Goal: Task Accomplishment & Management: Complete application form

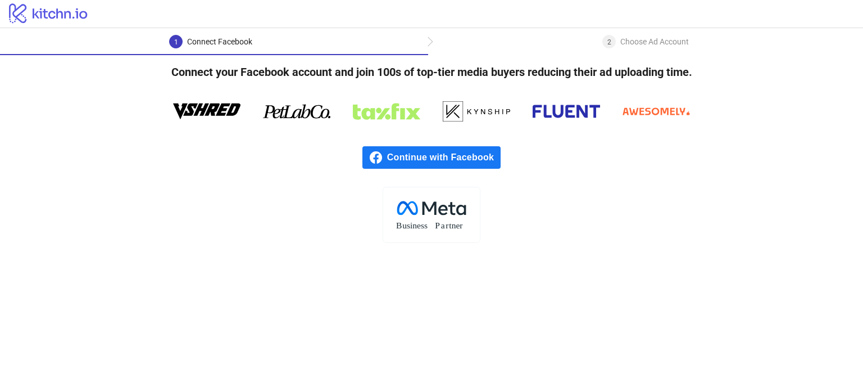
click at [452, 152] on span "Continue with Facebook" at bounding box center [444, 157] width 114 height 22
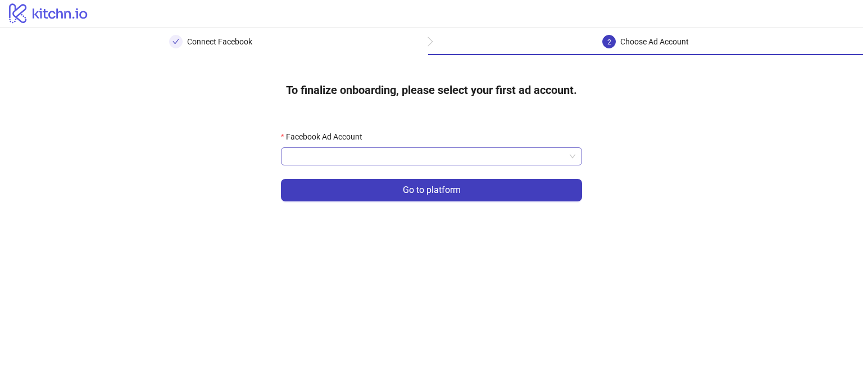
click at [427, 161] on input "Facebook Ad Account" at bounding box center [427, 156] width 278 height 17
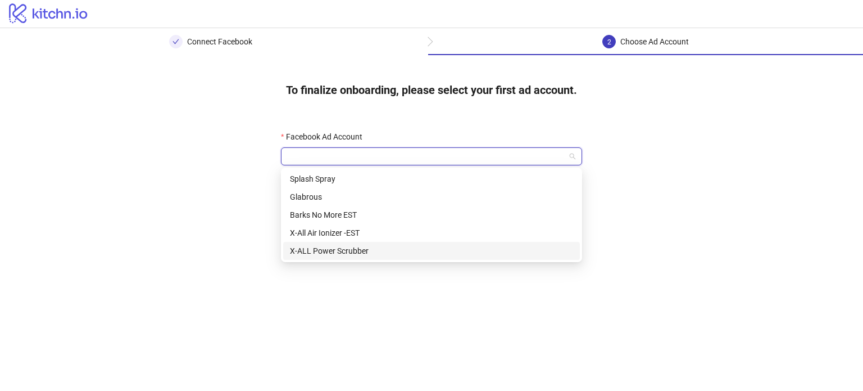
click at [426, 253] on div "X-ALL Power Scrubber" at bounding box center [431, 250] width 283 height 12
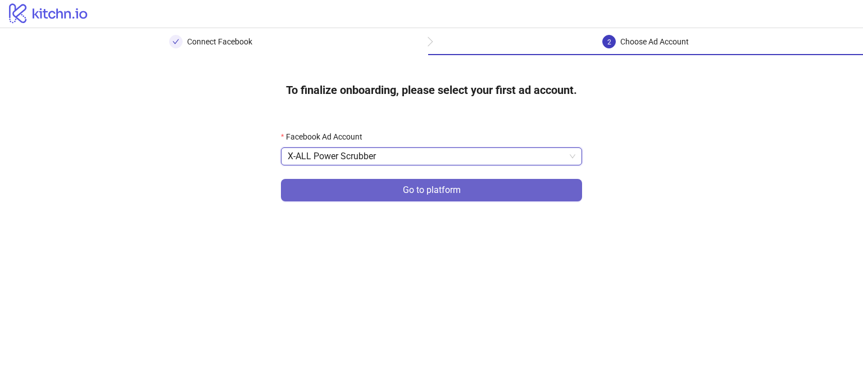
click at [450, 189] on span "Go to platform" at bounding box center [432, 190] width 58 height 10
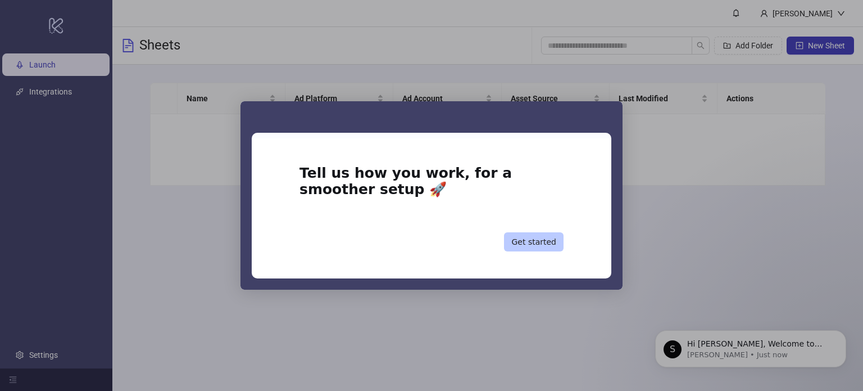
click at [555, 244] on button "Get started" at bounding box center [534, 241] width 60 height 19
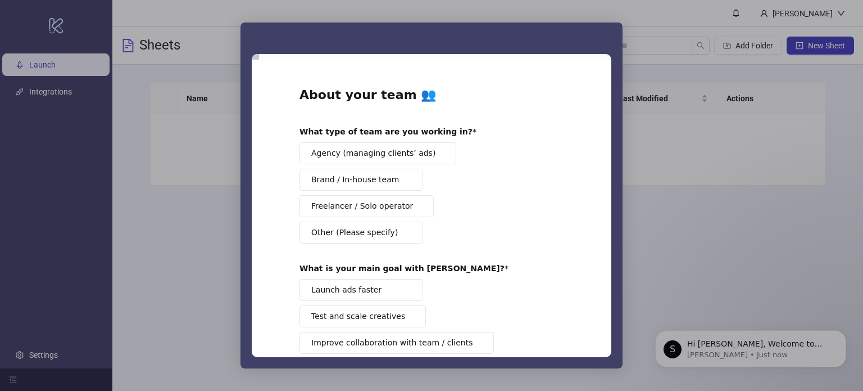
click at [400, 184] on button "Brand / In-house team" at bounding box center [361, 180] width 124 height 22
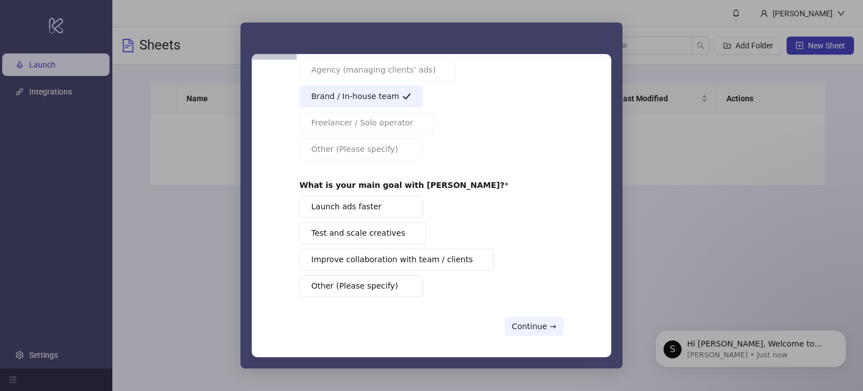
scroll to position [87, 0]
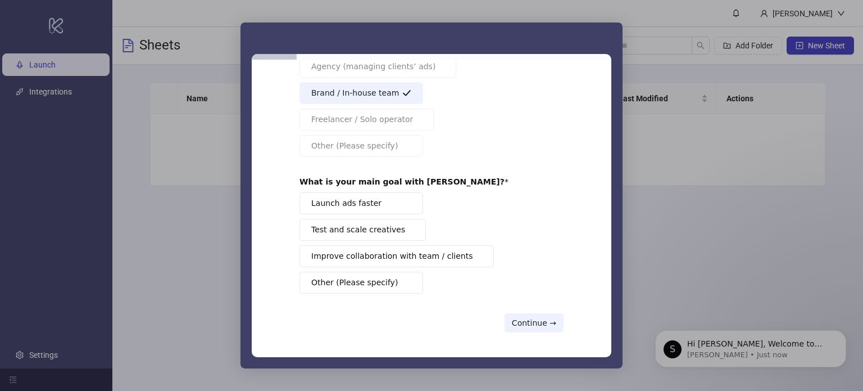
click at [393, 201] on button "Launch ads faster" at bounding box center [361, 203] width 124 height 22
click at [387, 225] on span "Test and scale creatives" at bounding box center [358, 230] width 94 height 12
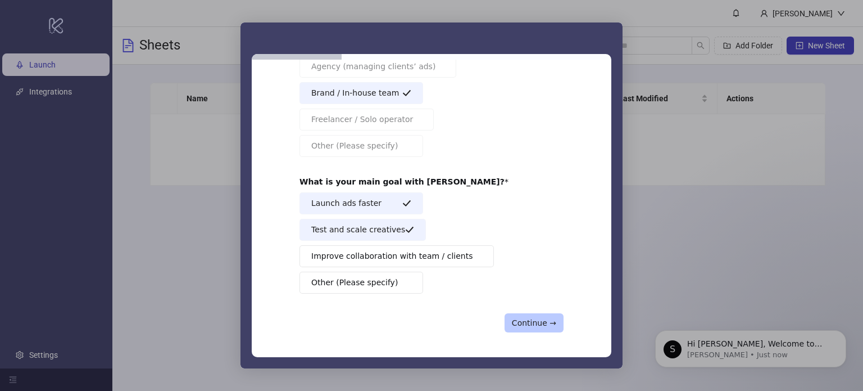
click at [556, 322] on button "Continue →" at bounding box center [534, 322] width 59 height 19
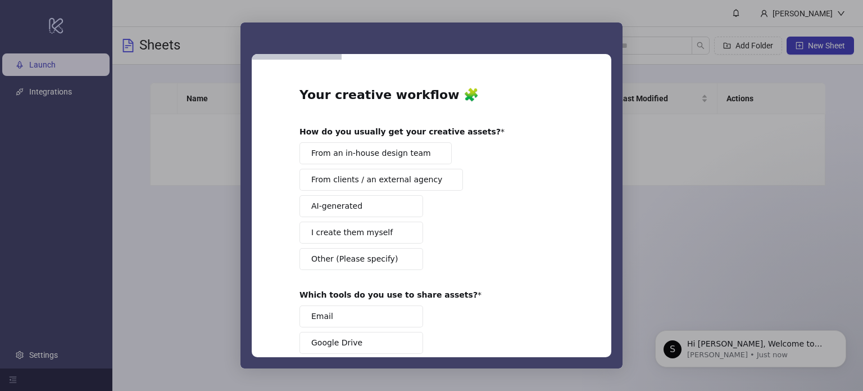
click at [391, 164] on div "From an in-house design team From clients / an external agency AI-generated I c…" at bounding box center [431, 206] width 264 height 128
click at [431, 153] on span "Intercom messenger" at bounding box center [435, 152] width 9 height 9
click at [396, 203] on button "AI-generated" at bounding box center [361, 206] width 124 height 22
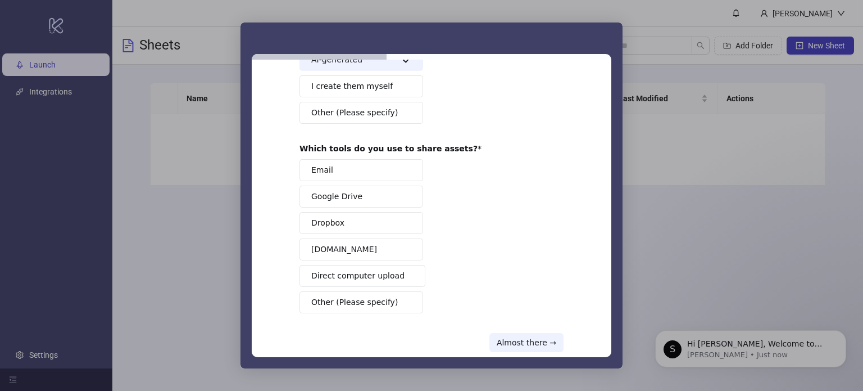
scroll to position [165, 0]
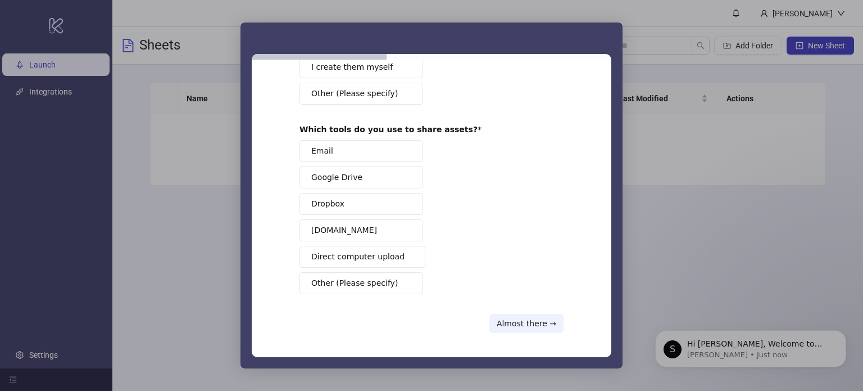
click at [358, 180] on button "Google Drive" at bounding box center [361, 177] width 124 height 22
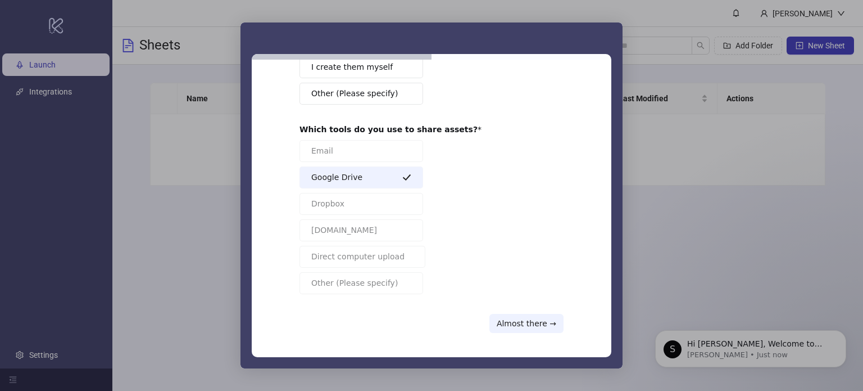
drag, startPoint x: 444, startPoint y: 237, endPoint x: 396, endPoint y: 249, distance: 50.0
click at [443, 237] on div "Email Google Drive Dropbox Frame.io Direct computer upload Other (Please specif…" at bounding box center [431, 217] width 264 height 154
click at [373, 179] on button "Google Drive" at bounding box center [361, 177] width 124 height 22
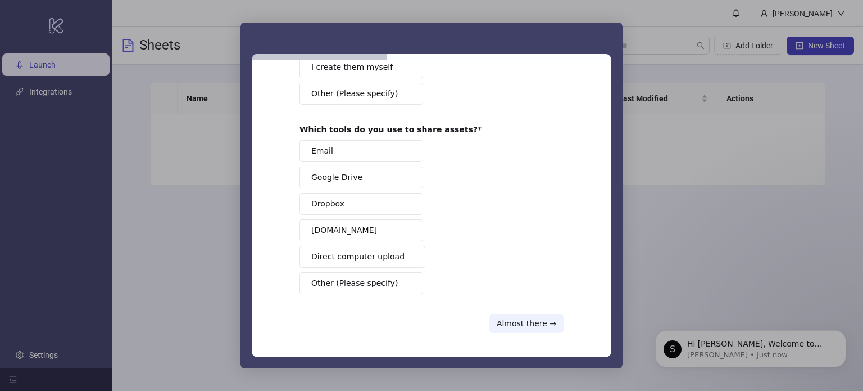
click at [371, 256] on span "Direct computer upload" at bounding box center [357, 257] width 93 height 12
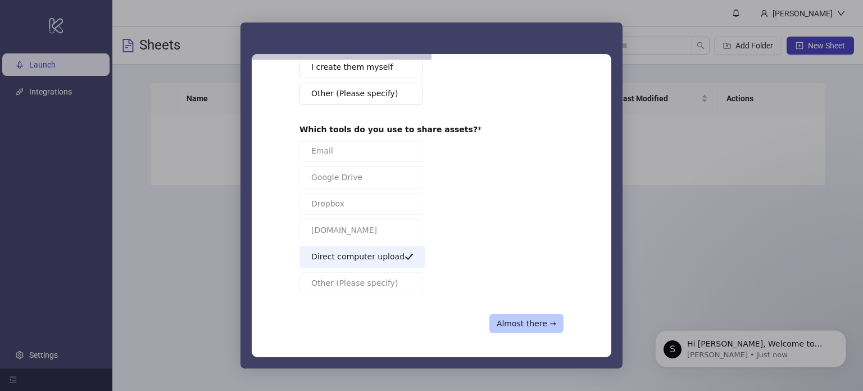
click at [553, 325] on button "Almost there →" at bounding box center [526, 323] width 74 height 19
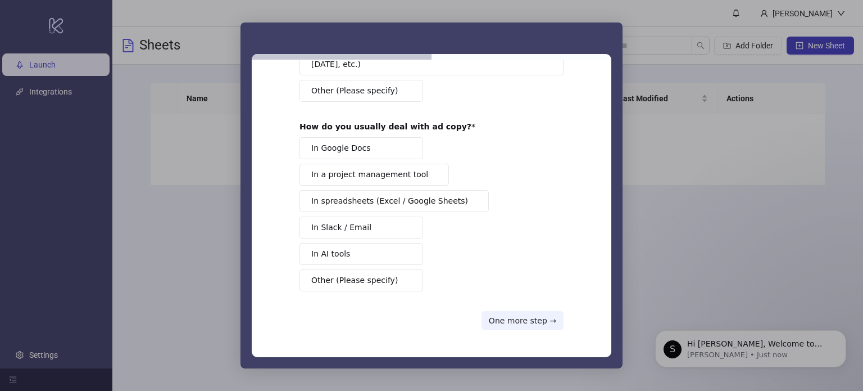
scroll to position [0, 0]
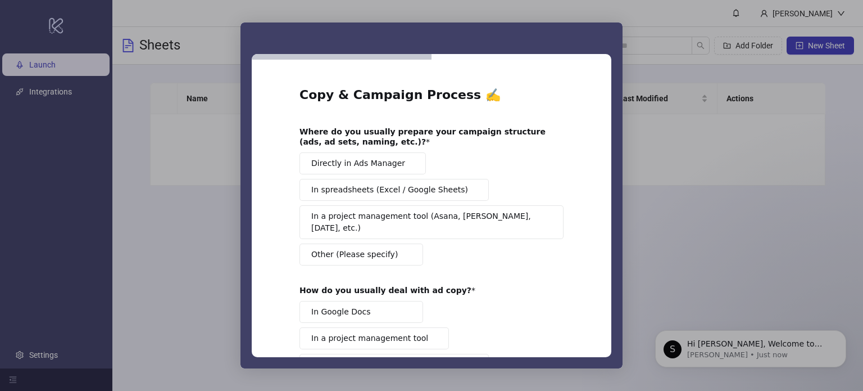
click at [366, 160] on span "Directly in Ads Manager" at bounding box center [358, 163] width 94 height 12
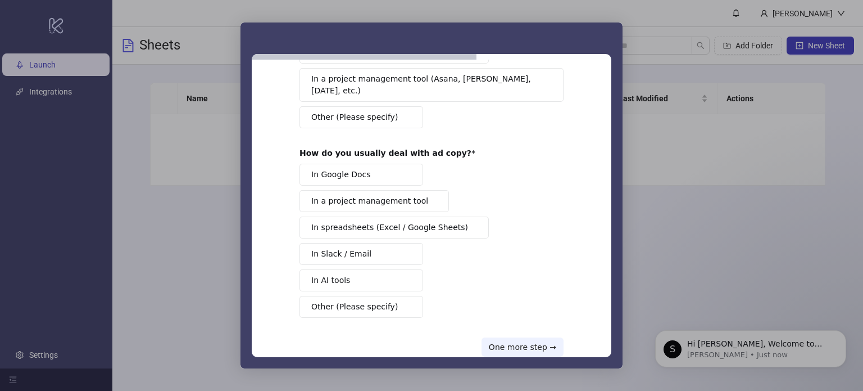
scroll to position [149, 0]
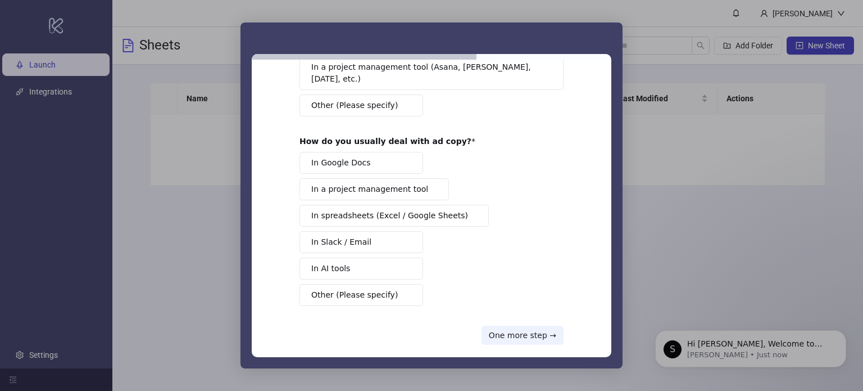
click at [378, 257] on button "In AI tools" at bounding box center [361, 268] width 124 height 22
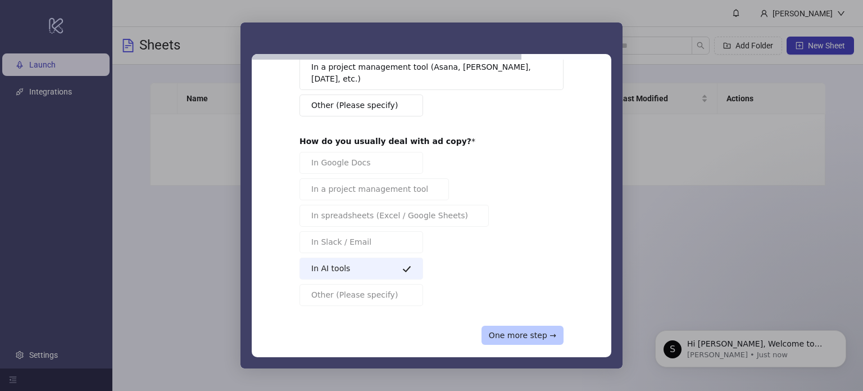
click at [544, 325] on button "One more step →" at bounding box center [523, 334] width 82 height 19
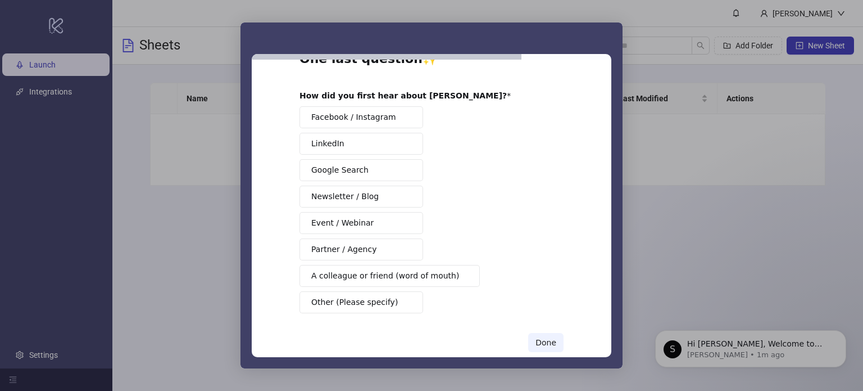
scroll to position [56, 0]
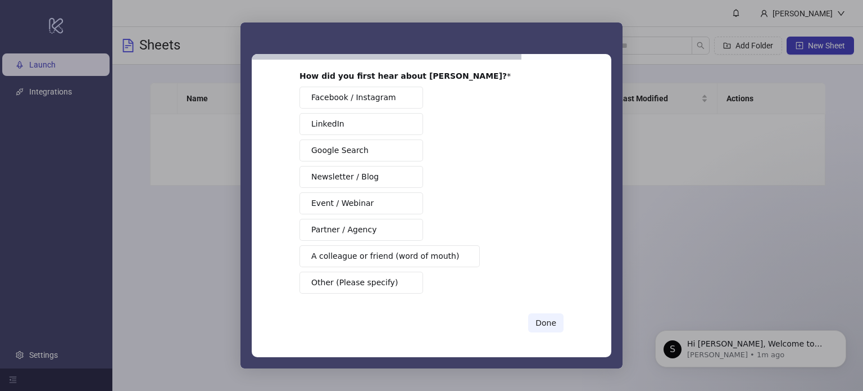
click at [392, 207] on button "Event / Webinar" at bounding box center [361, 203] width 124 height 22
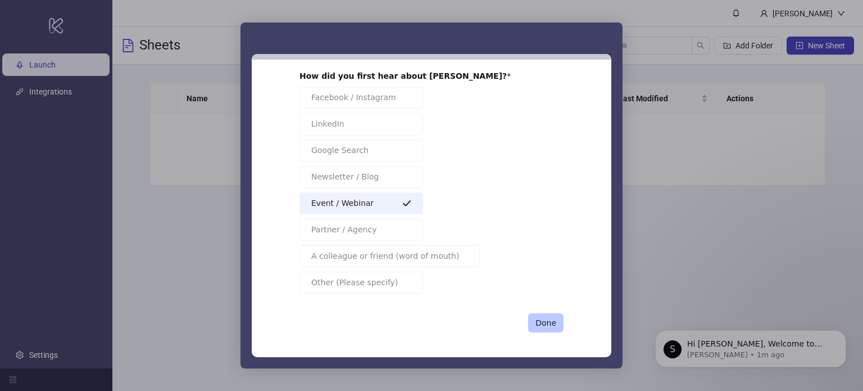
click at [551, 322] on button "Done" at bounding box center [545, 322] width 35 height 19
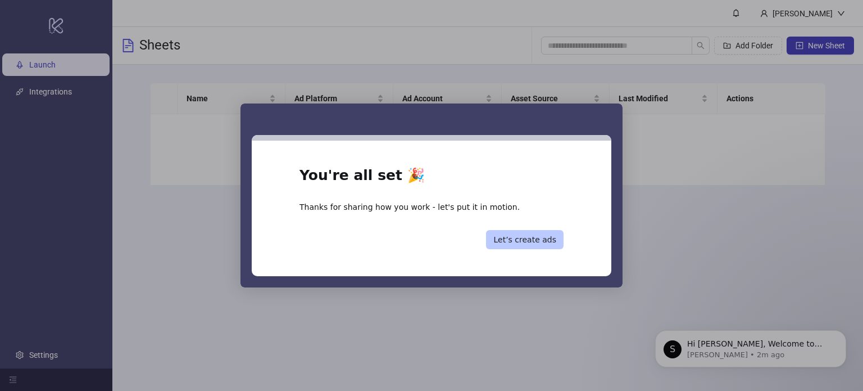
click at [536, 235] on button "Let’s create ads" at bounding box center [525, 239] width 78 height 19
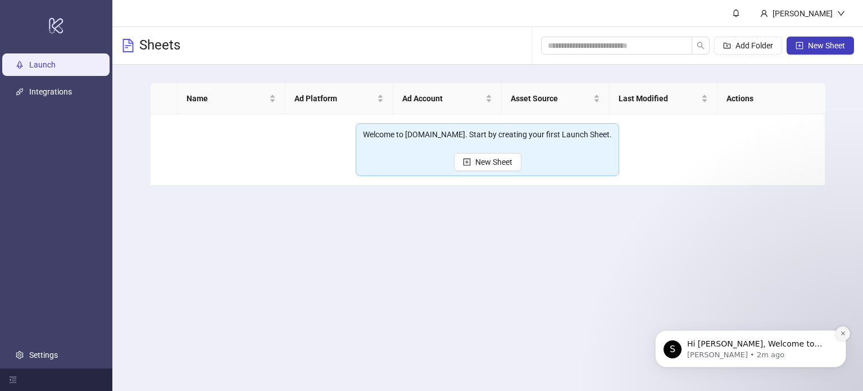
click at [844, 336] on icon "Dismiss notification" at bounding box center [843, 333] width 6 height 6
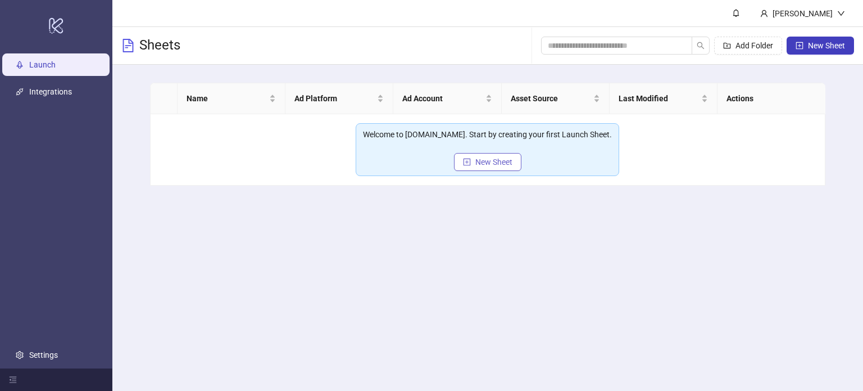
click at [467, 165] on icon "plus-square" at bounding box center [467, 162] width 8 height 8
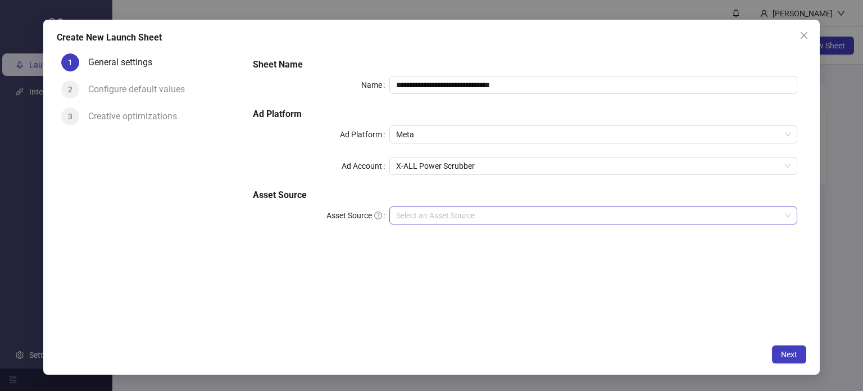
click at [460, 209] on input "Asset Source" at bounding box center [588, 215] width 385 height 17
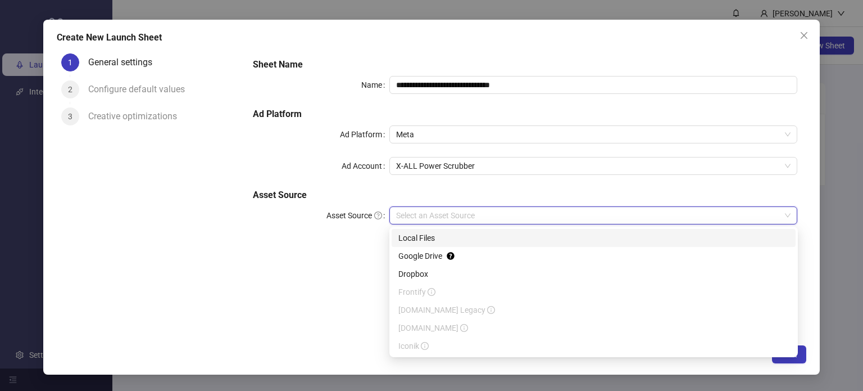
click at [451, 242] on div "Local Files" at bounding box center [593, 237] width 391 height 12
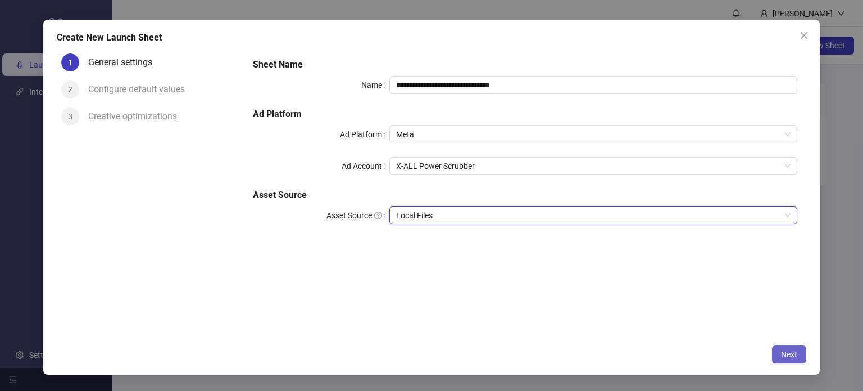
click at [788, 359] on button "Next" at bounding box center [789, 354] width 34 height 18
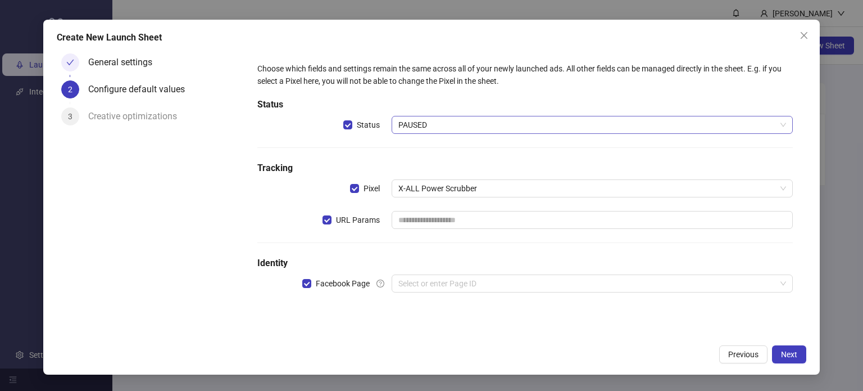
click at [422, 125] on span "PAUSED" at bounding box center [592, 124] width 388 height 17
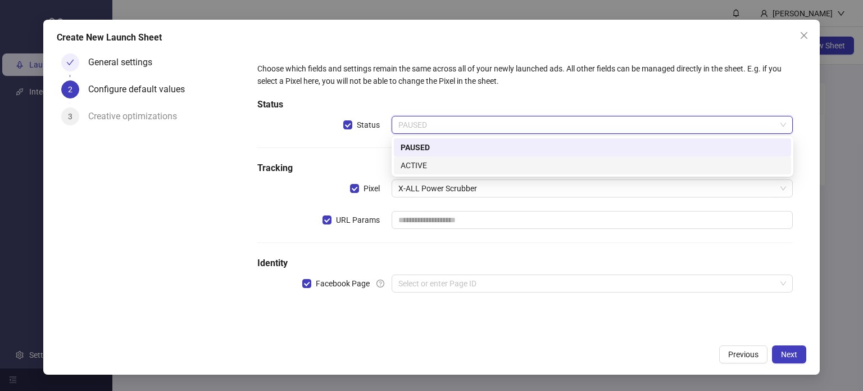
click at [426, 166] on div "ACTIVE" at bounding box center [593, 165] width 384 height 12
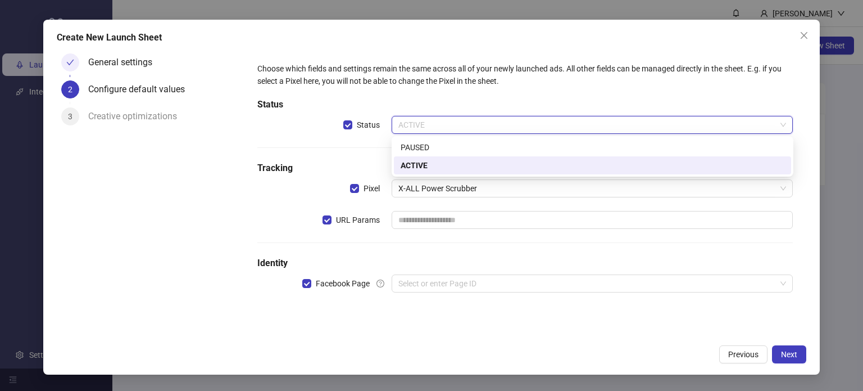
click at [429, 126] on span "ACTIVE" at bounding box center [592, 124] width 388 height 17
click at [422, 149] on div "PAUSED" at bounding box center [593, 147] width 384 height 12
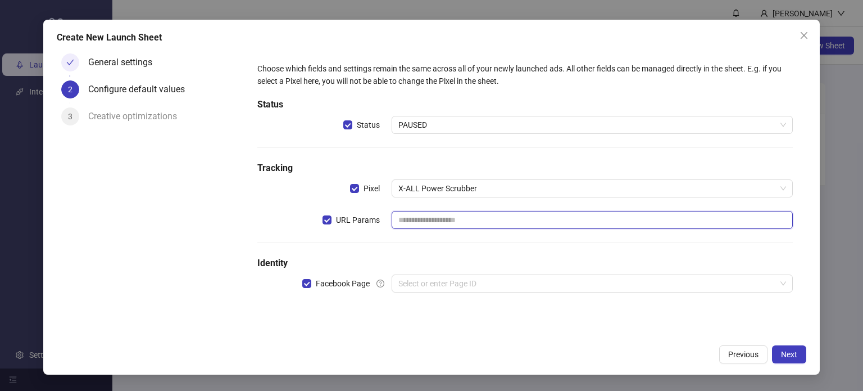
click at [451, 220] on input "text" at bounding box center [593, 220] width 402 height 18
click at [447, 282] on input "search" at bounding box center [587, 283] width 378 height 17
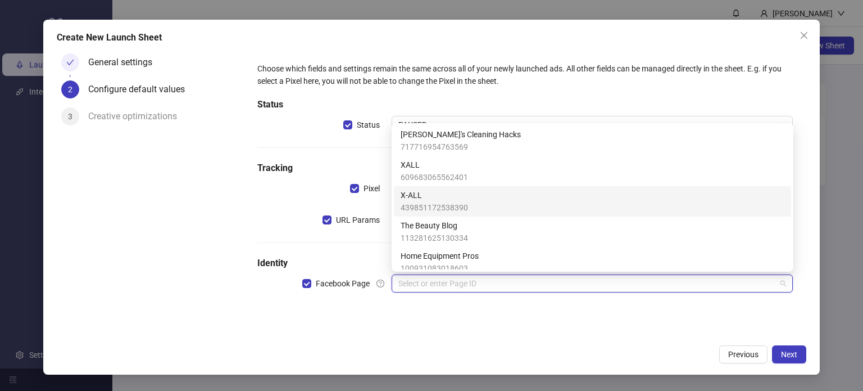
click at [474, 204] on div "X-ALL 439851172538390" at bounding box center [593, 201] width 384 height 25
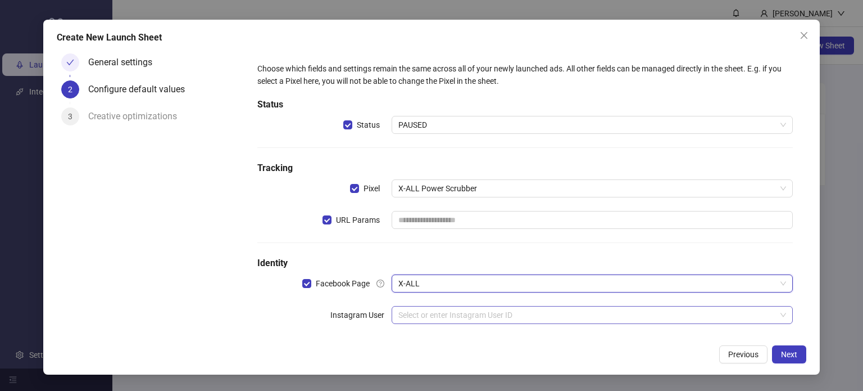
click at [519, 316] on input "search" at bounding box center [587, 314] width 378 height 17
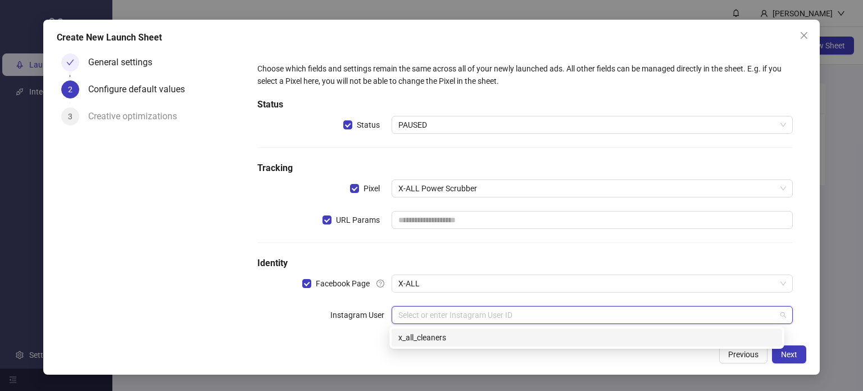
click at [477, 334] on div "x_all_cleaners" at bounding box center [586, 337] width 377 height 12
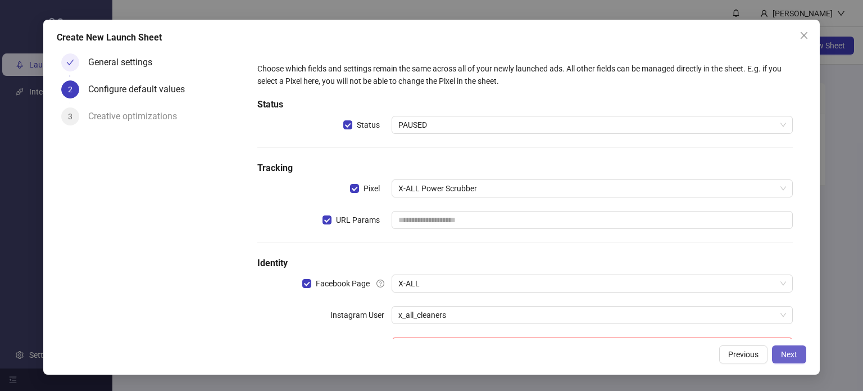
click at [791, 350] on span "Next" at bounding box center [789, 353] width 16 height 9
click at [491, 215] on input "text" at bounding box center [593, 220] width 402 height 18
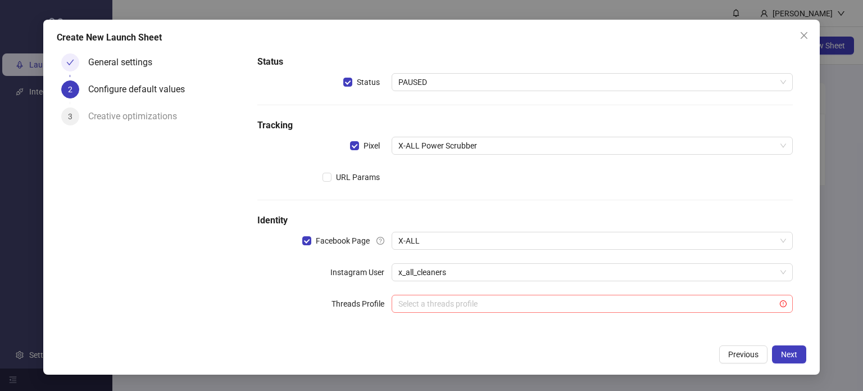
click at [479, 304] on input "search" at bounding box center [587, 303] width 378 height 17
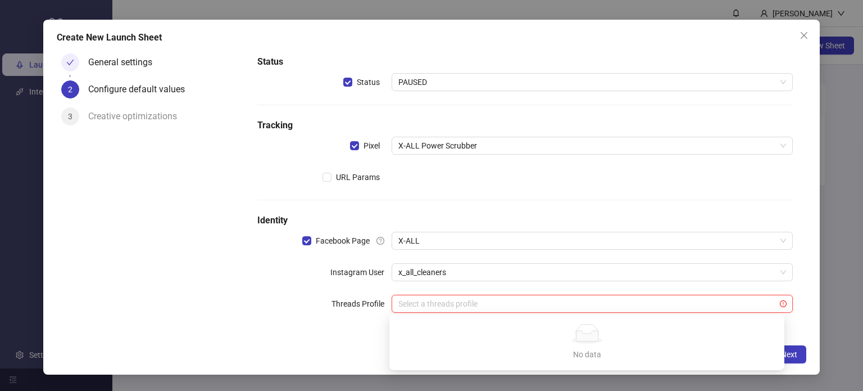
click at [284, 287] on div "Choose which fields and settings remain the same across all of your newly launc…" at bounding box center [525, 172] width 544 height 315
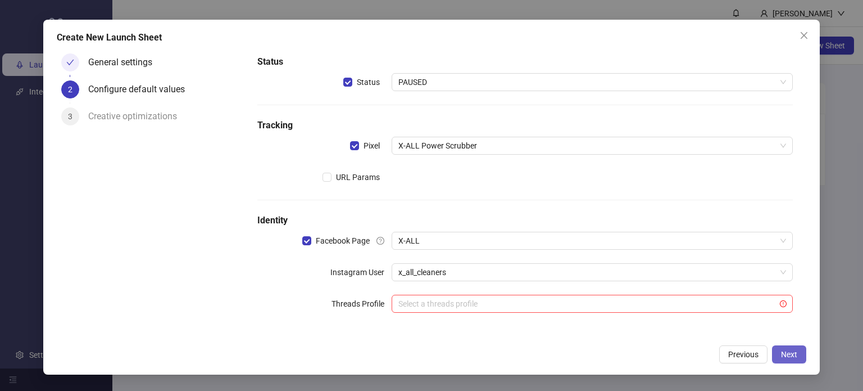
click at [798, 361] on button "Next" at bounding box center [789, 354] width 34 height 18
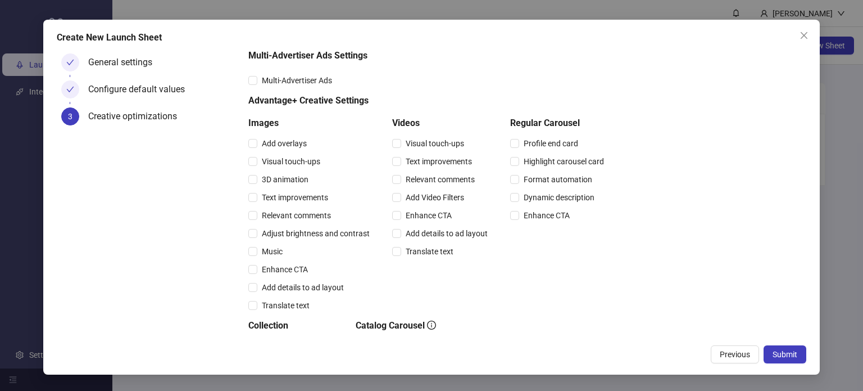
click at [278, 103] on h5 "Advantage+ Creative Settings" at bounding box center [428, 100] width 360 height 13
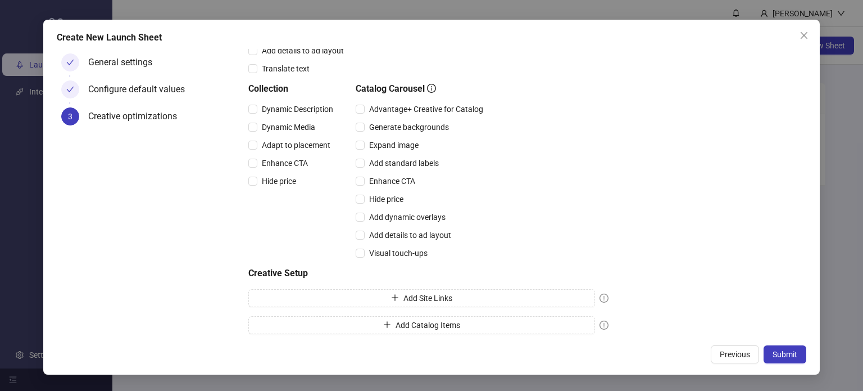
scroll to position [283, 0]
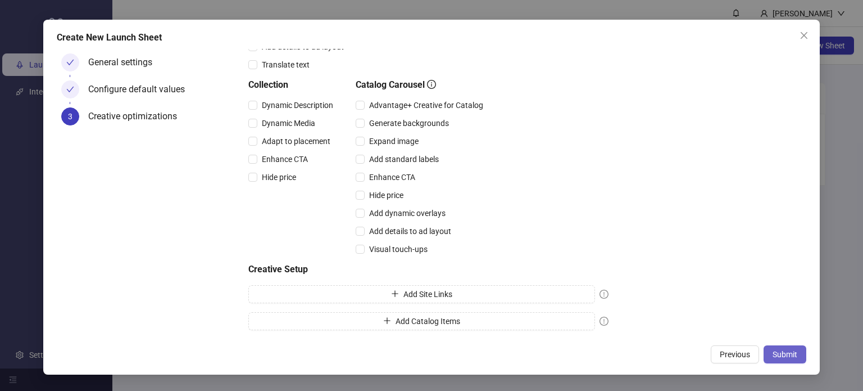
click at [788, 353] on span "Submit" at bounding box center [785, 353] width 25 height 9
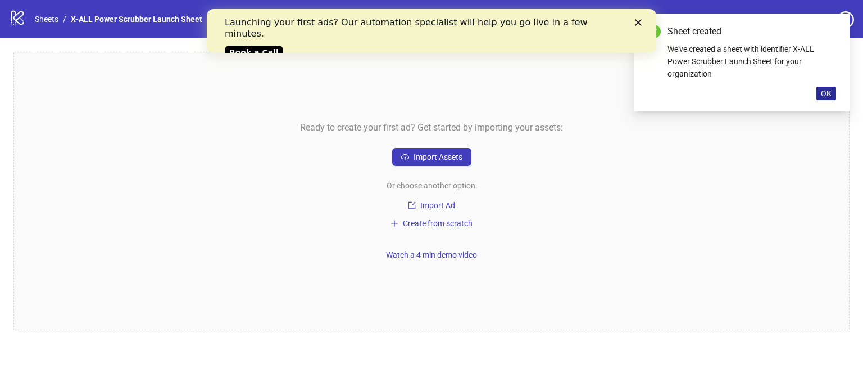
click at [829, 97] on span "OK" at bounding box center [826, 93] width 11 height 9
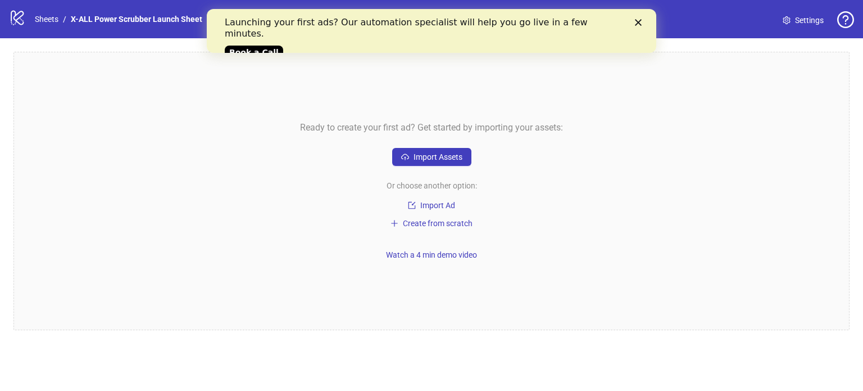
click at [639, 22] on icon "Close" at bounding box center [638, 22] width 7 height 7
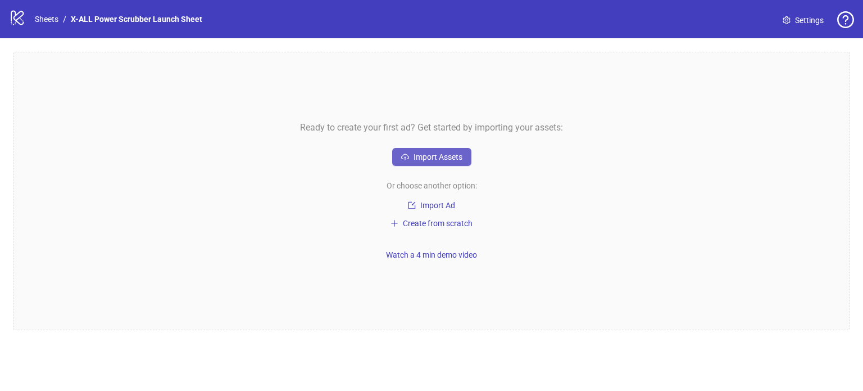
click at [438, 151] on button "Import Assets" at bounding box center [431, 157] width 79 height 18
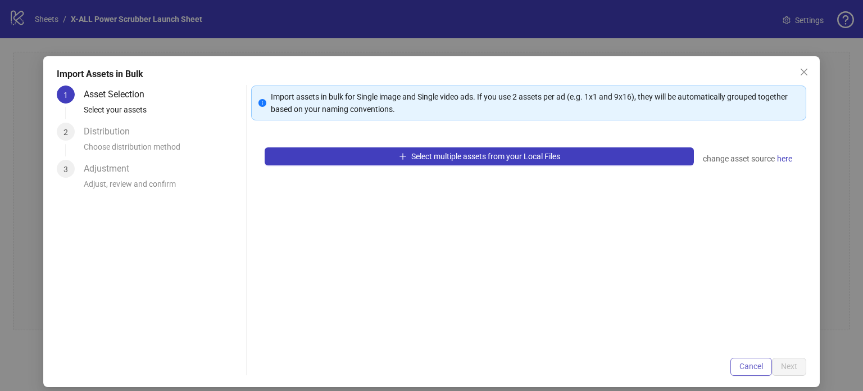
click at [752, 372] on button "Cancel" at bounding box center [751, 366] width 42 height 18
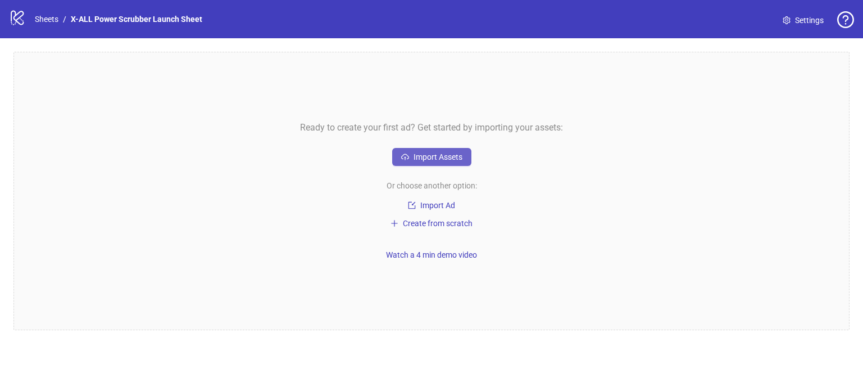
click at [429, 159] on span "Import Assets" at bounding box center [438, 156] width 49 height 9
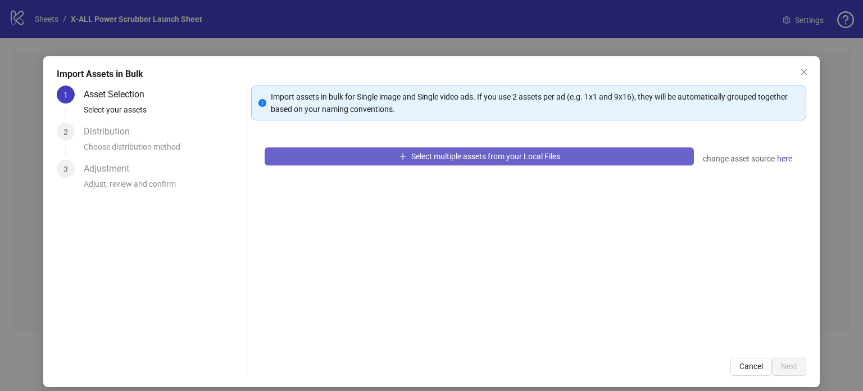
click at [441, 160] on span "Select multiple assets from your Local Files" at bounding box center [485, 156] width 149 height 9
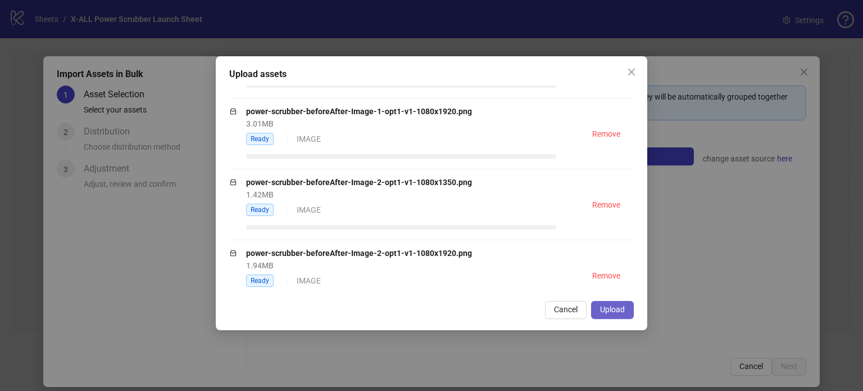
click at [618, 308] on span "Upload" at bounding box center [612, 309] width 25 height 9
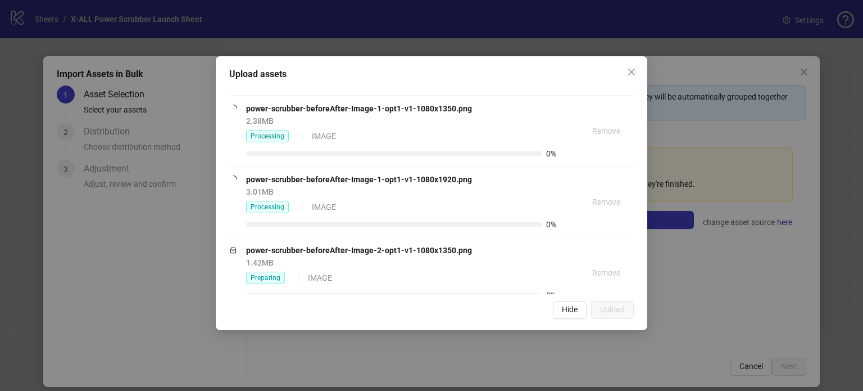
scroll to position [910, 0]
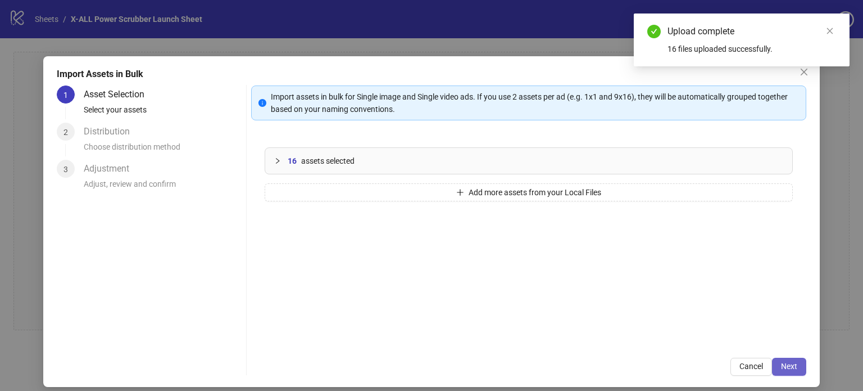
click at [784, 358] on div "Cancel Next" at bounding box center [528, 366] width 555 height 18
click at [787, 364] on span "Next" at bounding box center [789, 365] width 16 height 9
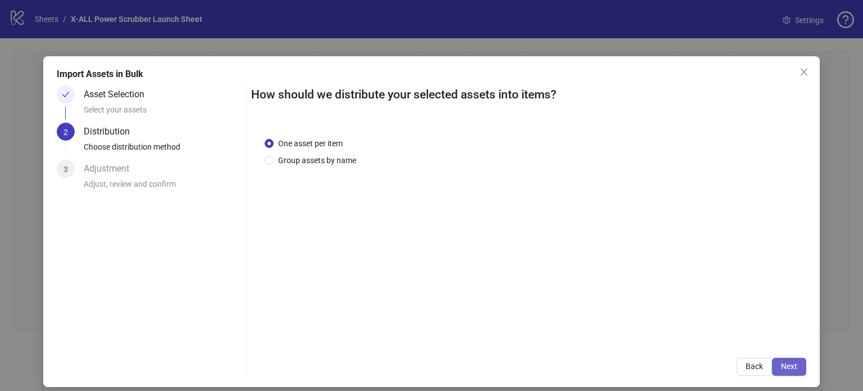
click at [791, 364] on button "Next" at bounding box center [789, 366] width 34 height 18
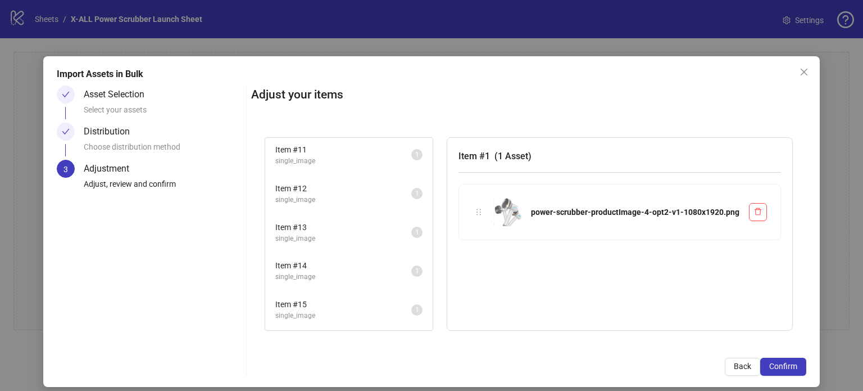
scroll to position [419, 0]
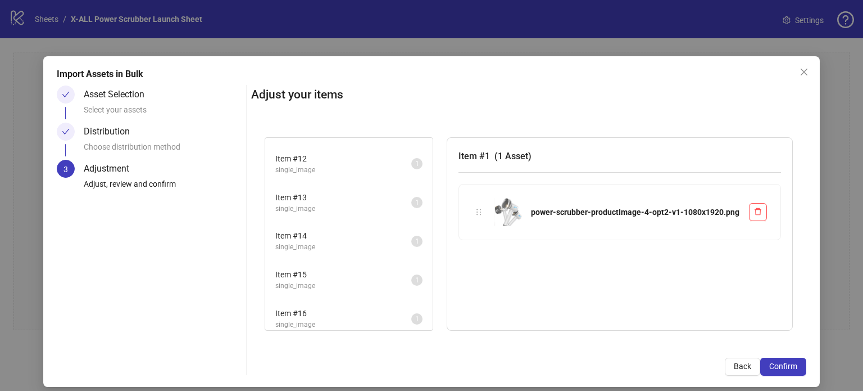
click at [325, 268] on span "Item # 15" at bounding box center [343, 274] width 136 height 12
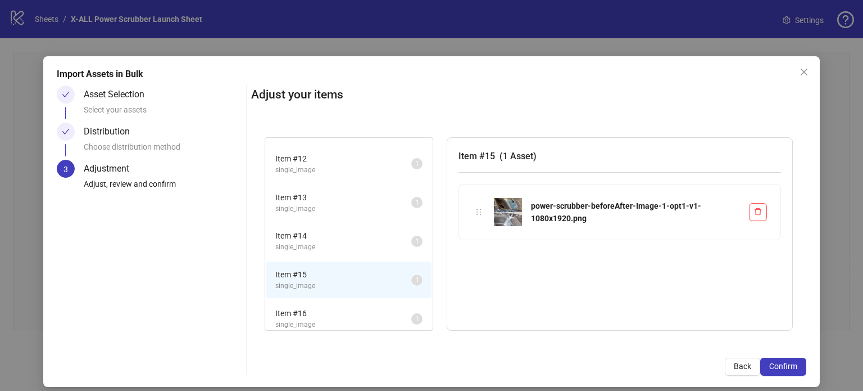
click at [329, 223] on li "Item # 14 single_image 1" at bounding box center [348, 241] width 165 height 37
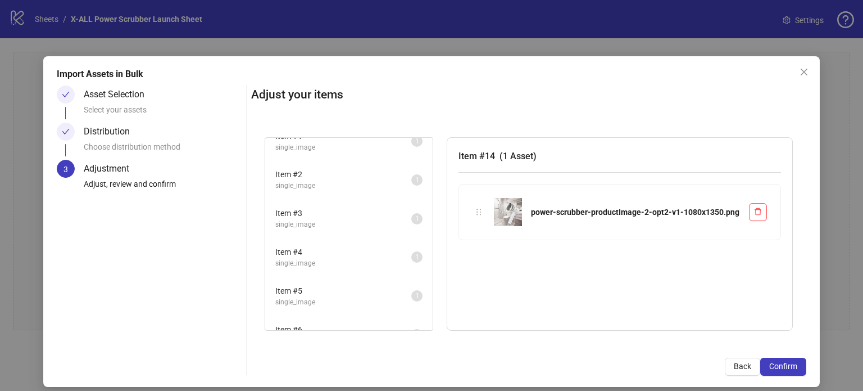
scroll to position [0, 0]
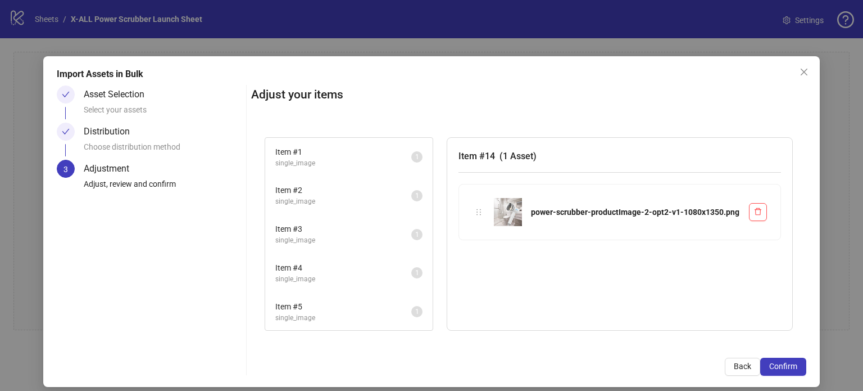
click at [147, 139] on div "Distribution Choose distribution method" at bounding box center [163, 140] width 158 height 37
click at [116, 135] on div "Distribution" at bounding box center [111, 131] width 55 height 18
click at [734, 366] on span "Back" at bounding box center [742, 365] width 17 height 9
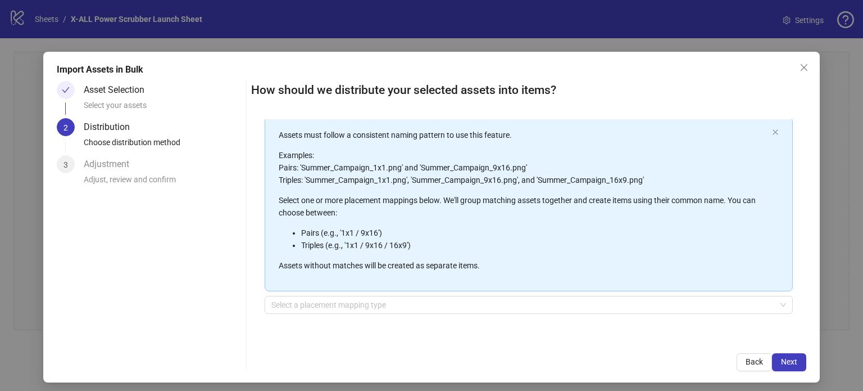
scroll to position [9, 0]
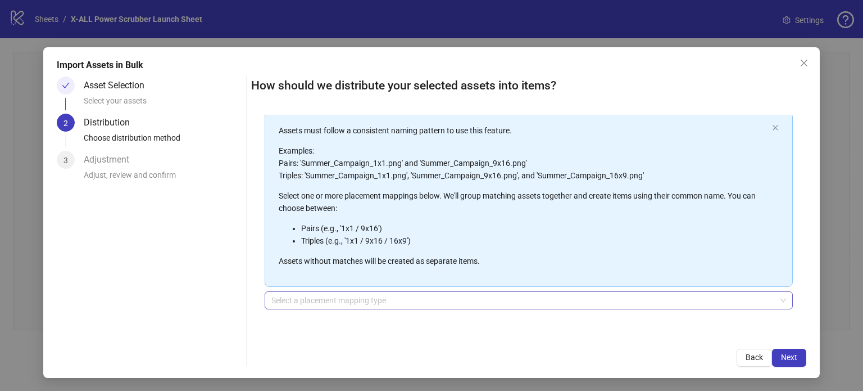
click at [311, 298] on input "search" at bounding box center [523, 300] width 505 height 17
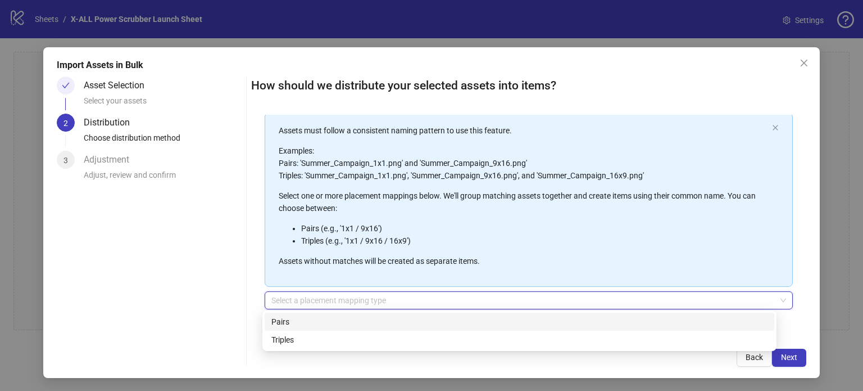
click at [326, 325] on div "Pairs" at bounding box center [519, 321] width 496 height 12
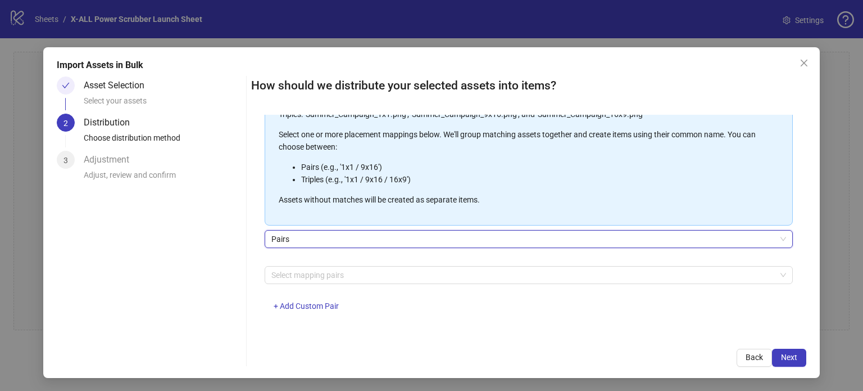
scroll to position [121, 0]
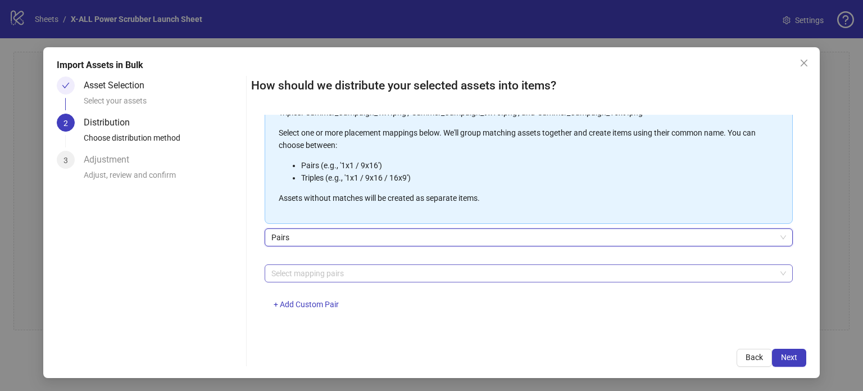
click at [306, 273] on div at bounding box center [523, 273] width 512 height 16
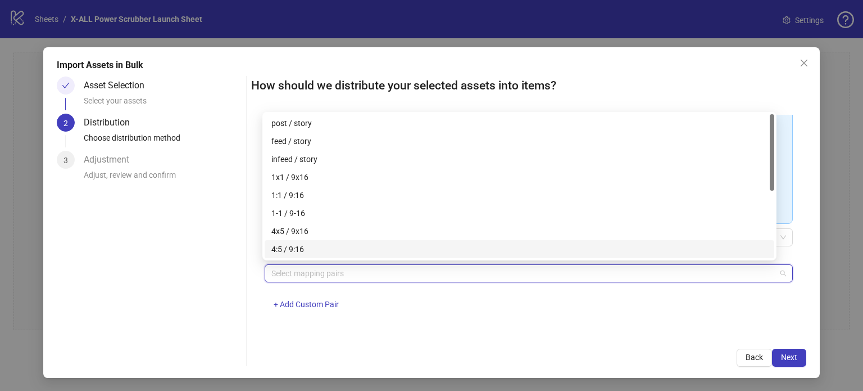
click at [319, 250] on div "4:5 / 9:16" at bounding box center [519, 249] width 496 height 12
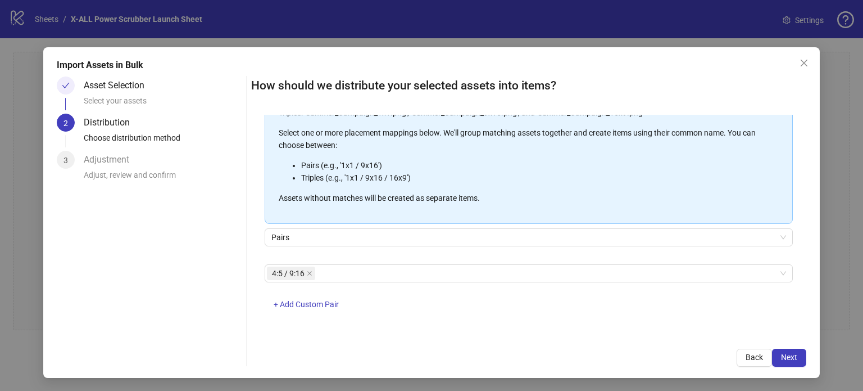
click at [593, 321] on div "4:5 / 9:16 + Add Custom Pair" at bounding box center [529, 293] width 528 height 58
click at [789, 357] on span "Next" at bounding box center [789, 356] width 16 height 9
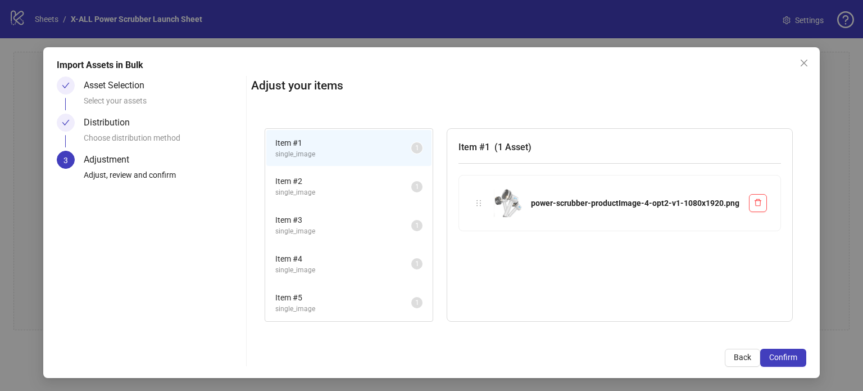
click at [324, 180] on span "Item # 2" at bounding box center [343, 181] width 136 height 12
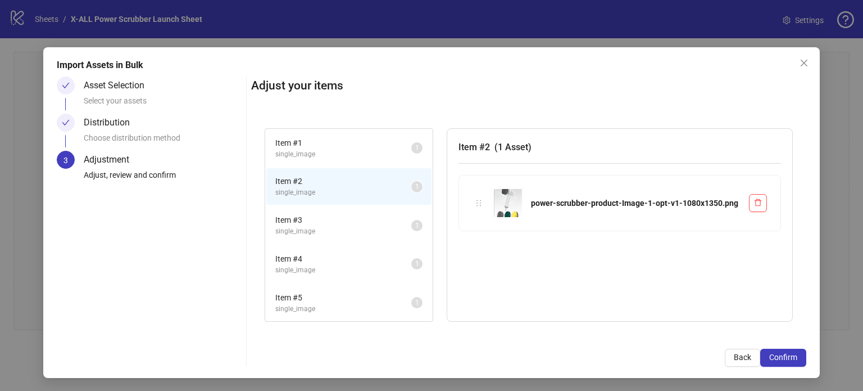
click at [323, 223] on span "Item # 3" at bounding box center [343, 220] width 136 height 12
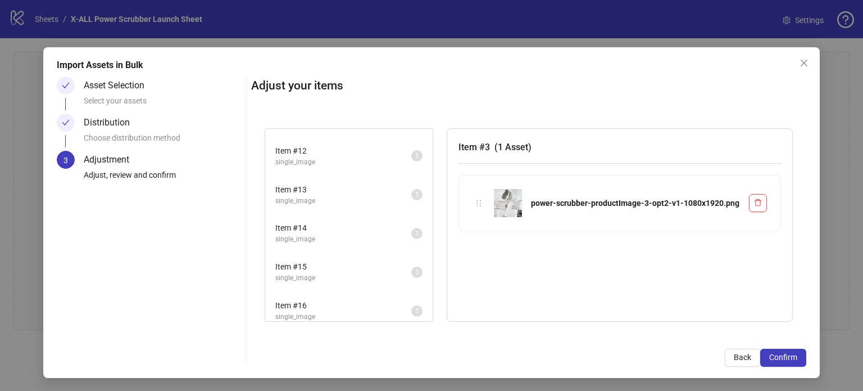
scroll to position [419, 0]
click at [342, 298] on span "Item # 16" at bounding box center [343, 304] width 136 height 12
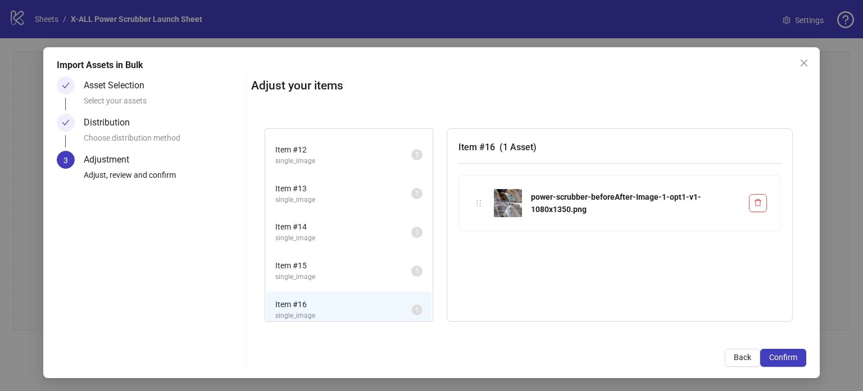
click at [346, 271] on span "single_image" at bounding box center [343, 276] width 136 height 11
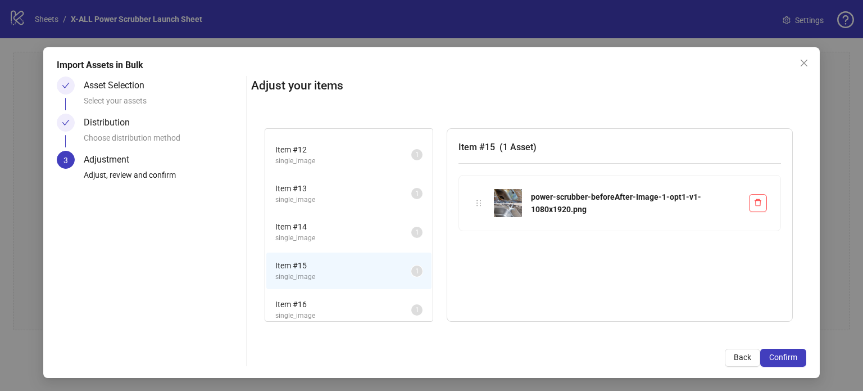
click at [116, 119] on div "Distribution" at bounding box center [111, 123] width 55 height 18
click at [738, 364] on button "Back" at bounding box center [742, 357] width 35 height 18
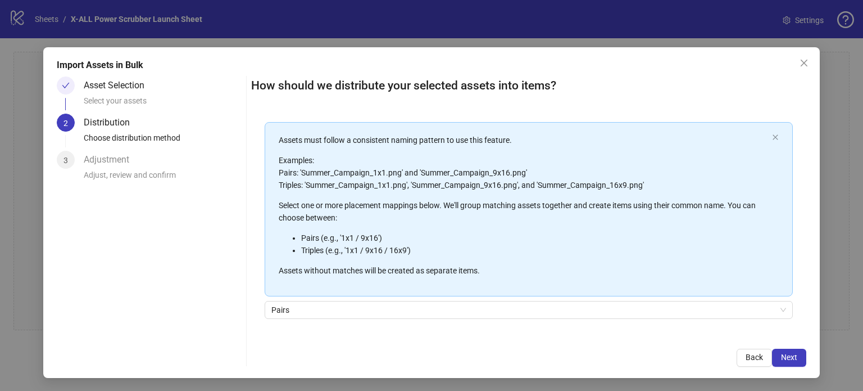
scroll to position [0, 0]
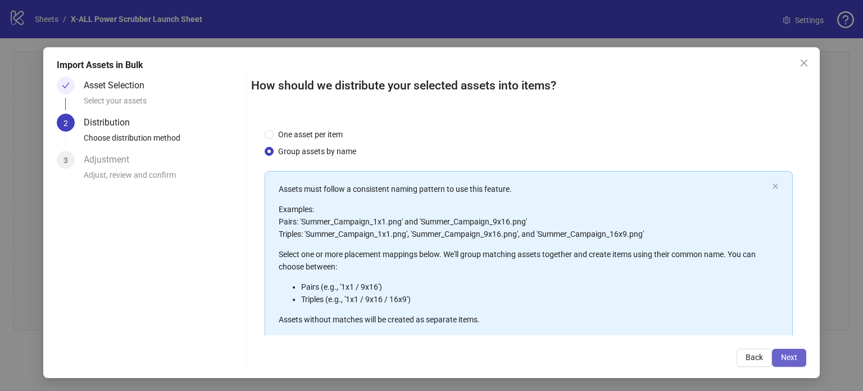
click at [786, 356] on span "Next" at bounding box center [789, 356] width 16 height 9
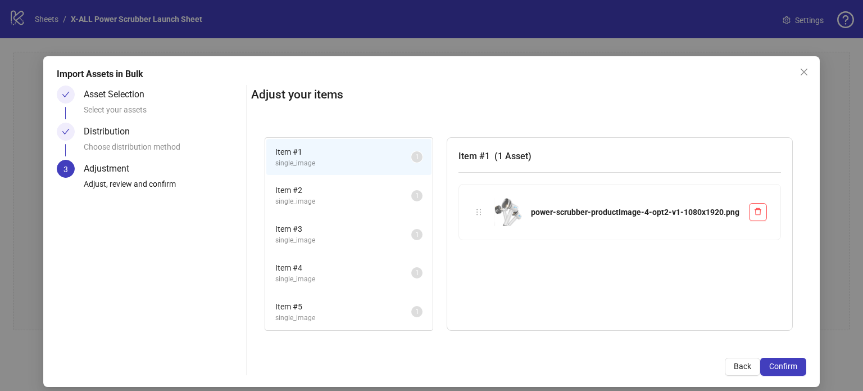
click at [334, 193] on span "Item # 2" at bounding box center [343, 190] width 136 height 12
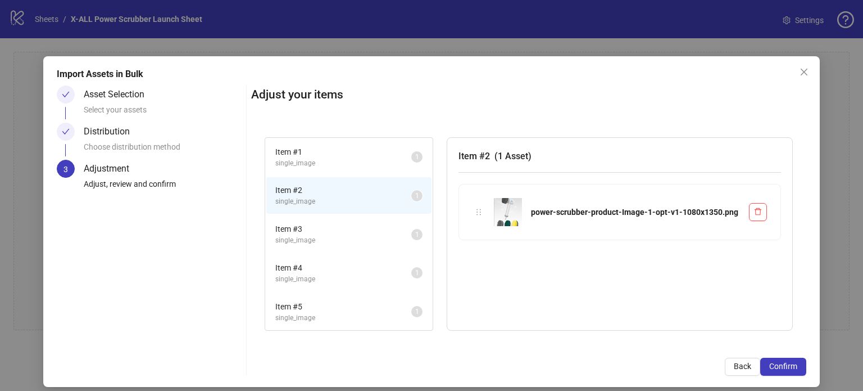
click at [342, 231] on span "Item # 3" at bounding box center [343, 229] width 136 height 12
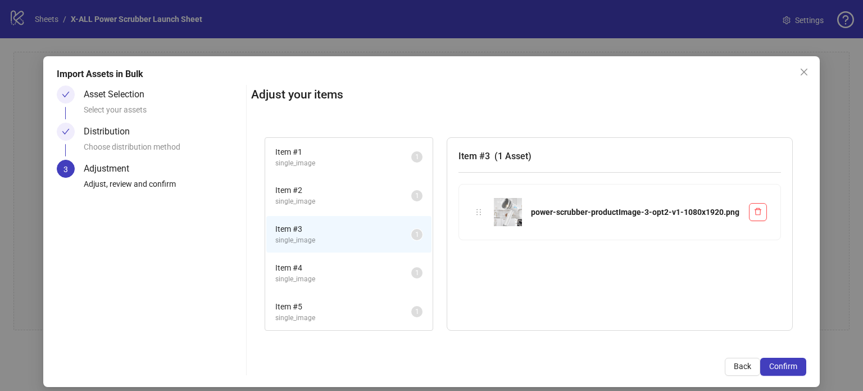
click at [326, 155] on span "Item # 1" at bounding box center [343, 152] width 136 height 12
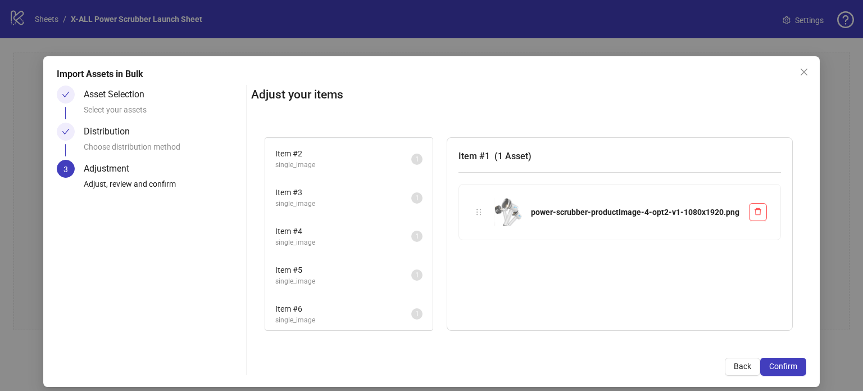
scroll to position [56, 0]
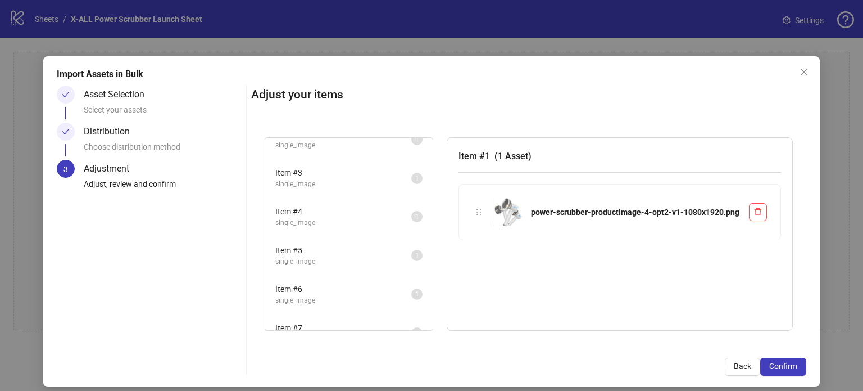
click at [337, 217] on span "single_image" at bounding box center [343, 222] width 136 height 11
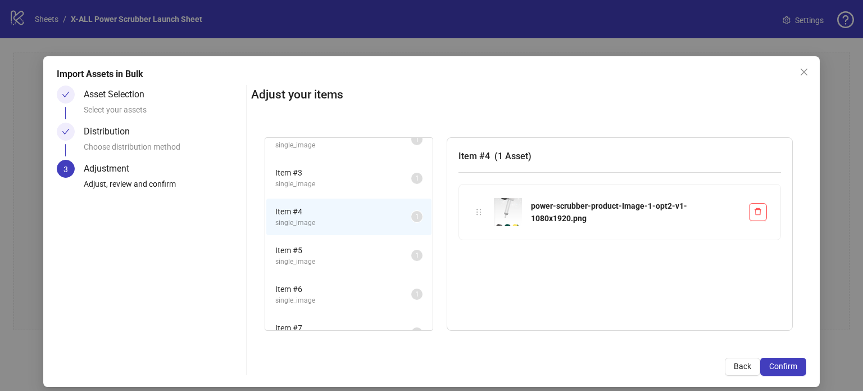
click at [328, 176] on span "Item # 3" at bounding box center [343, 172] width 136 height 12
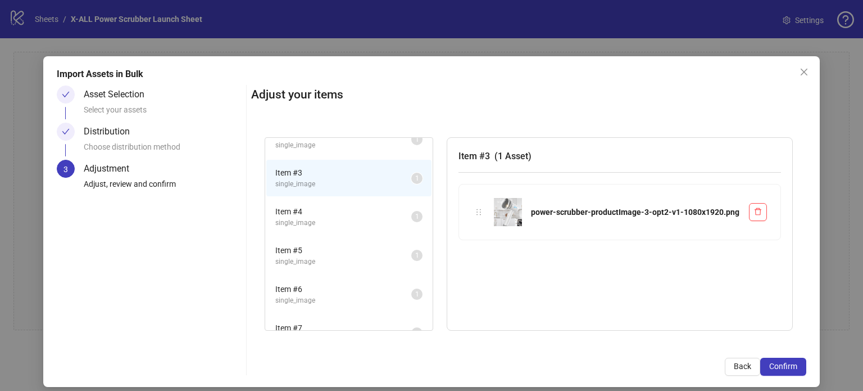
click at [317, 144] on span "single_image" at bounding box center [343, 145] width 136 height 11
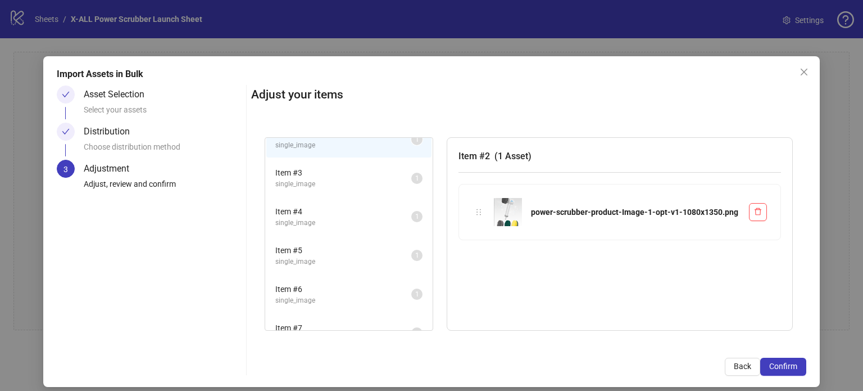
click at [373, 213] on span "Item # 4" at bounding box center [343, 211] width 136 height 12
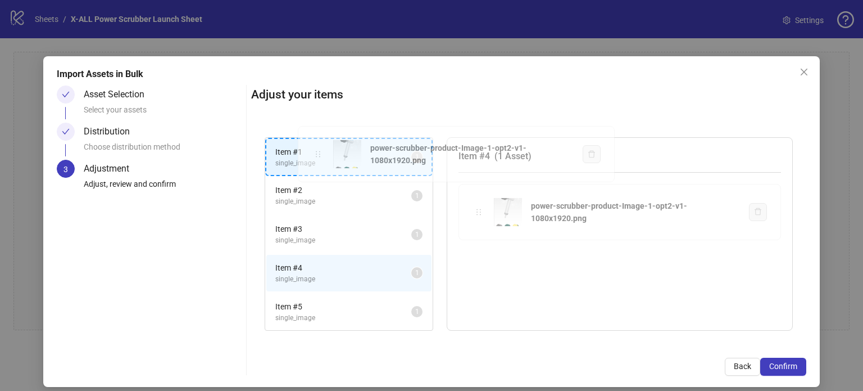
scroll to position [0, 0]
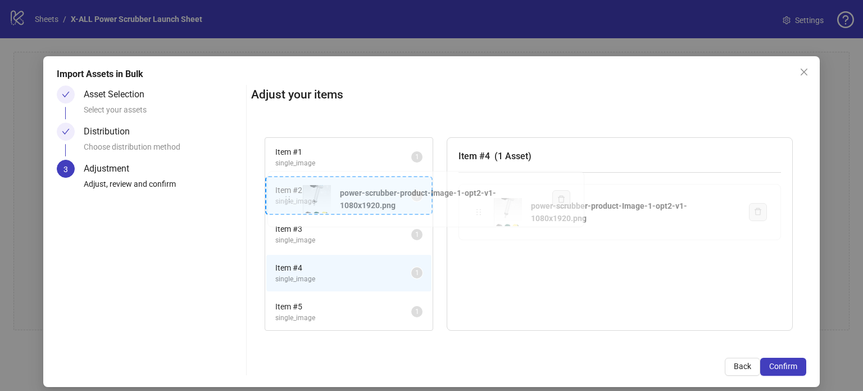
drag, startPoint x: 475, startPoint y: 211, endPoint x: 286, endPoint y: 198, distance: 189.2
click at [286, 198] on div "Item # 1 single_image 1 Item # 2 single_image 1 Item # 3 single_image 1 Item # …" at bounding box center [528, 234] width 555 height 220
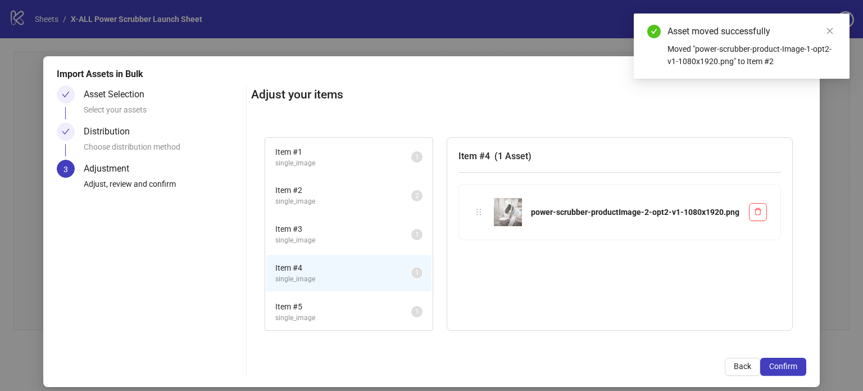
click at [339, 190] on span "Item # 2" at bounding box center [343, 190] width 136 height 12
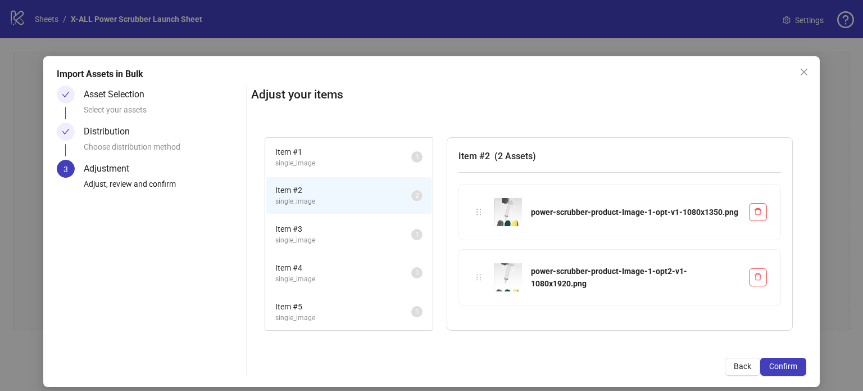
click at [361, 226] on span "Item # 3" at bounding box center [343, 229] width 136 height 12
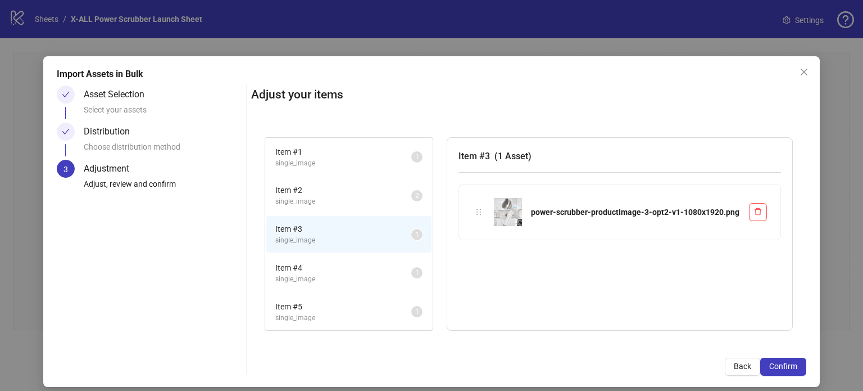
click at [358, 264] on span "Item # 4" at bounding box center [343, 267] width 136 height 12
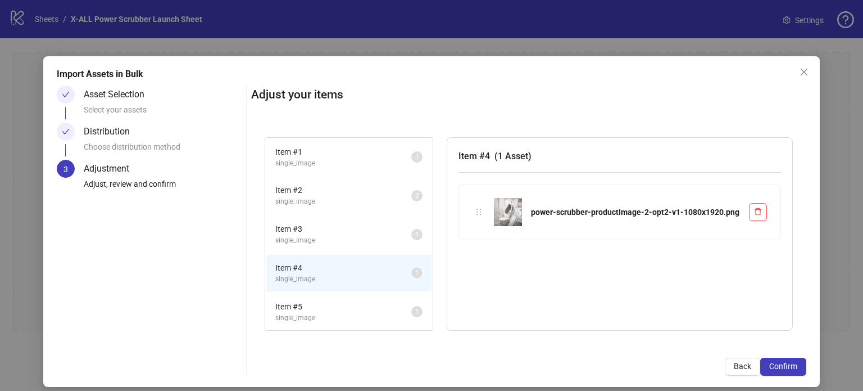
click at [360, 316] on span "single_image" at bounding box center [343, 317] width 136 height 11
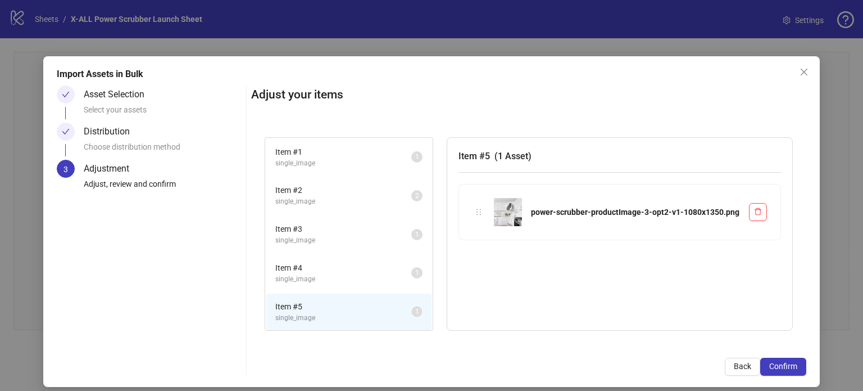
click at [326, 229] on span "Item # 3" at bounding box center [343, 229] width 136 height 12
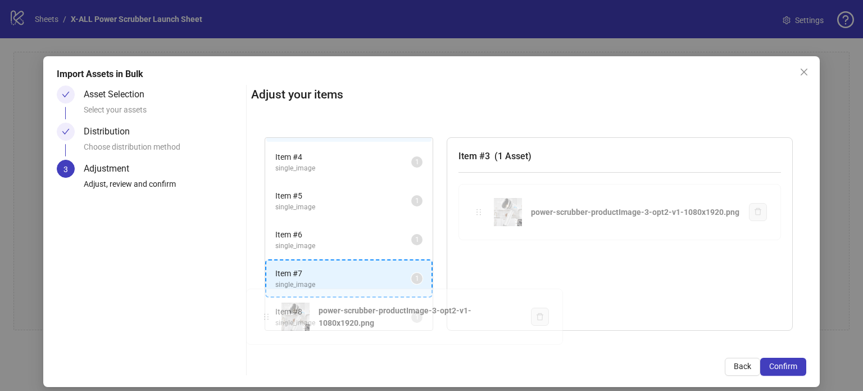
scroll to position [115, 0]
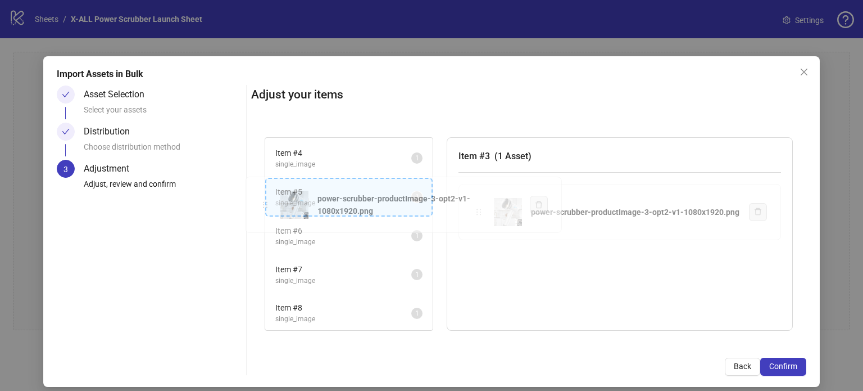
drag, startPoint x: 476, startPoint y: 205, endPoint x: 265, endPoint y: 198, distance: 211.4
click at [265, 198] on div "Item # 1 single_image 1 Item # 2 single_image 2 Item # 3 single_image 1 Item # …" at bounding box center [528, 234] width 555 height 220
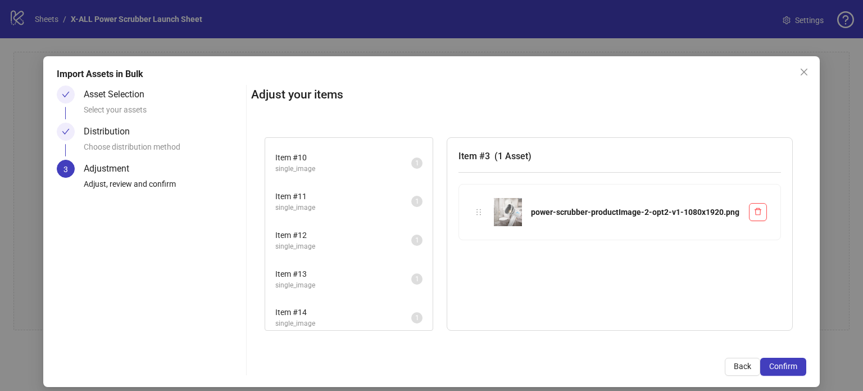
scroll to position [9, 0]
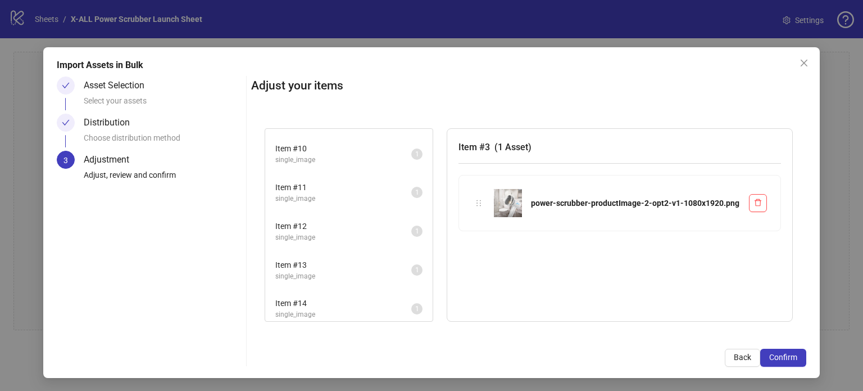
click at [343, 297] on span "Item # 14" at bounding box center [343, 303] width 136 height 12
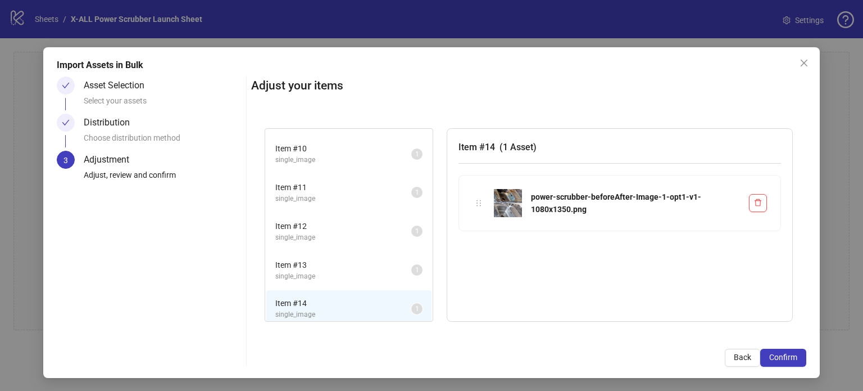
click at [337, 271] on span "single_image" at bounding box center [343, 276] width 136 height 11
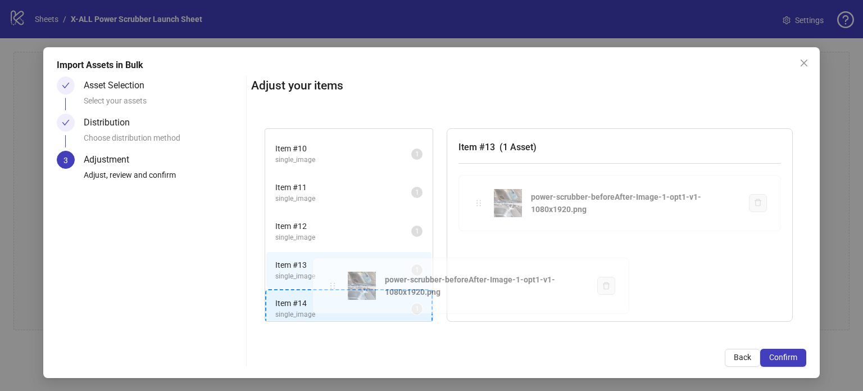
scroll to position [343, 0]
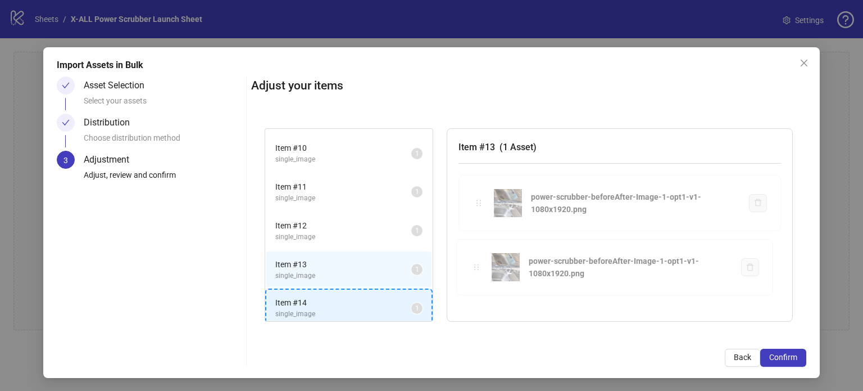
drag, startPoint x: 478, startPoint y: 201, endPoint x: 278, endPoint y: 304, distance: 225.2
click at [278, 304] on div "Item # 1 single_image 1 Item # 2 single_image 2 Item # 3 single_image 1 Item # …" at bounding box center [528, 225] width 555 height 220
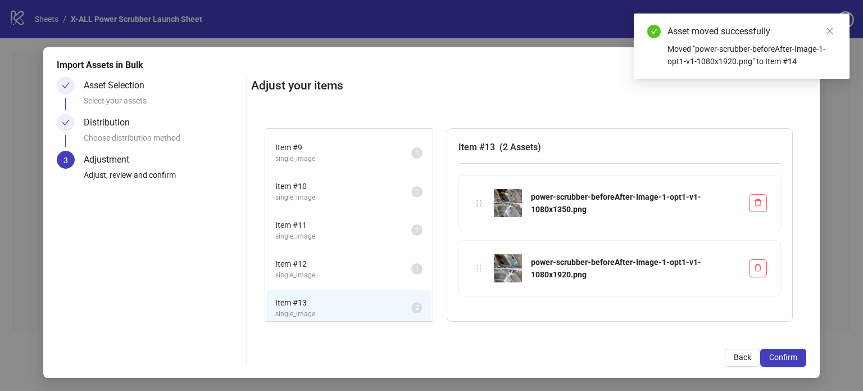
click at [336, 270] on span "single_image" at bounding box center [343, 275] width 136 height 11
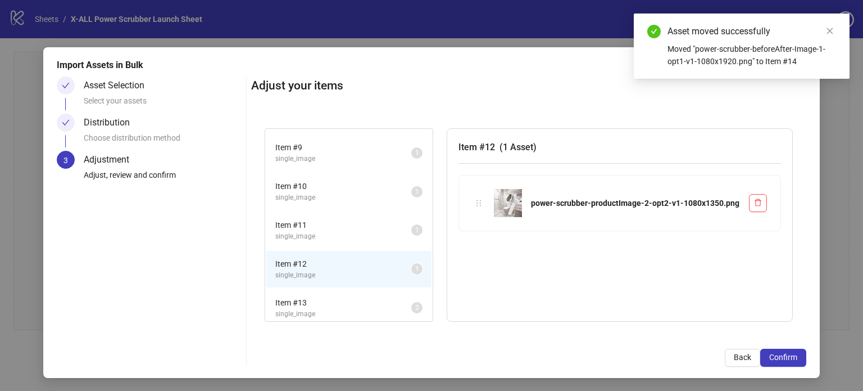
click at [349, 231] on span "single_image" at bounding box center [343, 236] width 136 height 11
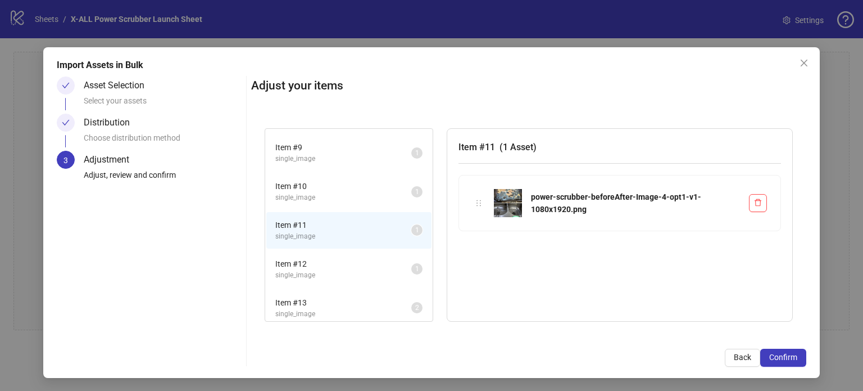
click at [342, 192] on span "single_image" at bounding box center [343, 197] width 136 height 11
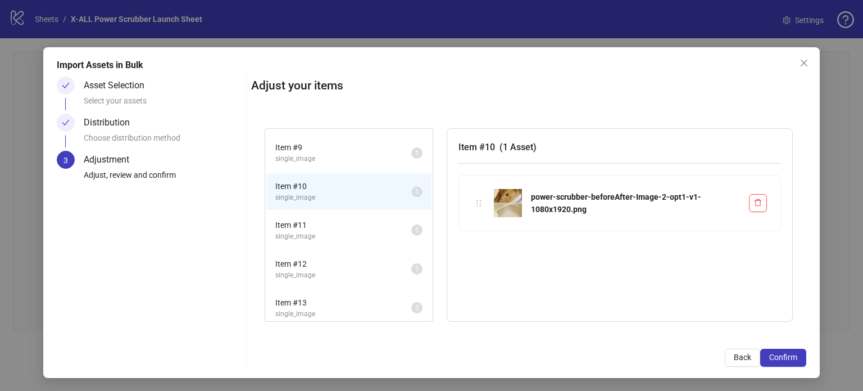
click at [358, 308] on span "single_image" at bounding box center [343, 313] width 136 height 11
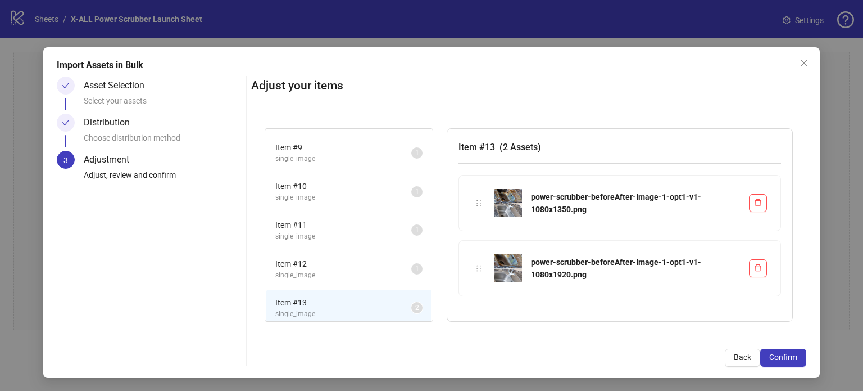
click at [337, 180] on span "Item # 10" at bounding box center [343, 186] width 136 height 12
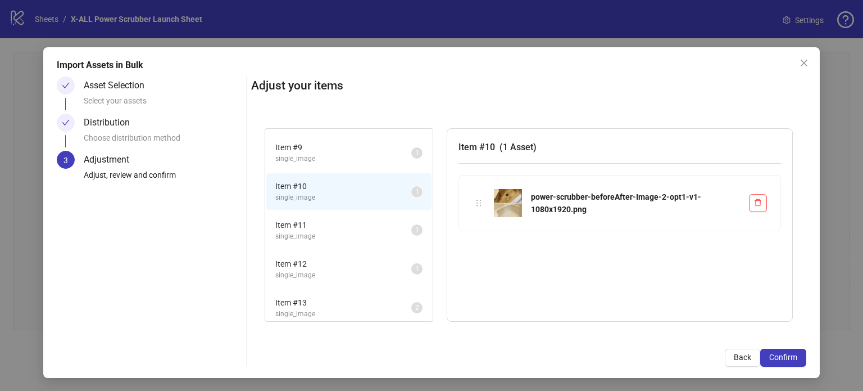
click at [345, 153] on span "single_image" at bounding box center [343, 158] width 136 height 11
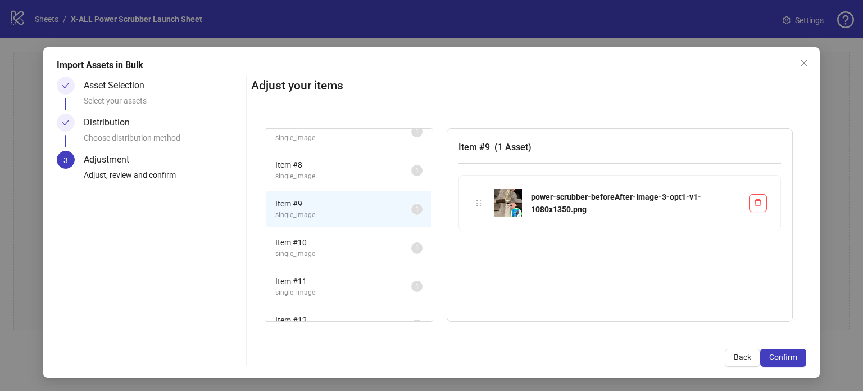
click at [328, 163] on span "Item # 8" at bounding box center [343, 164] width 136 height 12
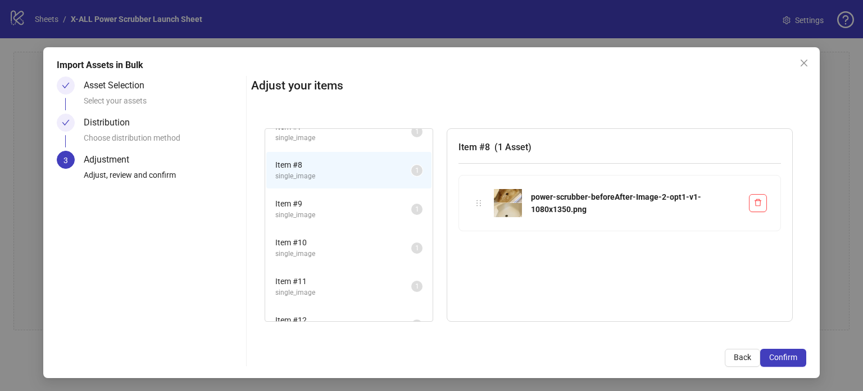
scroll to position [192, 0]
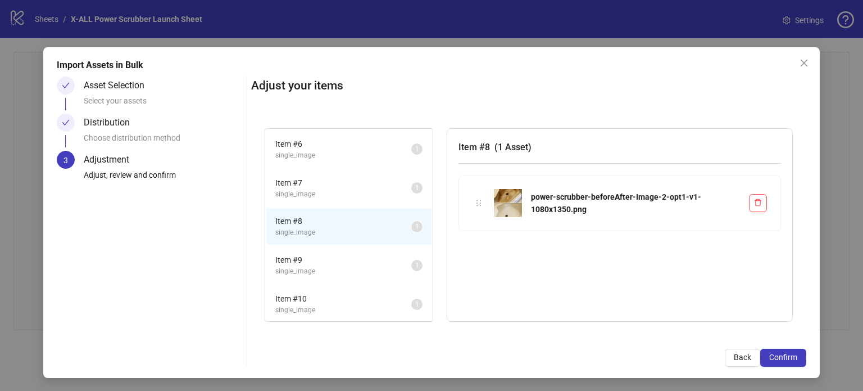
click at [328, 181] on span "Item # 7" at bounding box center [343, 182] width 136 height 12
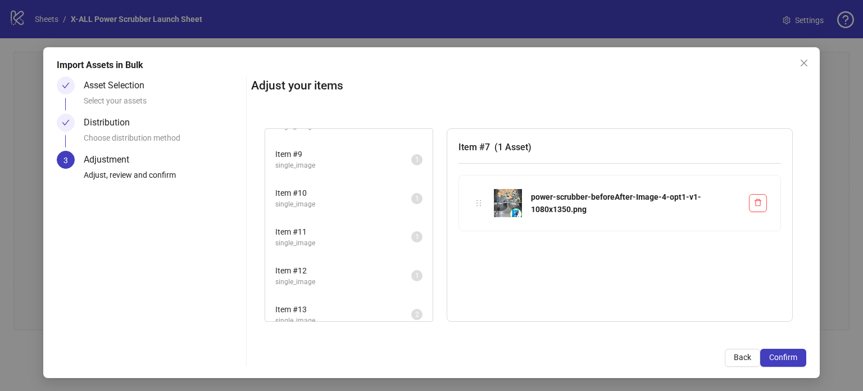
scroll to position [304, 0]
click at [345, 258] on span "Item # 12" at bounding box center [343, 264] width 136 height 12
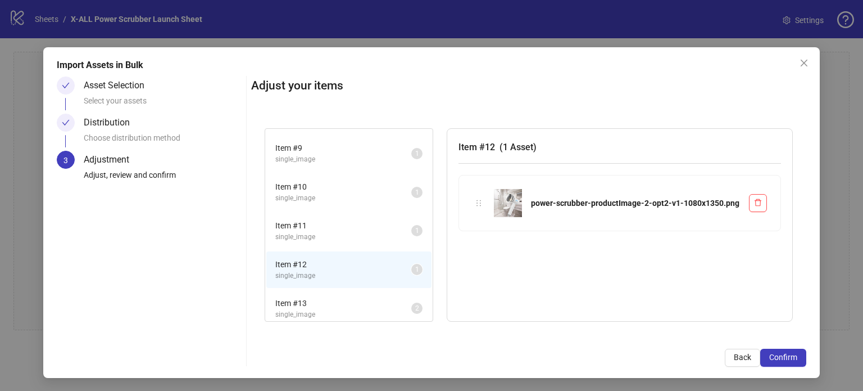
click at [344, 301] on span "Item # 13" at bounding box center [343, 303] width 136 height 12
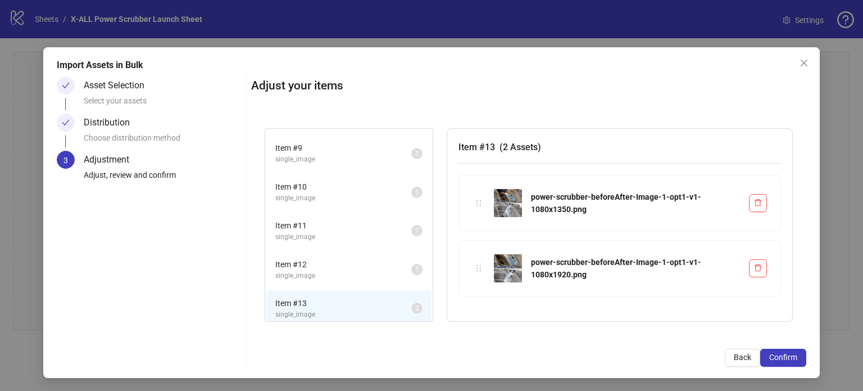
click at [317, 193] on span "single_image" at bounding box center [343, 198] width 136 height 11
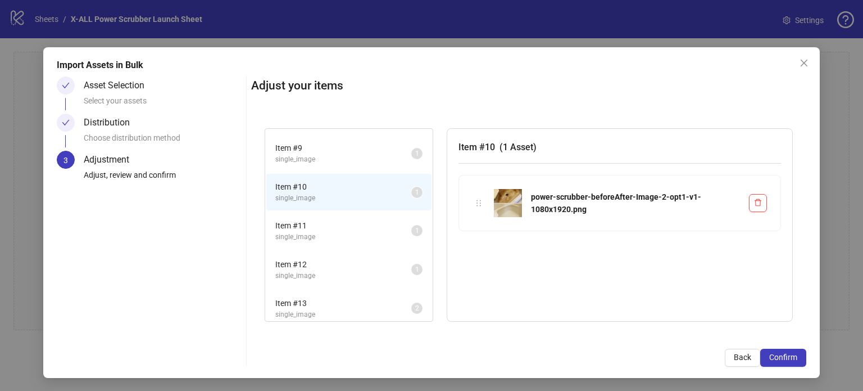
click at [317, 219] on span "Item # 11" at bounding box center [343, 225] width 136 height 12
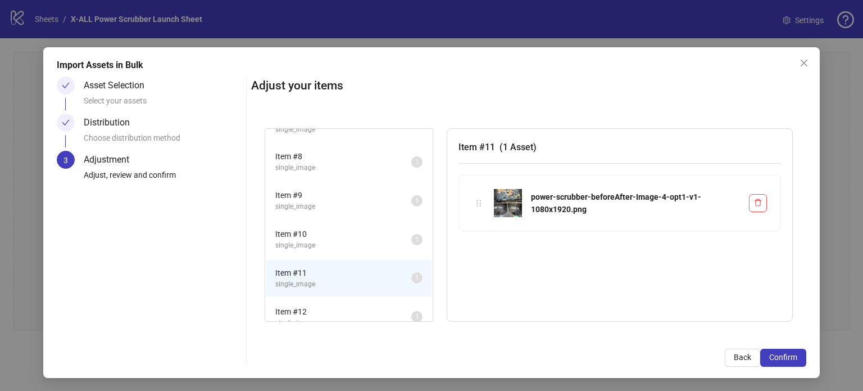
scroll to position [192, 0]
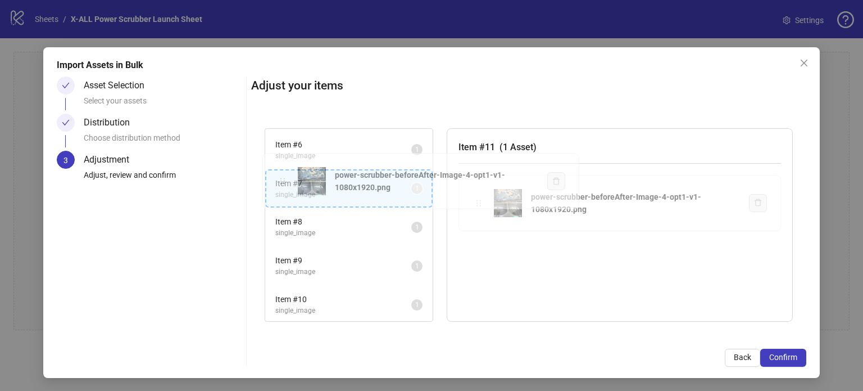
drag, startPoint x: 478, startPoint y: 204, endPoint x: 275, endPoint y: 184, distance: 203.3
click at [275, 184] on div "Item # 1 single_image 1 Item # 2 single_image 2 Item # 3 single_image 1 Item # …" at bounding box center [528, 225] width 555 height 220
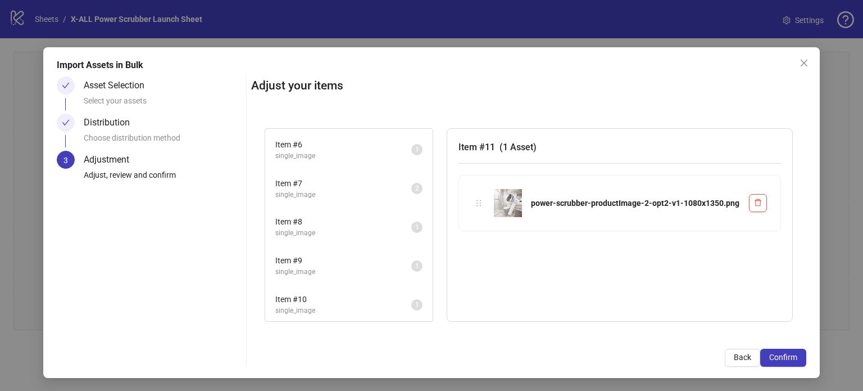
scroll to position [135, 0]
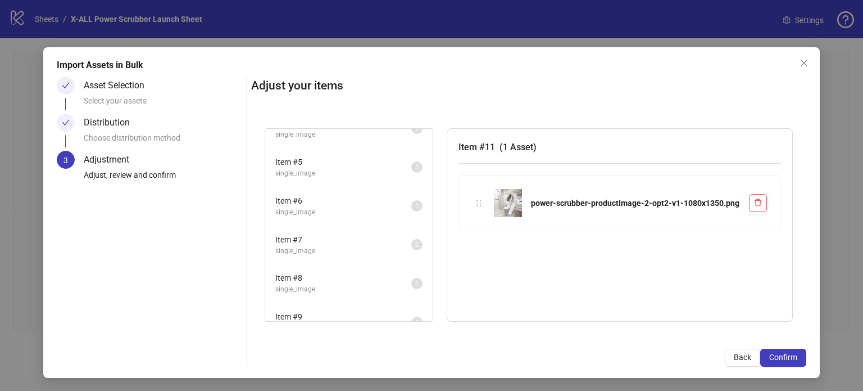
click at [300, 172] on span "single_image" at bounding box center [343, 173] width 136 height 11
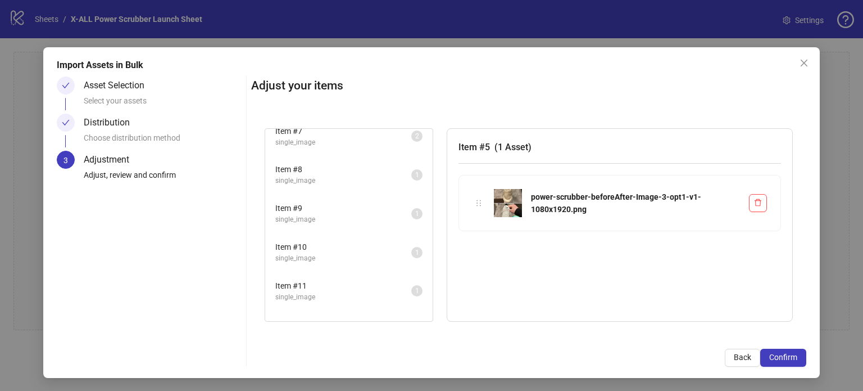
scroll to position [248, 0]
click at [351, 249] on span "single_image" at bounding box center [343, 254] width 136 height 11
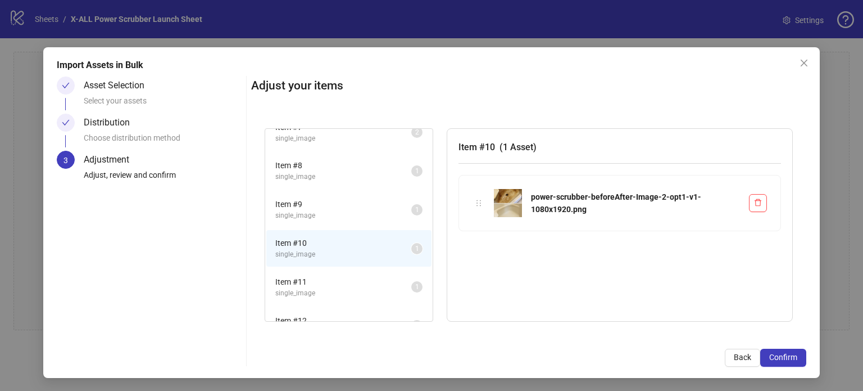
click at [324, 267] on div "Item # 11 single_image 1" at bounding box center [348, 286] width 167 height 39
click at [324, 275] on span "Item # 11" at bounding box center [343, 281] width 136 height 12
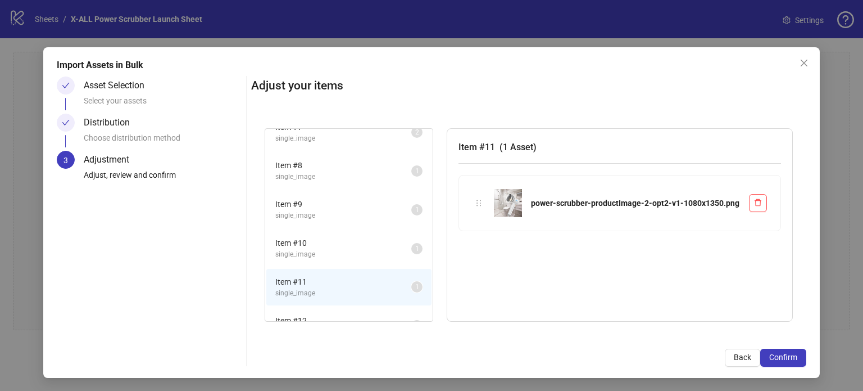
click at [319, 210] on span "single_image" at bounding box center [343, 215] width 136 height 11
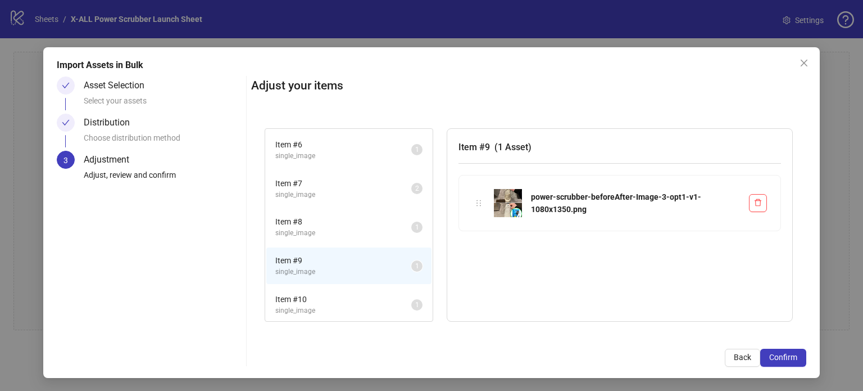
scroll to position [135, 0]
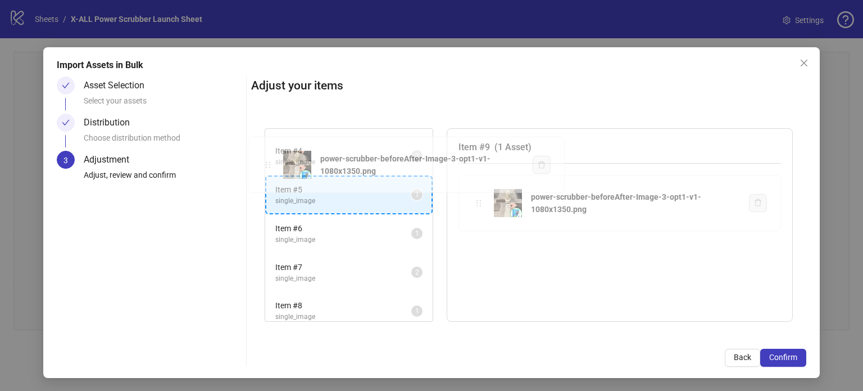
drag, startPoint x: 474, startPoint y: 199, endPoint x: 266, endPoint y: 163, distance: 211.6
click at [266, 163] on div "Item # 1 single_image 1 Item # 2 single_image 2 Item # 3 single_image 1 Item # …" at bounding box center [528, 225] width 555 height 220
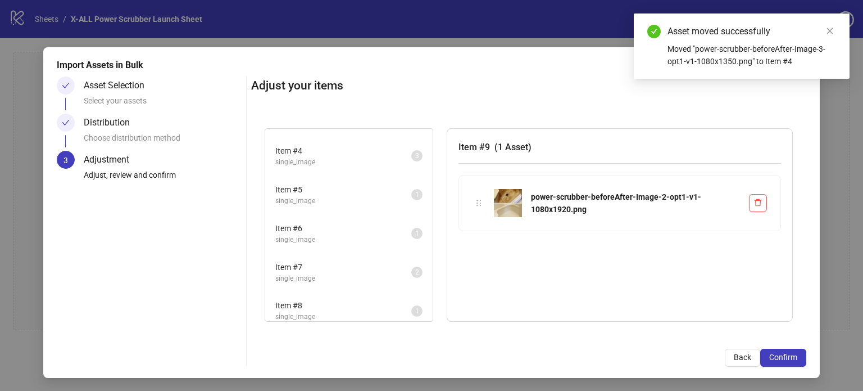
scroll to position [107, 0]
click at [325, 152] on span "Item # 4" at bounding box center [343, 151] width 136 height 12
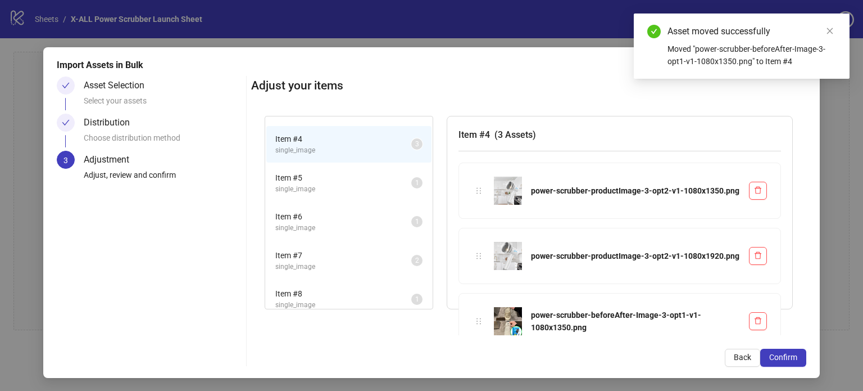
scroll to position [34, 0]
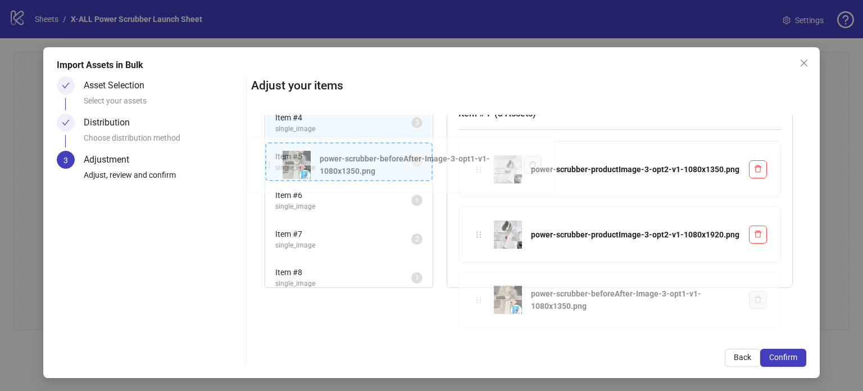
drag, startPoint x: 478, startPoint y: 294, endPoint x: 269, endPoint y: 161, distance: 247.5
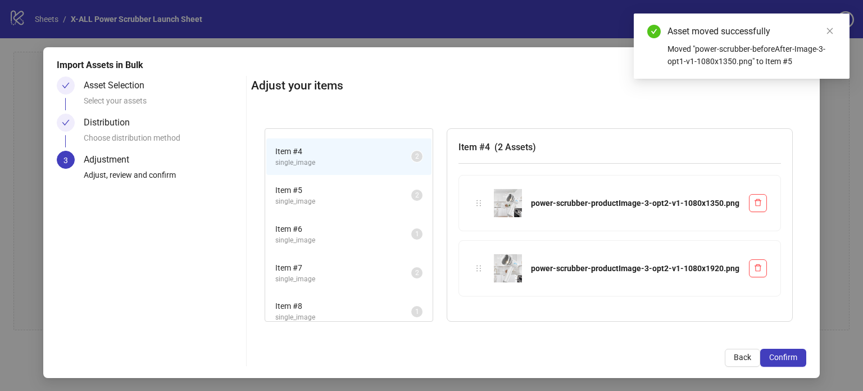
scroll to position [0, 0]
click at [307, 196] on span "single_image" at bounding box center [343, 201] width 136 height 11
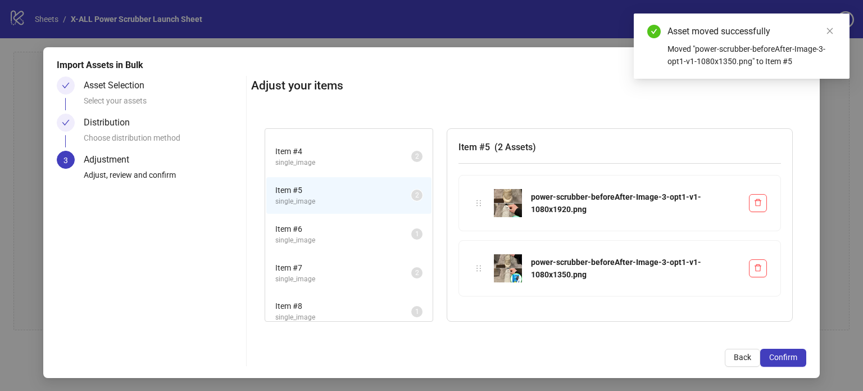
click at [337, 237] on span "single_image" at bounding box center [343, 240] width 136 height 11
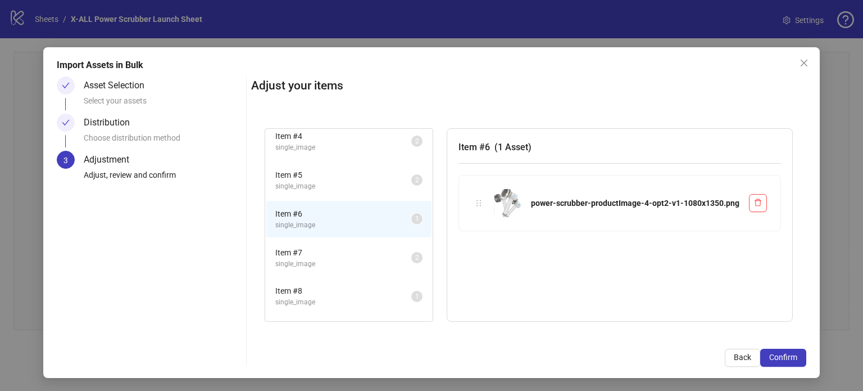
scroll to position [115, 0]
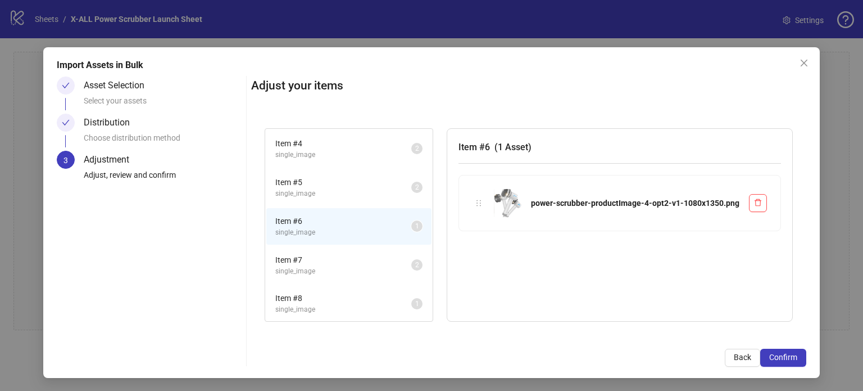
click at [338, 258] on span "Item # 7" at bounding box center [343, 259] width 136 height 12
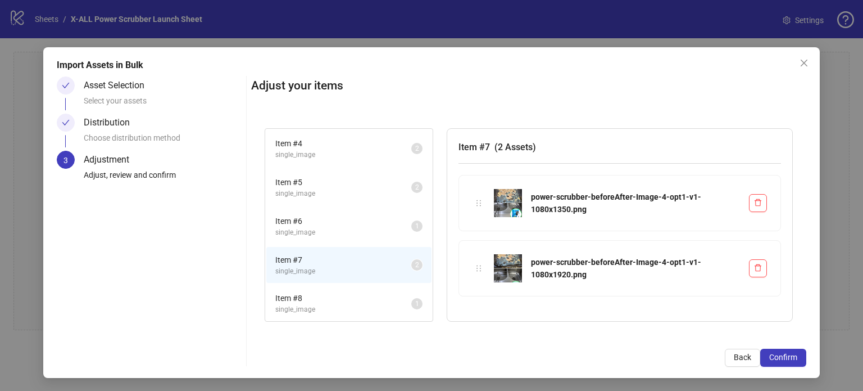
click at [332, 279] on li "Item # 7 single_image 2" at bounding box center [348, 265] width 165 height 37
click at [334, 294] on span "Item # 8" at bounding box center [343, 298] width 136 height 12
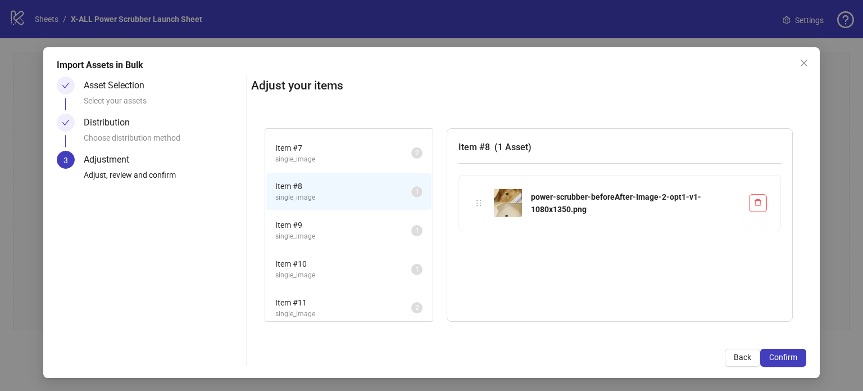
scroll to position [228, 0]
click at [333, 219] on span "Item # 9" at bounding box center [343, 224] width 136 height 12
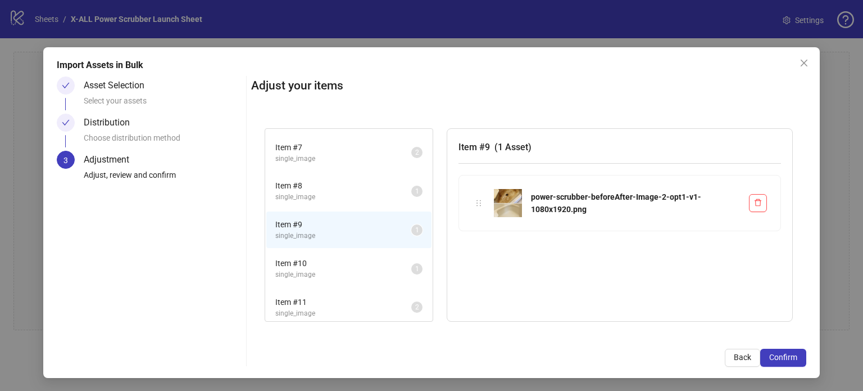
click at [337, 192] on span "single_image" at bounding box center [343, 197] width 136 height 11
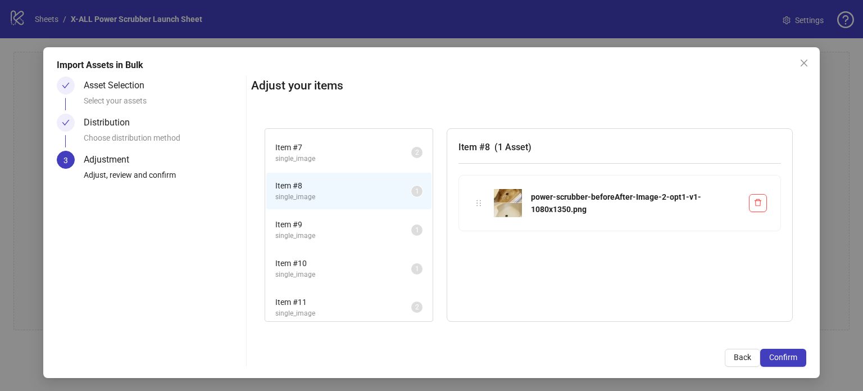
click at [342, 230] on span "single_image" at bounding box center [343, 235] width 136 height 11
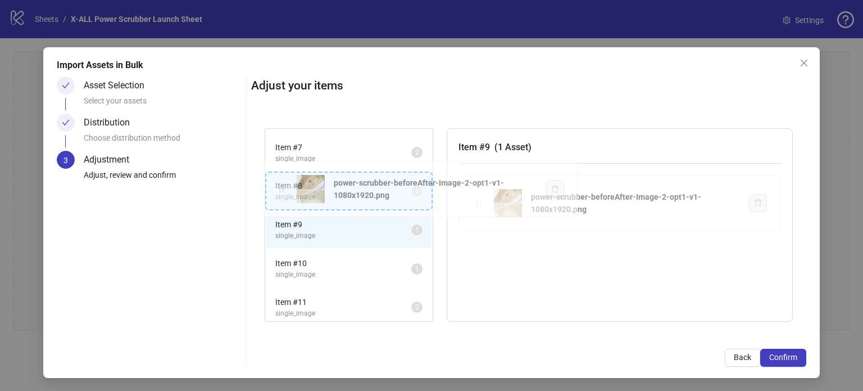
drag, startPoint x: 480, startPoint y: 203, endPoint x: 285, endPoint y: 190, distance: 195.4
click at [285, 190] on div "Item # 1 single_image 1 Item # 2 single_image 2 Item # 3 single_image 1 Item # …" at bounding box center [528, 225] width 555 height 220
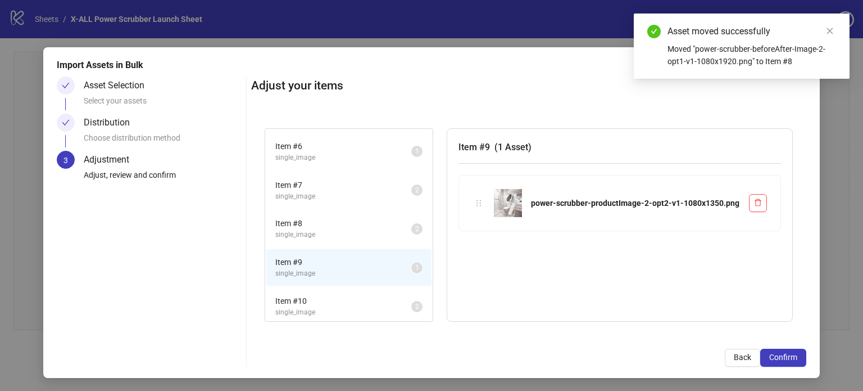
scroll to position [189, 0]
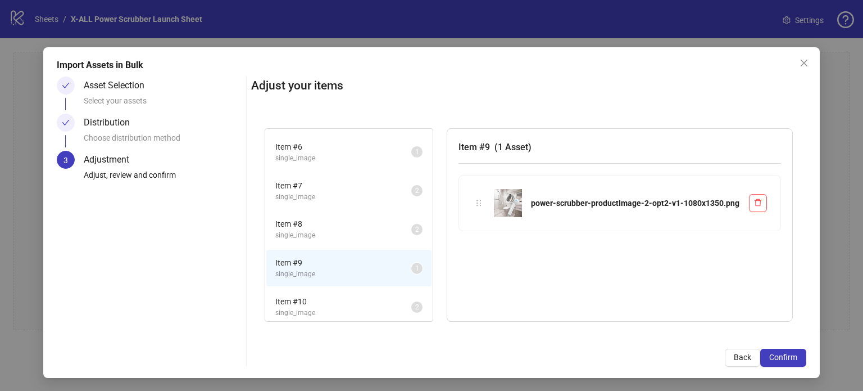
click at [332, 221] on span "Item # 8" at bounding box center [343, 223] width 136 height 12
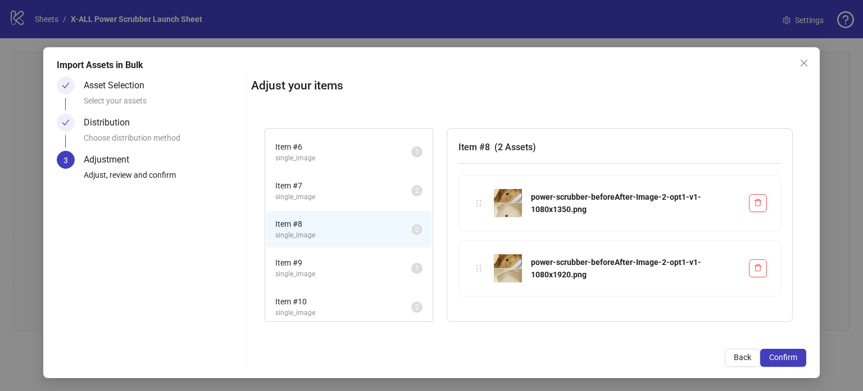
click at [328, 192] on span "single_image" at bounding box center [343, 197] width 136 height 11
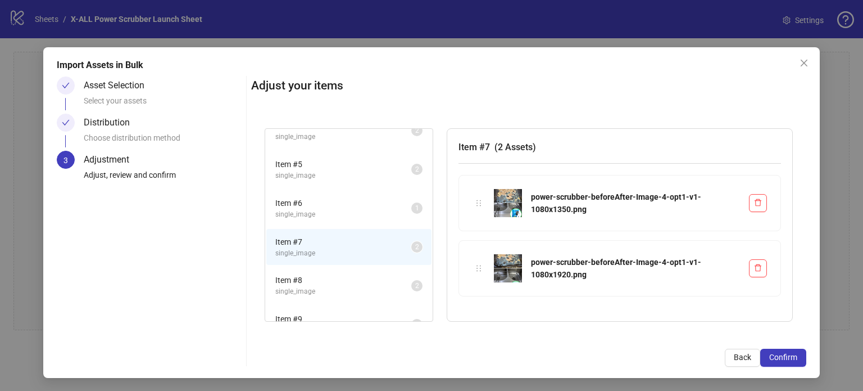
click at [335, 209] on span "single_image" at bounding box center [343, 214] width 136 height 11
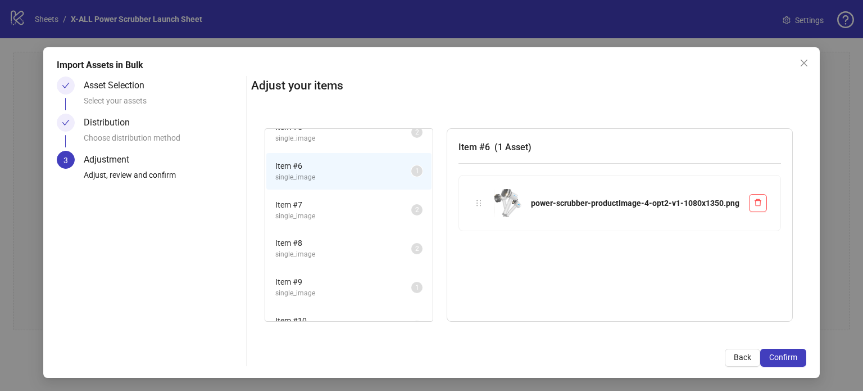
scroll to position [189, 0]
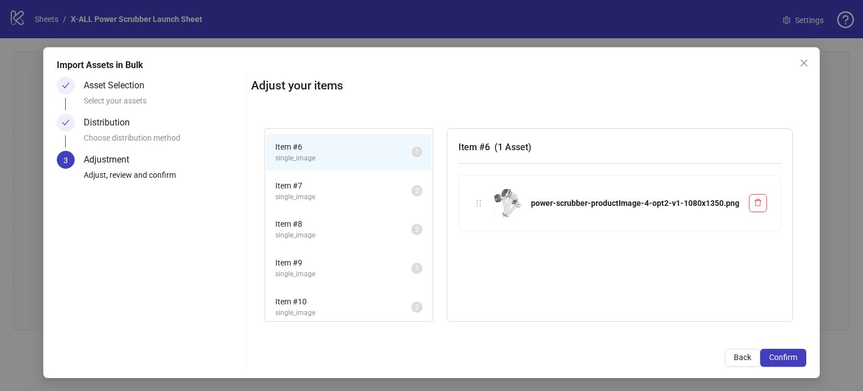
click at [337, 260] on span "Item # 9" at bounding box center [343, 262] width 136 height 12
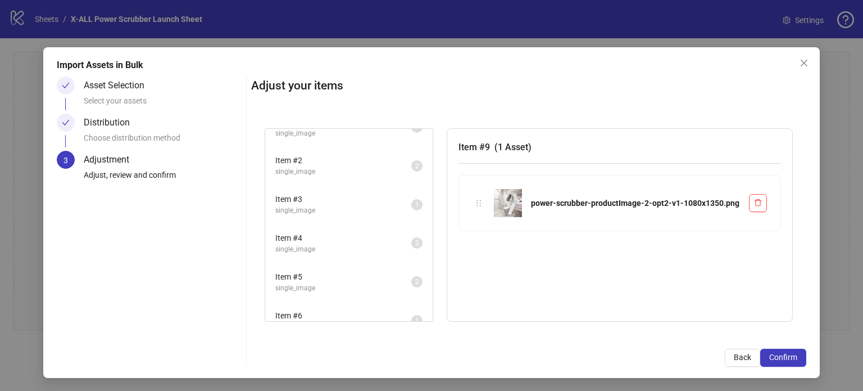
scroll to position [0, 0]
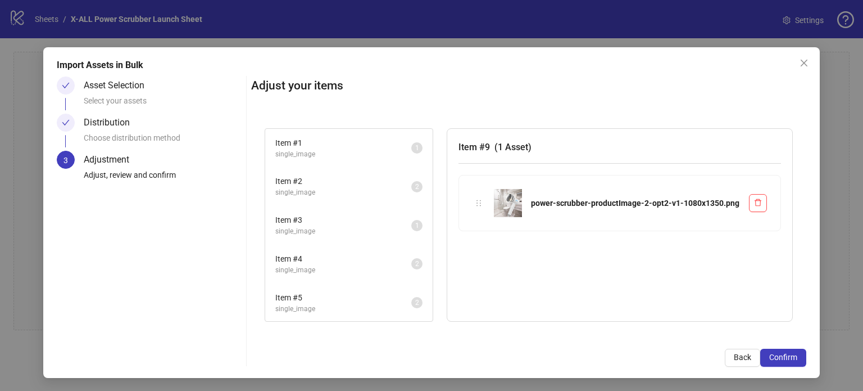
click at [319, 150] on span "single_image" at bounding box center [343, 154] width 136 height 11
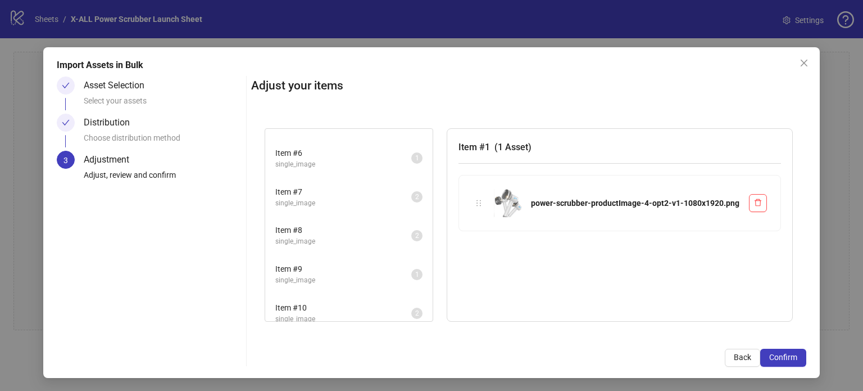
scroll to position [189, 0]
click at [338, 257] on span "Item # 9" at bounding box center [343, 262] width 136 height 12
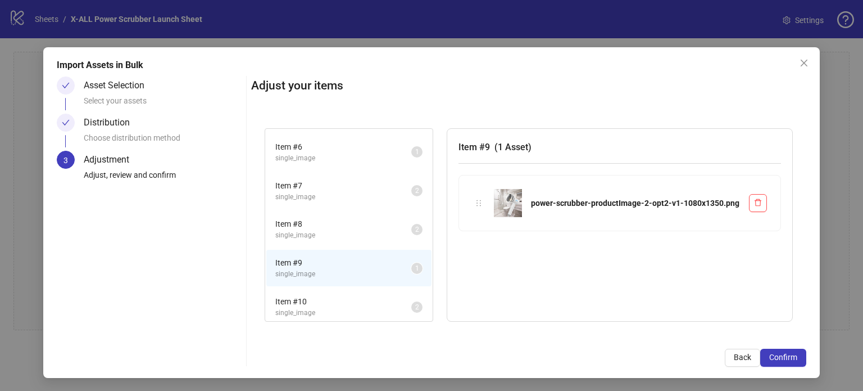
scroll to position [133, 0]
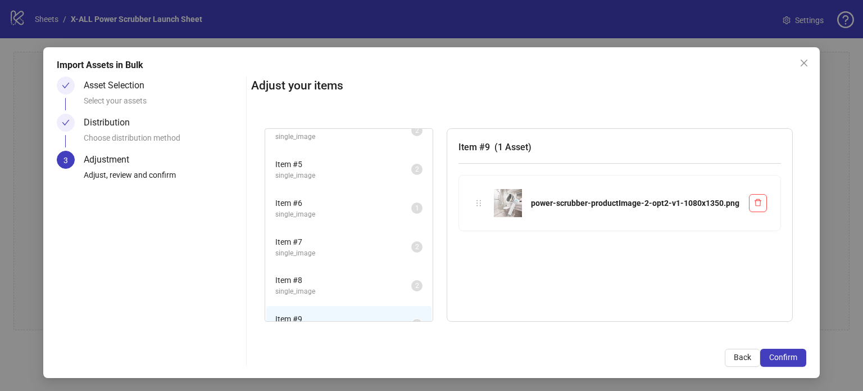
click at [323, 210] on span "single_image" at bounding box center [343, 214] width 136 height 11
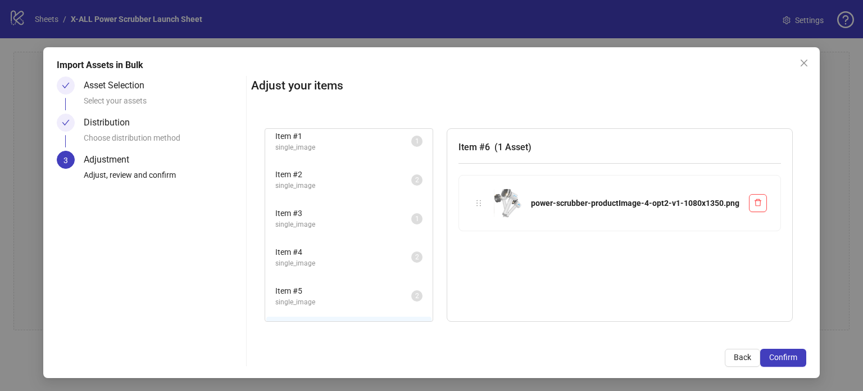
scroll to position [0, 0]
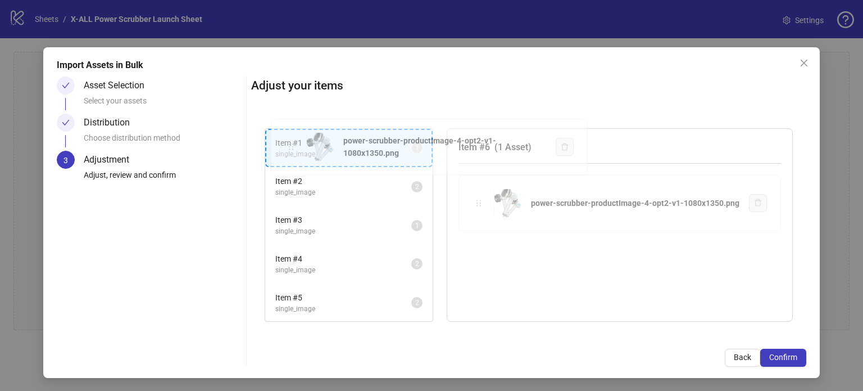
drag, startPoint x: 425, startPoint y: 197, endPoint x: 287, endPoint y: 149, distance: 145.7
click at [287, 149] on div "Item # 1 single_image 1 Item # 2 single_image 2 Item # 3 single_image 1 Item # …" at bounding box center [528, 225] width 555 height 220
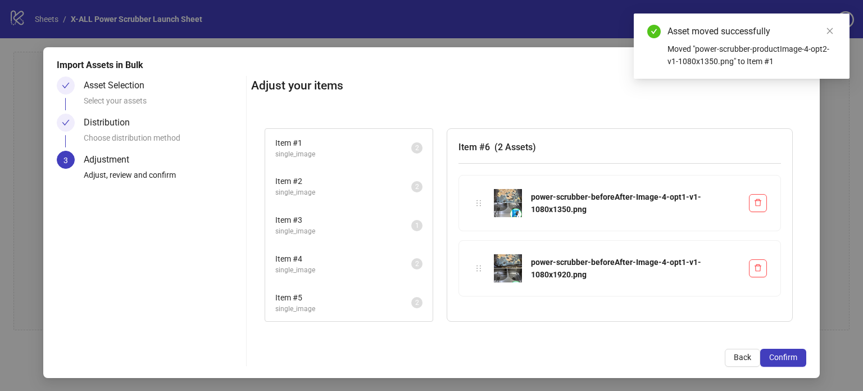
click at [328, 150] on span "single_image" at bounding box center [343, 154] width 136 height 11
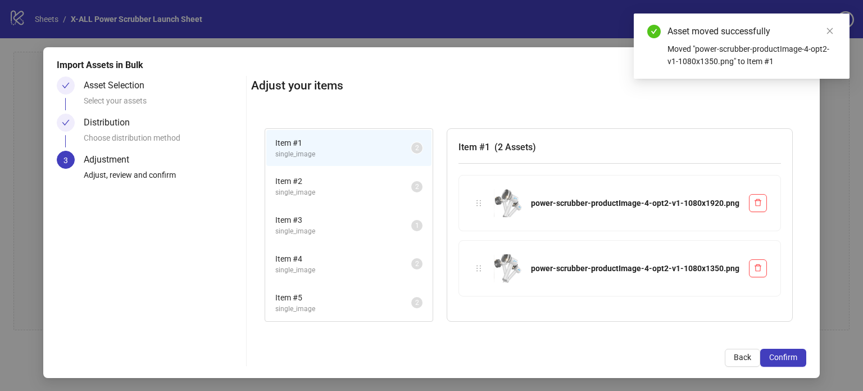
click at [328, 180] on span "Item # 2" at bounding box center [343, 181] width 136 height 12
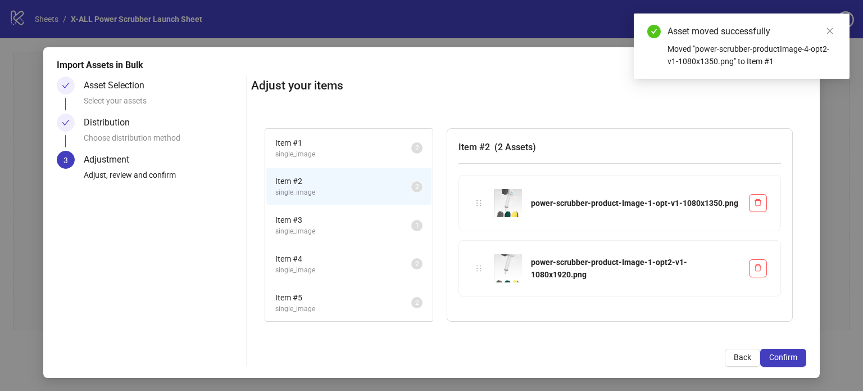
click at [334, 210] on li "Item # 3 single_image 1" at bounding box center [348, 225] width 165 height 37
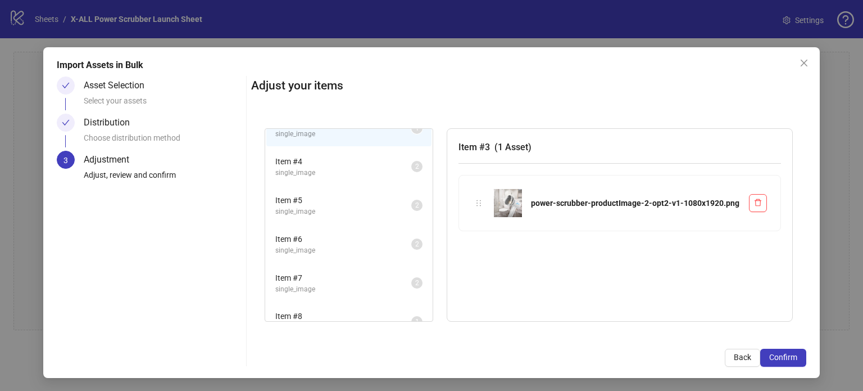
scroll to position [112, 0]
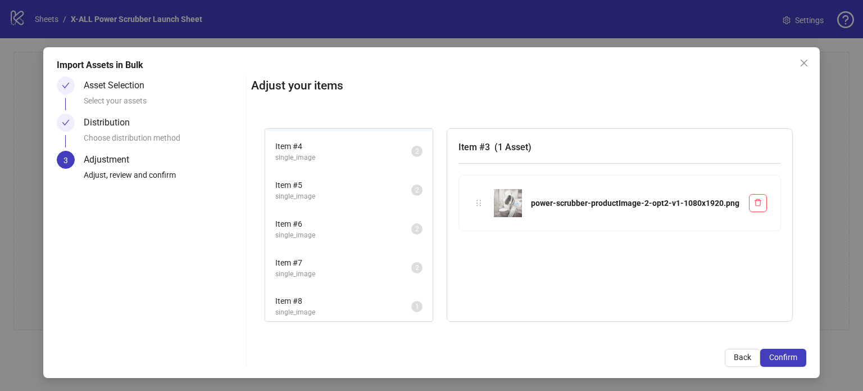
click at [352, 153] on span "single_image" at bounding box center [343, 157] width 136 height 11
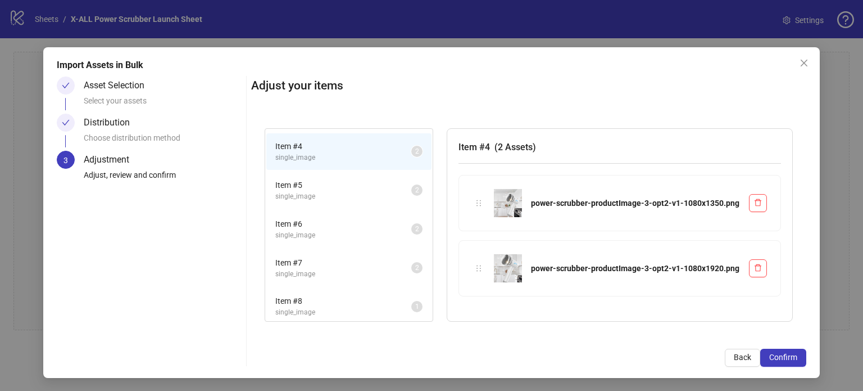
click at [346, 187] on span "Item # 5" at bounding box center [343, 185] width 136 height 12
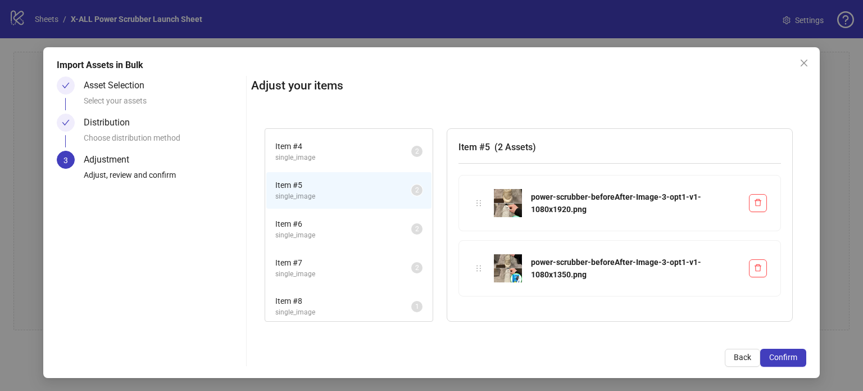
click at [348, 224] on span "Item # 6" at bounding box center [343, 223] width 136 height 12
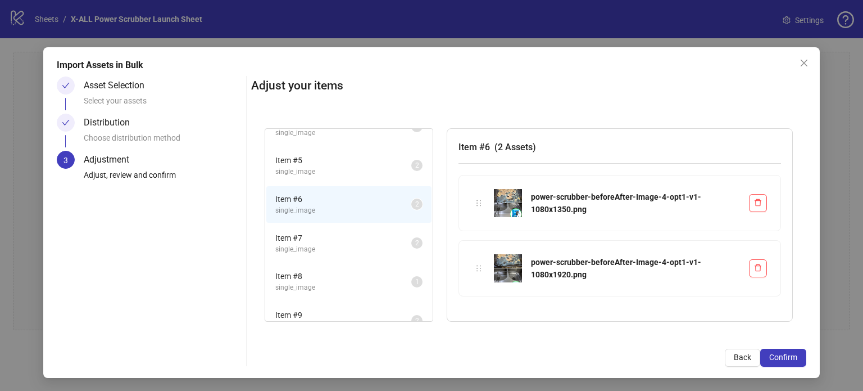
scroll to position [151, 0]
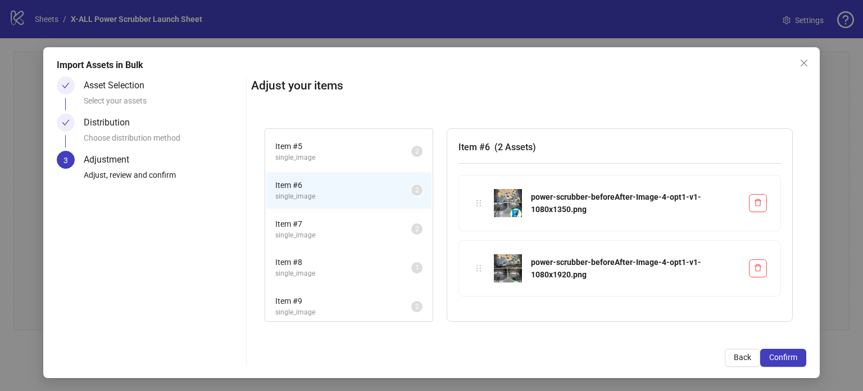
click at [348, 230] on span "single_image" at bounding box center [343, 235] width 136 height 11
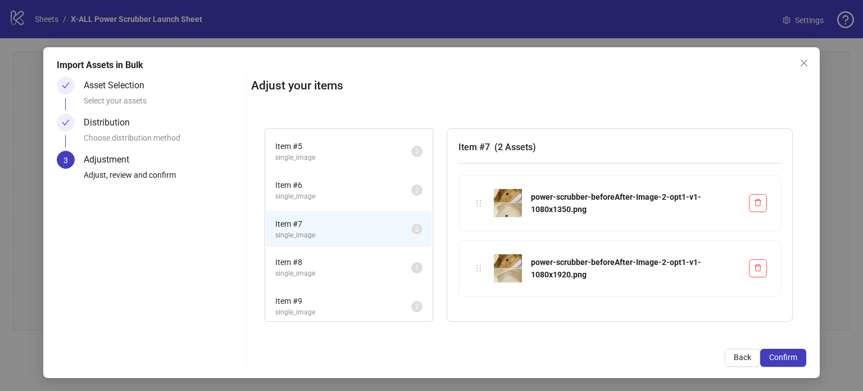
click at [341, 262] on span "Item # 8" at bounding box center [343, 262] width 136 height 12
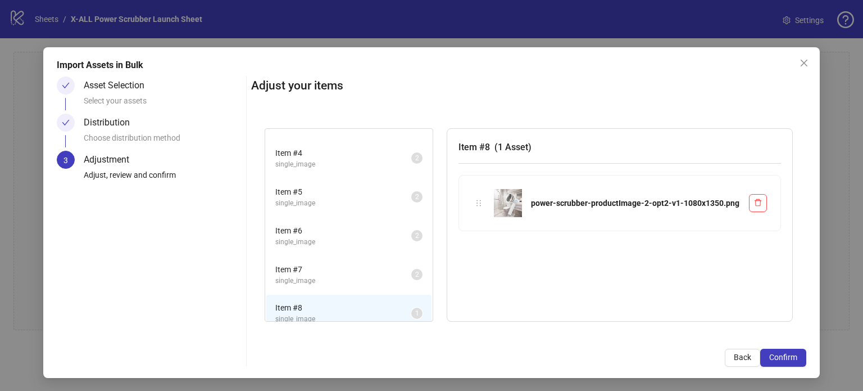
scroll to position [0, 0]
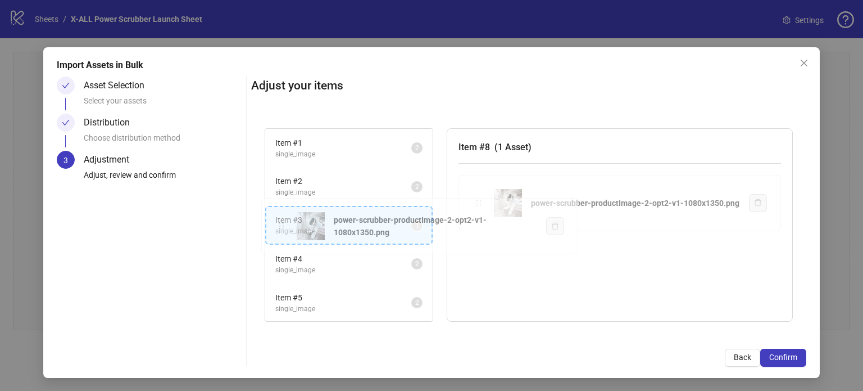
drag, startPoint x: 481, startPoint y: 199, endPoint x: 285, endPoint y: 224, distance: 197.1
click at [285, 224] on div "Item # 1 single_image 2 Item # 2 single_image 2 Item # 3 single_image 1 Item # …" at bounding box center [528, 225] width 555 height 220
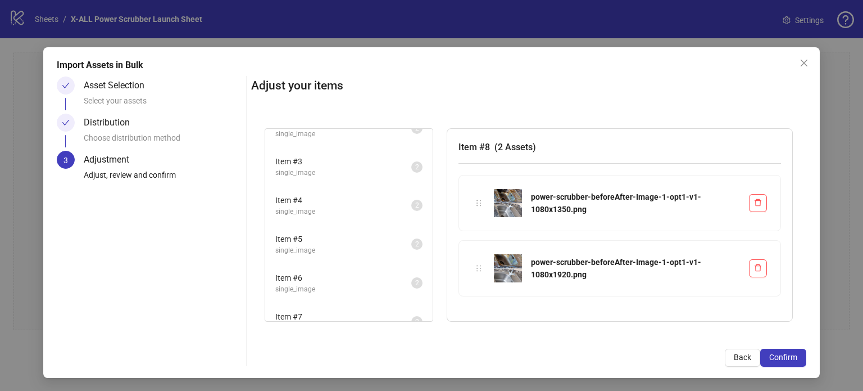
scroll to position [113, 0]
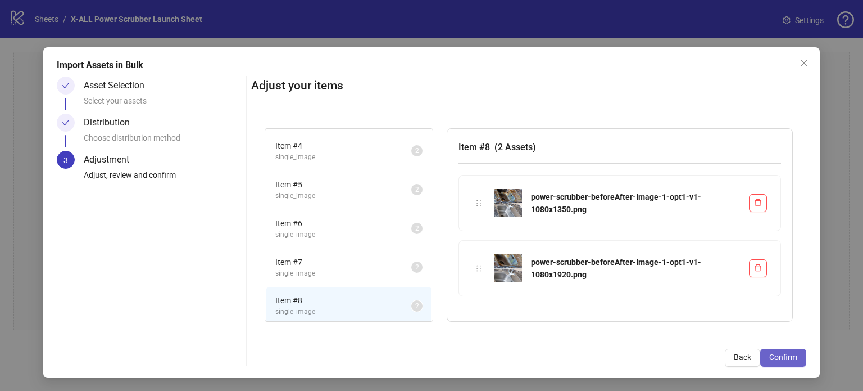
click at [776, 358] on span "Confirm" at bounding box center [783, 356] width 28 height 9
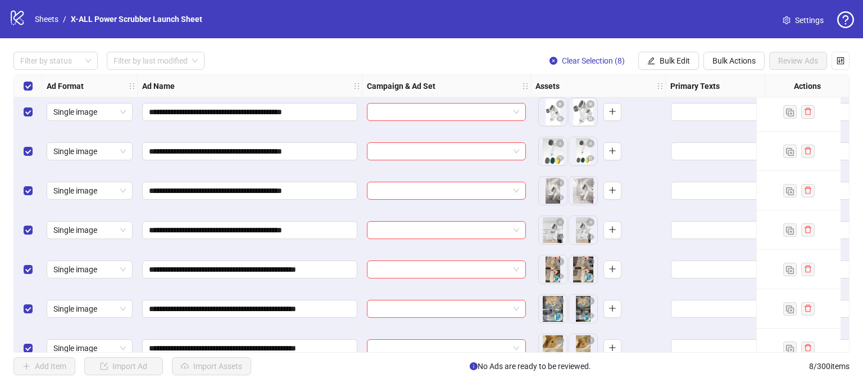
scroll to position [0, 0]
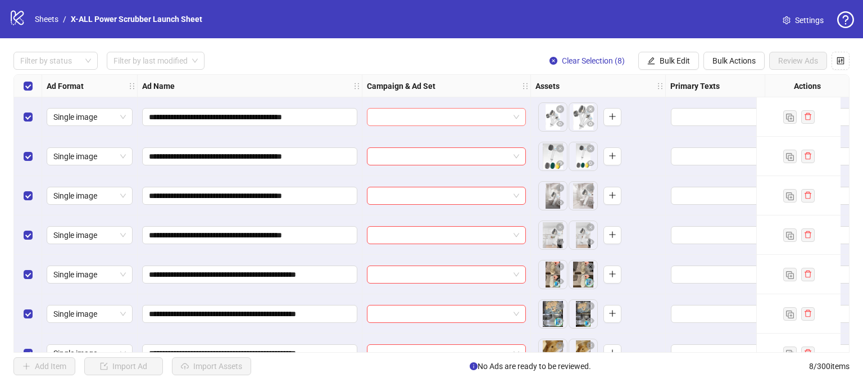
click at [425, 117] on input "search" at bounding box center [441, 116] width 135 height 17
click at [489, 59] on div "Filter by status Filter by last modified Clear Selection (8) Bulk Edit Bulk Act…" at bounding box center [431, 61] width 836 height 18
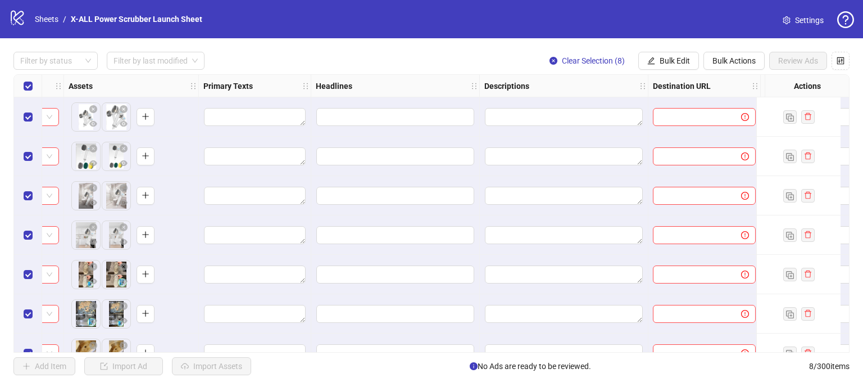
scroll to position [0, 464]
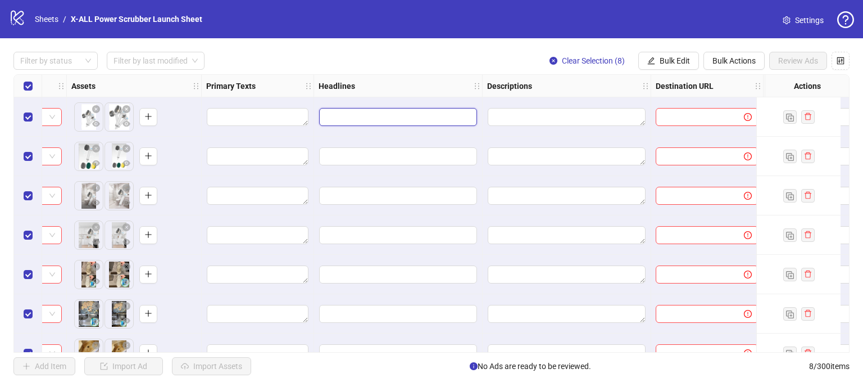
click at [398, 113] on input "Edit values" at bounding box center [398, 117] width 158 height 18
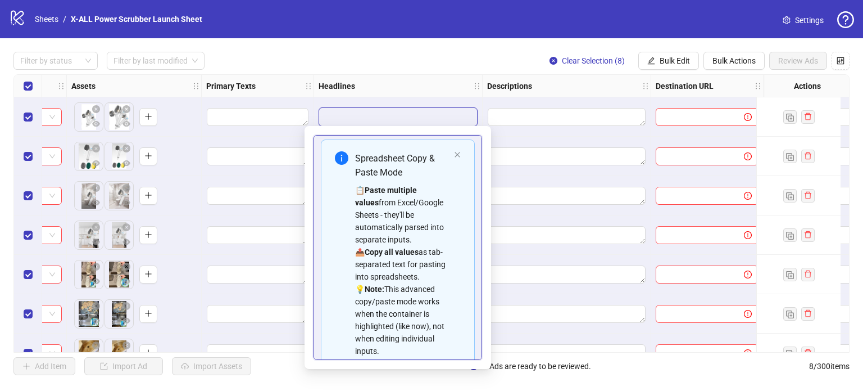
scroll to position [0, 0]
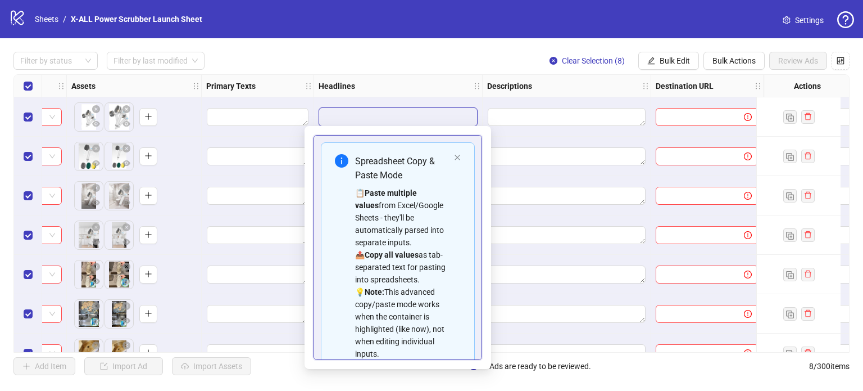
click at [452, 57] on div "Filter by status Filter by last modified Clear Selection (8) Bulk Edit Bulk Act…" at bounding box center [431, 61] width 836 height 18
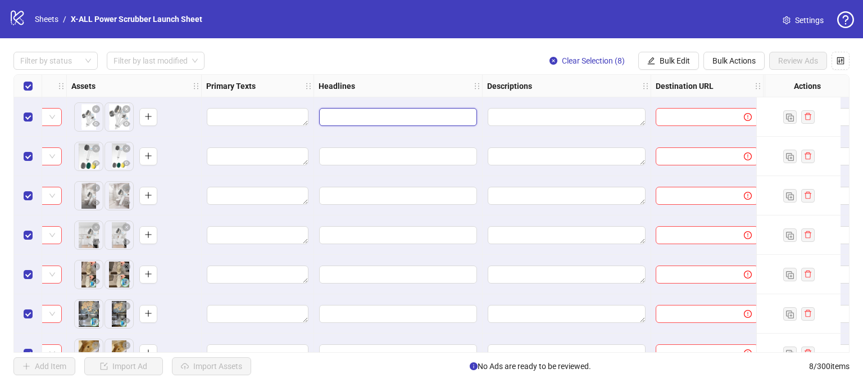
click at [398, 117] on input "Edit values" at bounding box center [398, 117] width 158 height 18
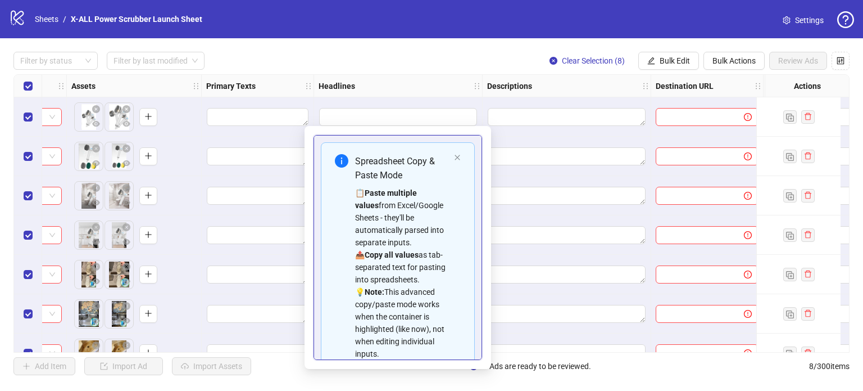
click at [429, 58] on div "Filter by status Filter by last modified Clear Selection (8) Bulk Edit Bulk Act…" at bounding box center [431, 61] width 836 height 18
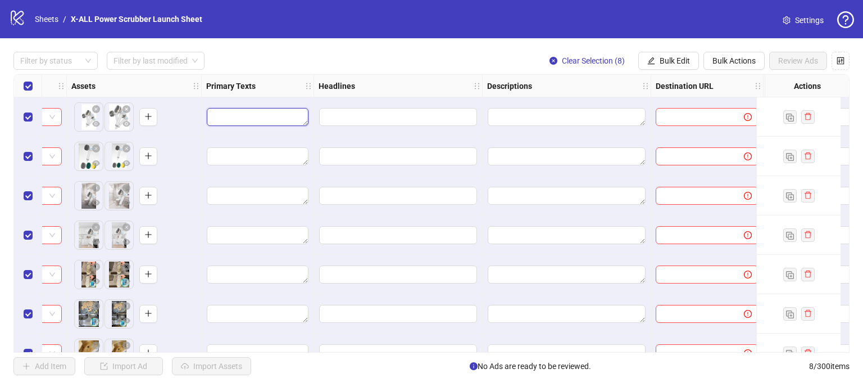
click at [265, 119] on textarea "Edit values" at bounding box center [258, 117] width 102 height 18
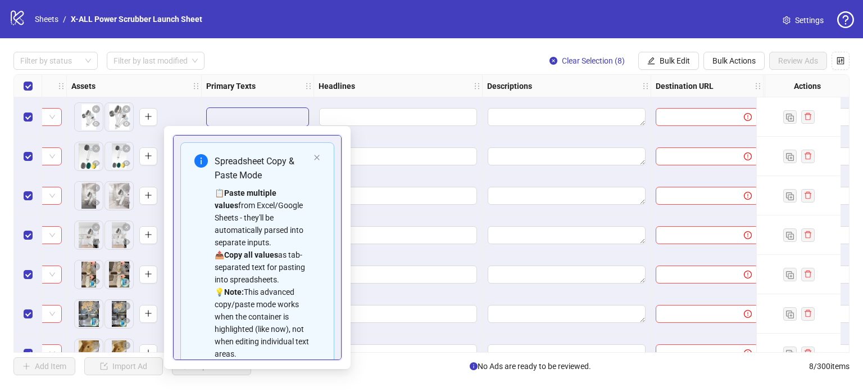
click at [351, 60] on div "Filter by status Filter by last modified Clear Selection (8) Bulk Edit Bulk Act…" at bounding box center [431, 61] width 836 height 18
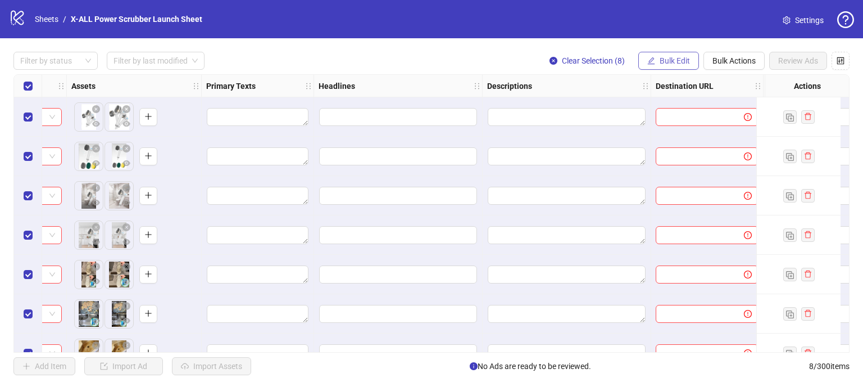
click at [671, 62] on span "Bulk Edit" at bounding box center [675, 60] width 30 height 9
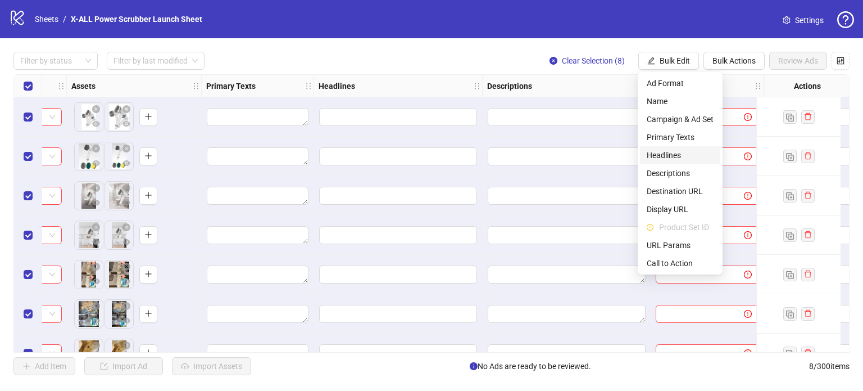
click at [680, 154] on span "Headlines" at bounding box center [680, 155] width 67 height 12
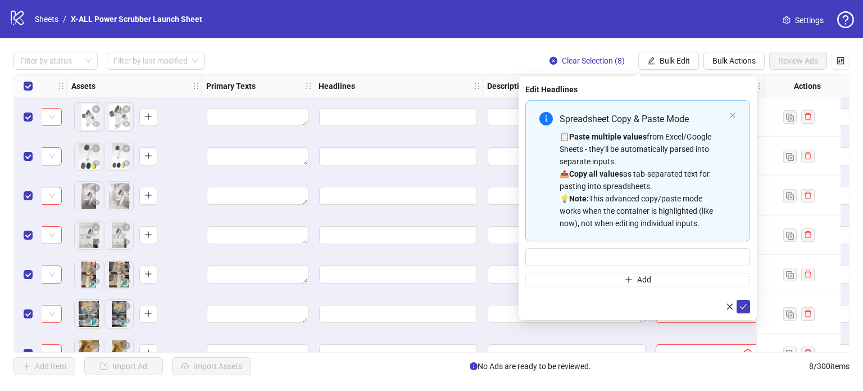
click at [724, 122] on div "Spreadsheet Copy & Paste Mode" at bounding box center [642, 119] width 165 height 14
click at [730, 119] on div "Spreadsheet Copy & Paste Mode 📋 Paste multiple values from Excel/Google Sheets …" at bounding box center [637, 170] width 225 height 141
click at [735, 117] on icon "close" at bounding box center [732, 115] width 7 height 7
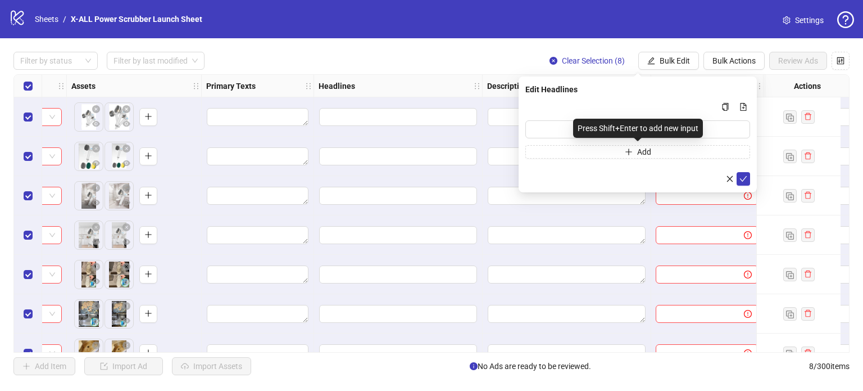
click at [631, 130] on div "Press Shift+Enter to add new input" at bounding box center [638, 128] width 130 height 19
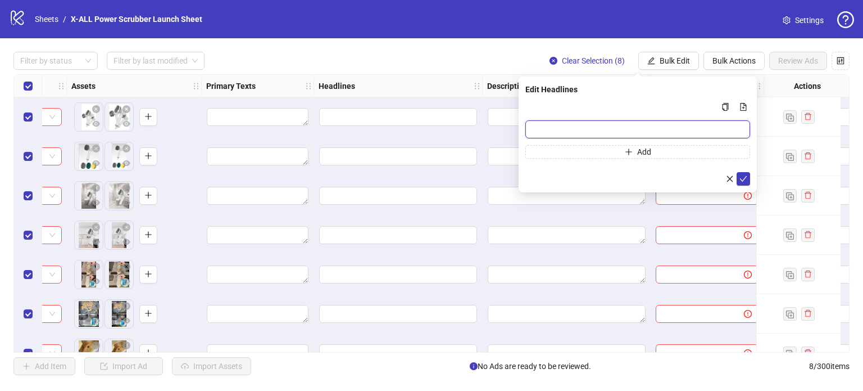
click at [548, 123] on input "Multi-input container - paste or copy values" at bounding box center [637, 129] width 225 height 18
click at [561, 130] on input "Multi-input container - paste or copy values" at bounding box center [637, 129] width 225 height 18
paste input "**********"
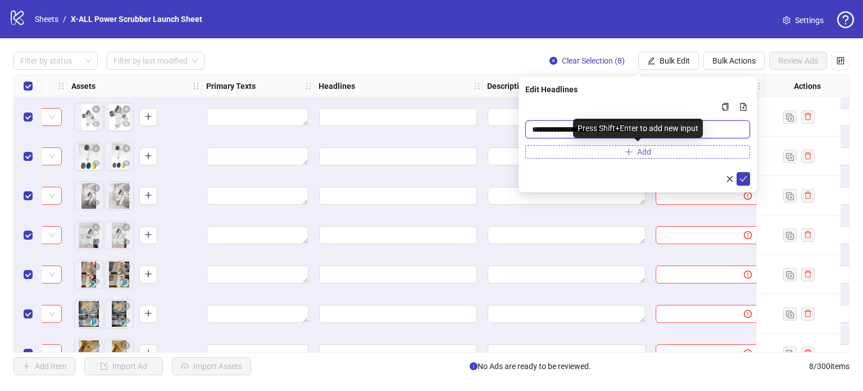
type input "**********"
click at [654, 154] on button "Add" at bounding box center [637, 151] width 225 height 13
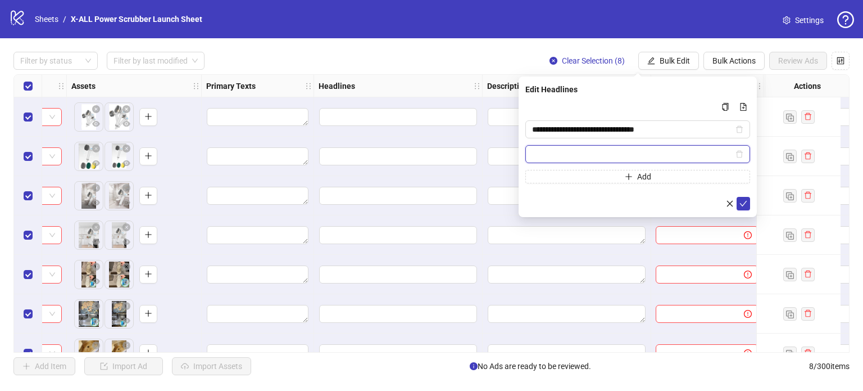
click at [584, 154] on input "Multi-input container - paste or copy values" at bounding box center [632, 154] width 201 height 12
paste input "**********"
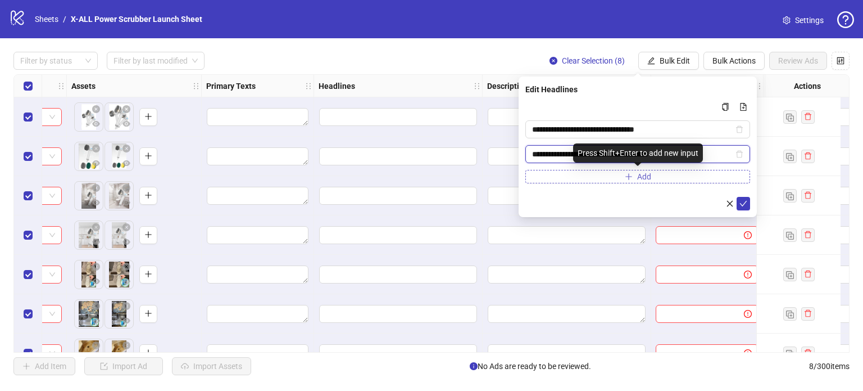
type input "**********"
click at [602, 172] on button "Add" at bounding box center [637, 176] width 225 height 13
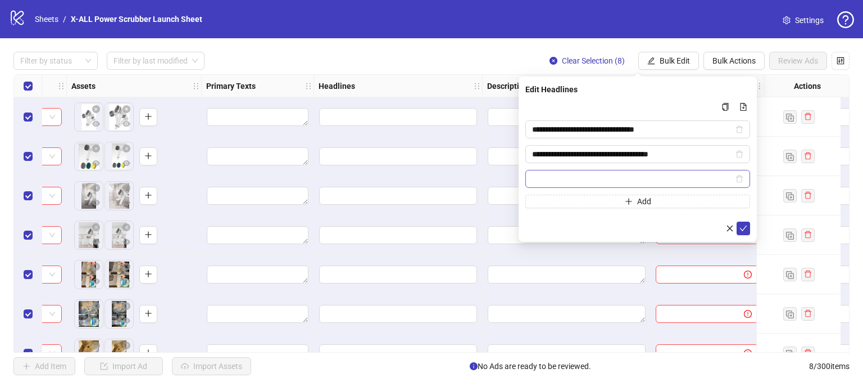
click at [587, 179] on input "Multi-input container - paste or copy values" at bounding box center [632, 178] width 201 height 12
type input "*"
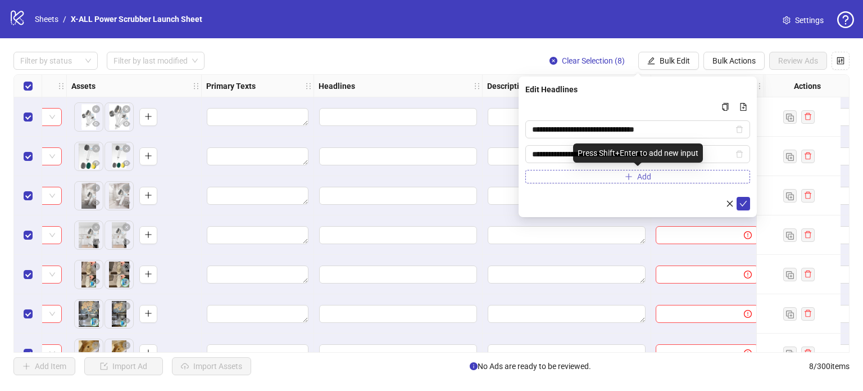
click at [587, 178] on button "Add" at bounding box center [637, 176] width 225 height 13
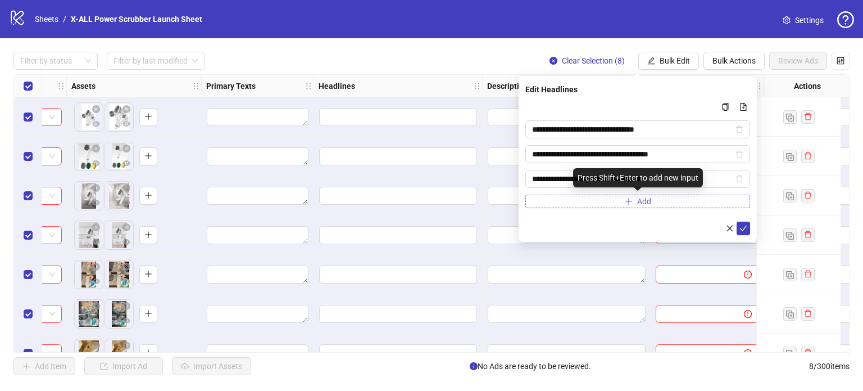
type input "**********"
click at [650, 201] on span "Add" at bounding box center [644, 201] width 14 height 9
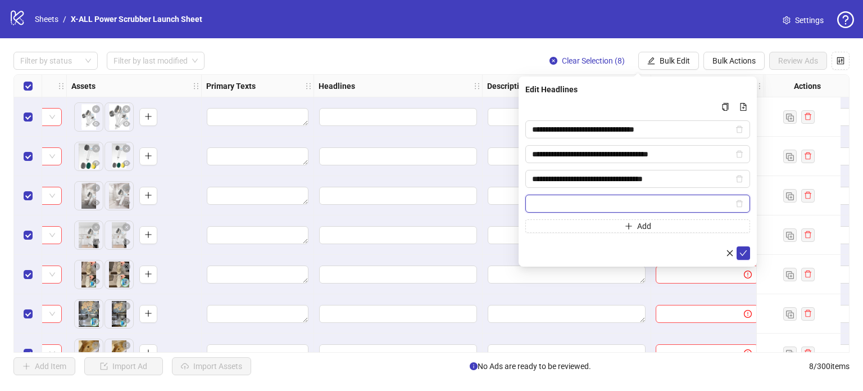
click at [587, 199] on input "Multi-input container - paste or copy values" at bounding box center [632, 203] width 201 height 12
paste input "**********"
type input "**********"
drag, startPoint x: 618, startPoint y: 226, endPoint x: 634, endPoint y: 225, distance: 15.8
click at [618, 226] on button "Add" at bounding box center [637, 225] width 225 height 13
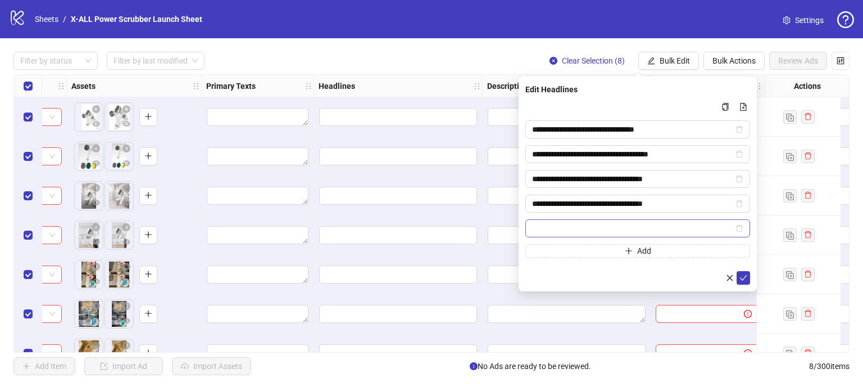
click at [611, 219] on span "Multi-input container - paste or copy values" at bounding box center [637, 228] width 225 height 18
paste input "**********"
type input "**********"
click at [744, 275] on icon "check" at bounding box center [743, 278] width 8 height 8
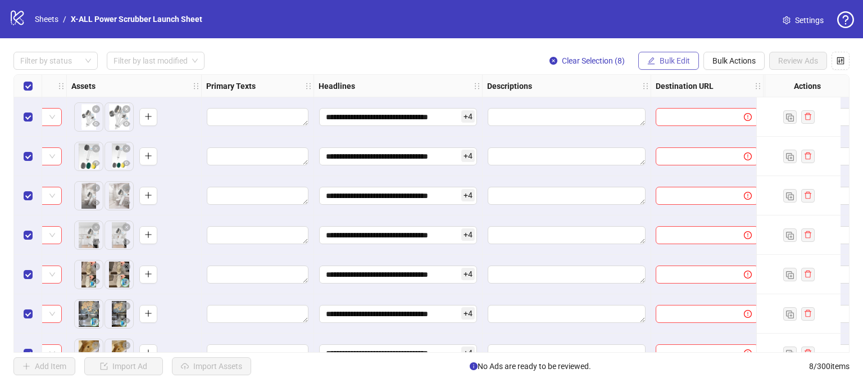
click at [684, 65] on span "Bulk Edit" at bounding box center [675, 60] width 30 height 9
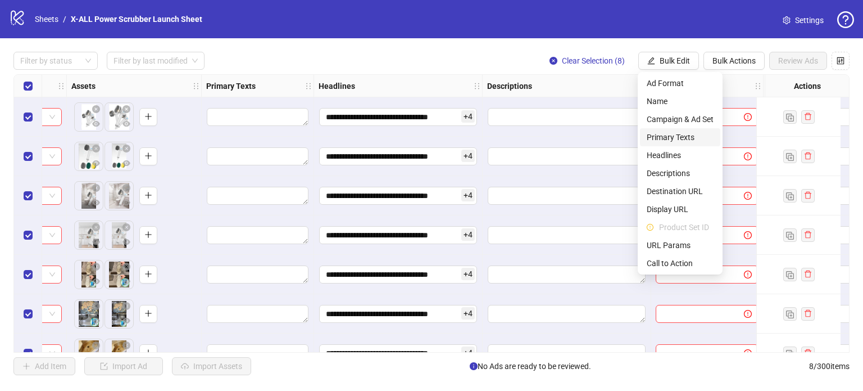
click at [682, 139] on span "Primary Texts" at bounding box center [680, 137] width 67 height 12
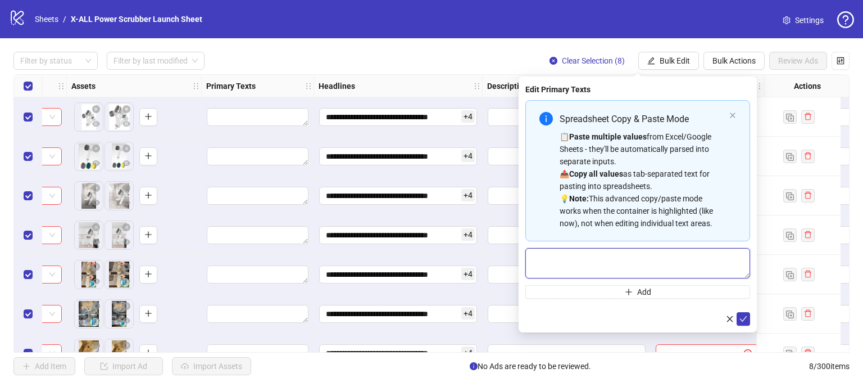
click at [623, 262] on textarea "Multi-text input container - paste or copy values" at bounding box center [637, 263] width 225 height 30
paste textarea "**********"
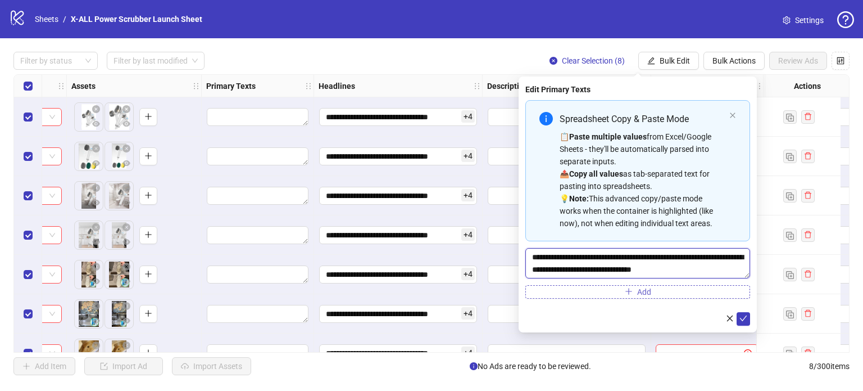
type textarea "**********"
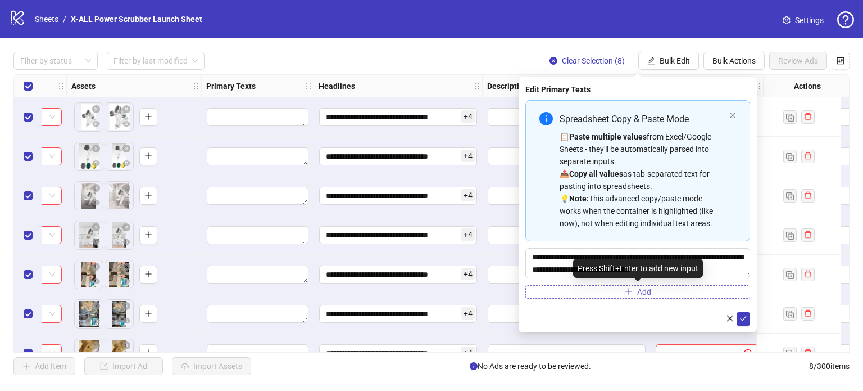
click at [643, 289] on span "Add" at bounding box center [644, 291] width 14 height 9
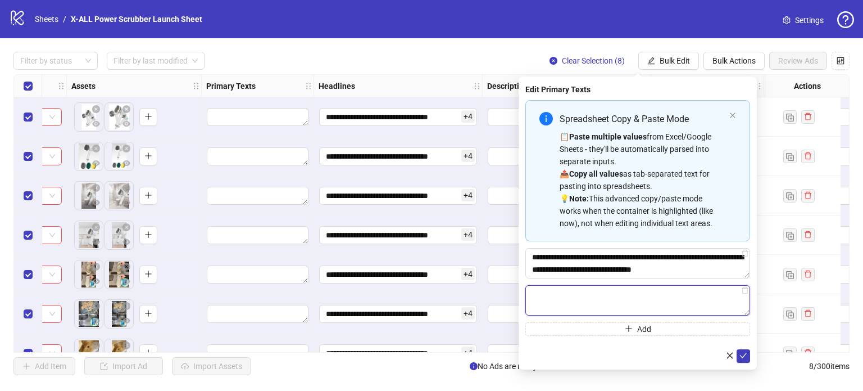
click at [600, 289] on textarea "Multi-text input container - paste or copy values" at bounding box center [637, 300] width 225 height 30
paste textarea "**********"
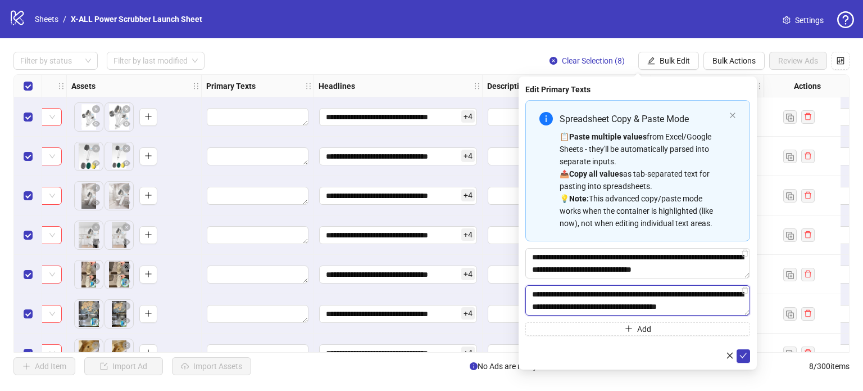
scroll to position [8, 0]
type textarea "**********"
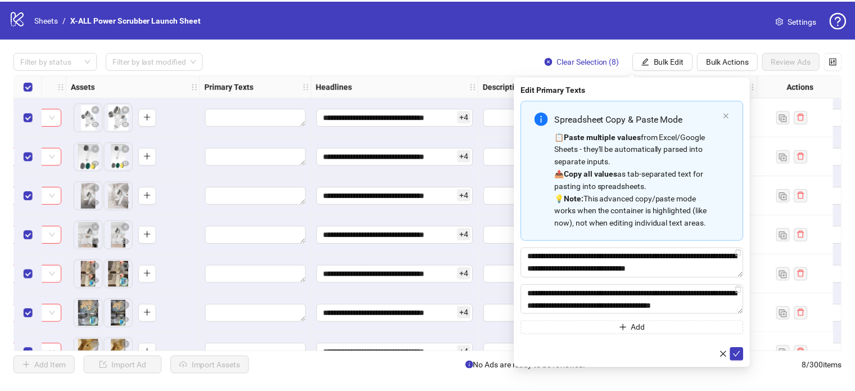
scroll to position [12, 0]
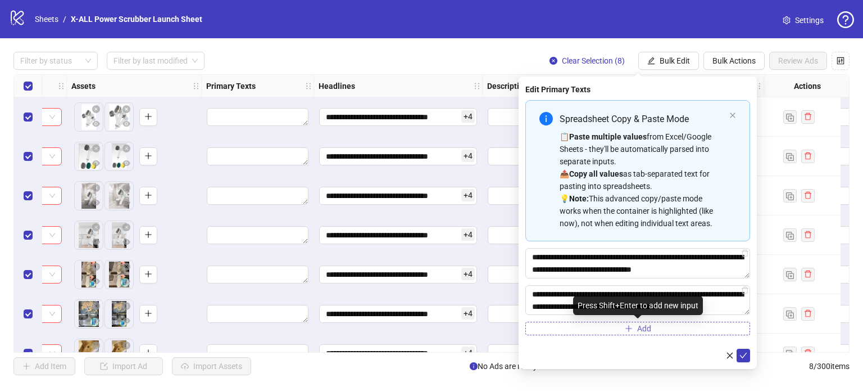
click at [643, 324] on span "Add" at bounding box center [644, 328] width 14 height 9
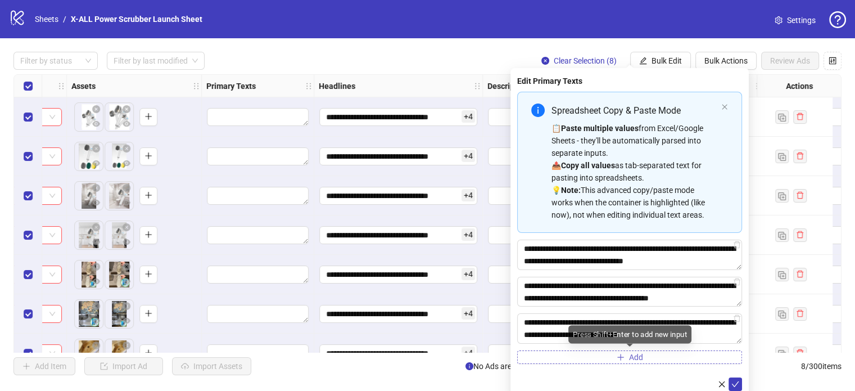
type textarea "**********"
drag, startPoint x: 645, startPoint y: 352, endPoint x: 653, endPoint y: 352, distance: 7.9
click at [645, 352] on button "Add" at bounding box center [629, 356] width 225 height 13
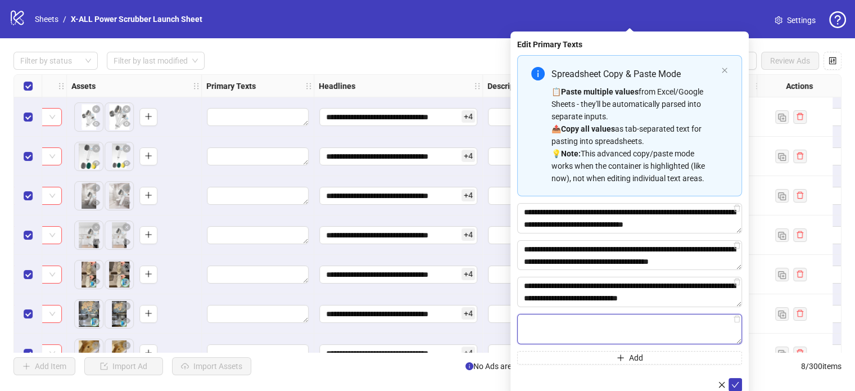
click at [644, 331] on textarea "Multi-text input container - paste or copy values" at bounding box center [629, 329] width 225 height 30
paste textarea "**********"
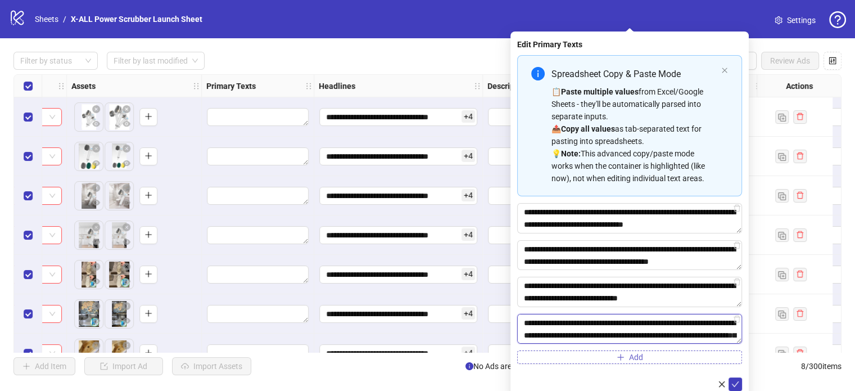
scroll to position [58, 0]
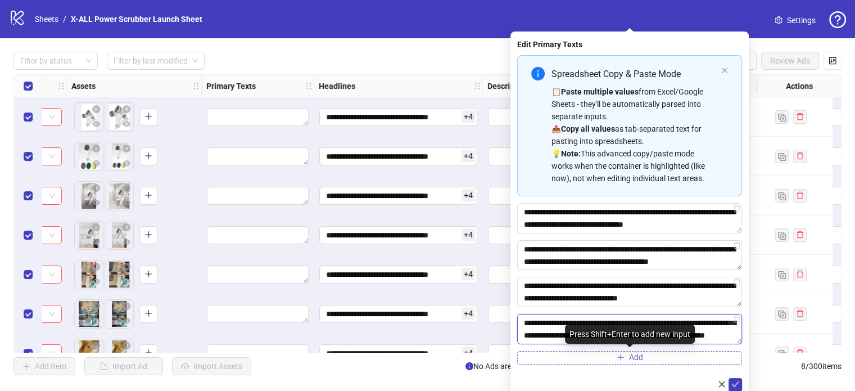
type textarea "**********"
click at [656, 361] on button "Add" at bounding box center [629, 357] width 225 height 13
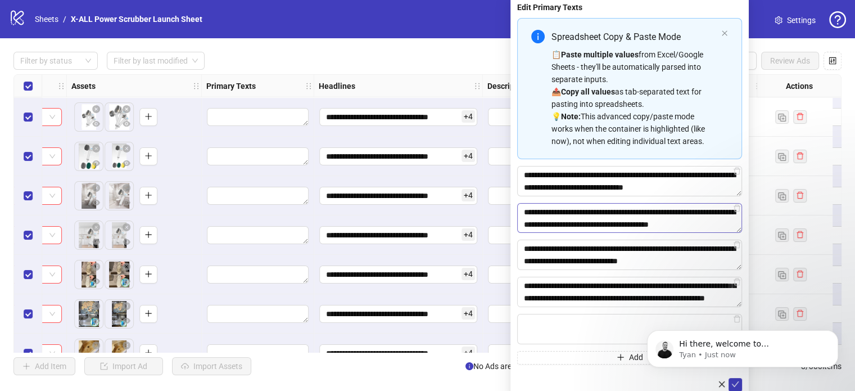
scroll to position [0, 0]
click at [592, 317] on textarea "Multi-text input container - paste or copy values" at bounding box center [629, 329] width 225 height 30
paste textarea "**********"
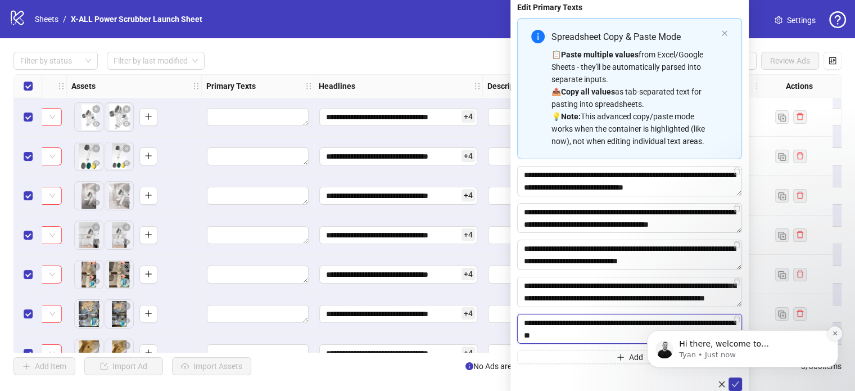
type textarea "**********"
click at [834, 335] on icon "Dismiss notification" at bounding box center [835, 333] width 6 height 6
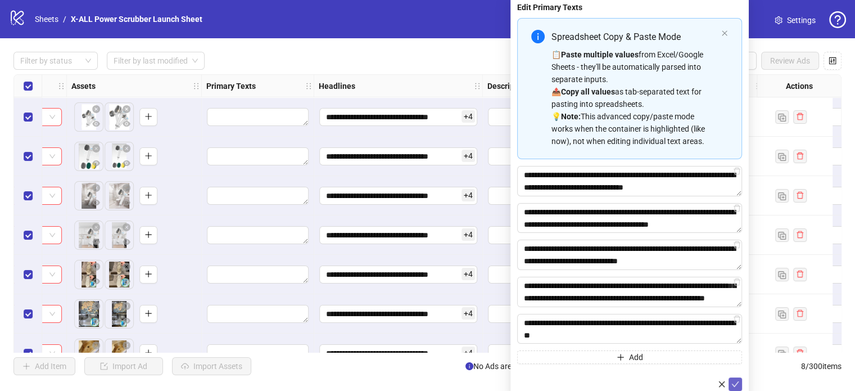
click at [737, 381] on icon "check" at bounding box center [735, 384] width 7 height 6
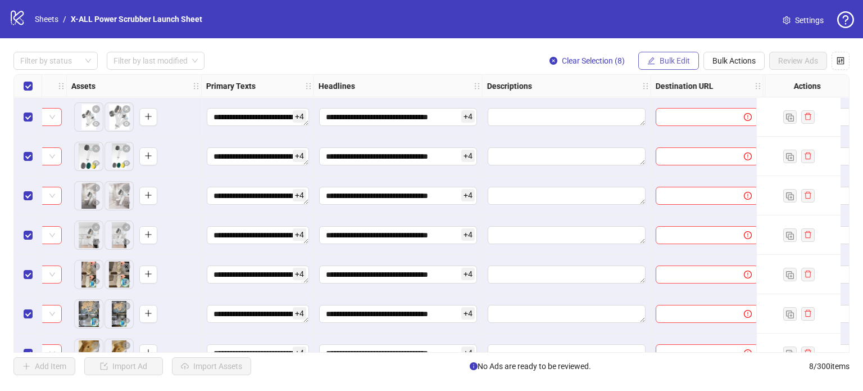
click at [672, 62] on span "Bulk Edit" at bounding box center [675, 60] width 30 height 9
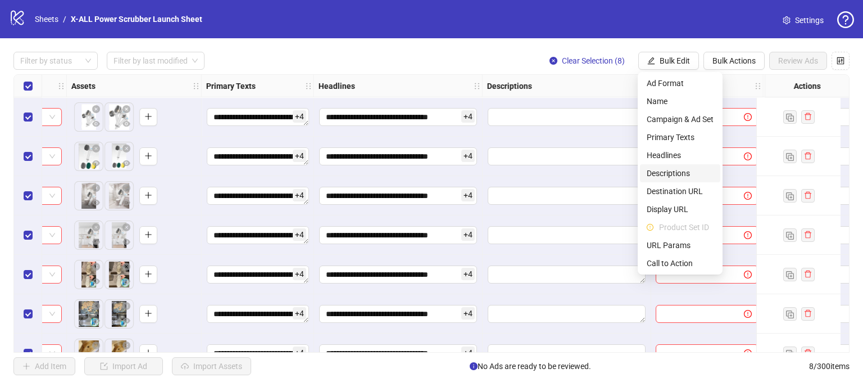
click at [687, 174] on span "Descriptions" at bounding box center [680, 173] width 67 height 12
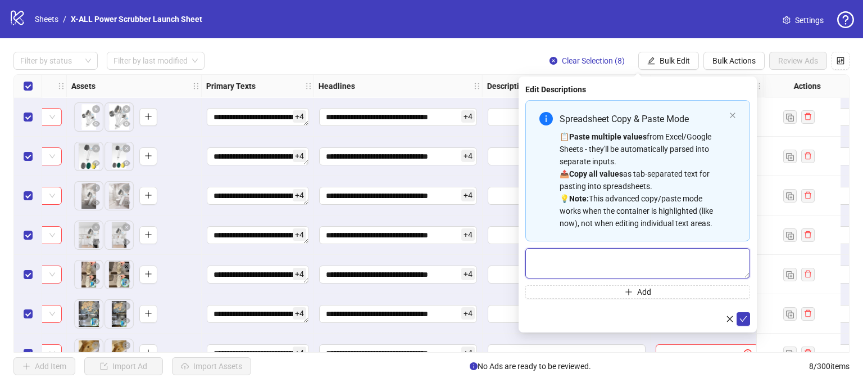
click at [619, 262] on textarea "Multi-text input container - paste or copy values" at bounding box center [637, 263] width 225 height 30
paste textarea "**********"
type textarea "**********"
click at [648, 289] on span "Add" at bounding box center [644, 291] width 14 height 9
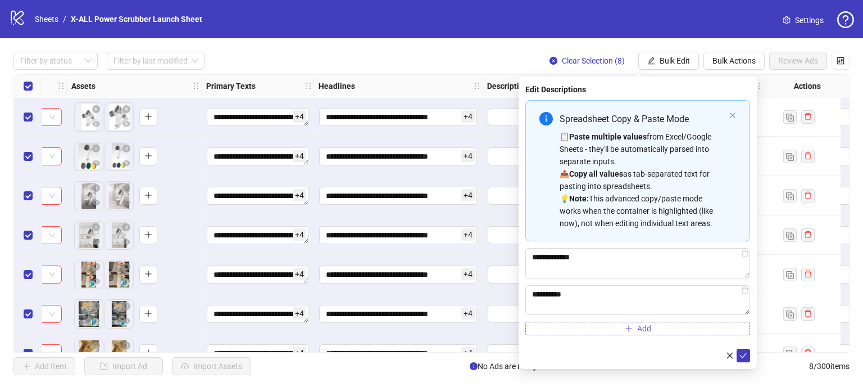
type textarea "**********"
click at [659, 334] on button "Add" at bounding box center [637, 327] width 225 height 13
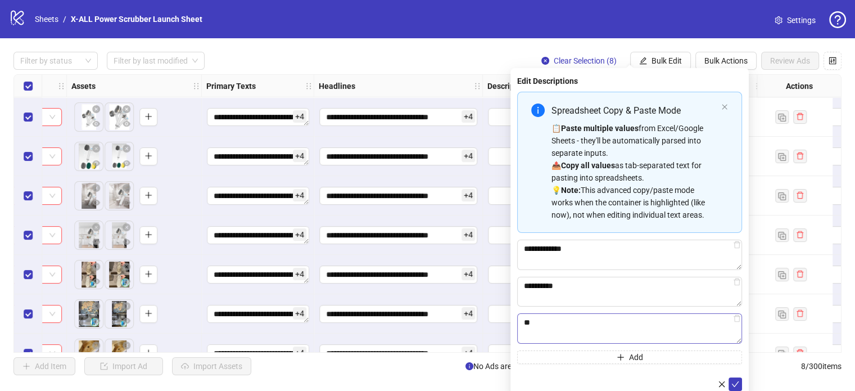
type textarea "*"
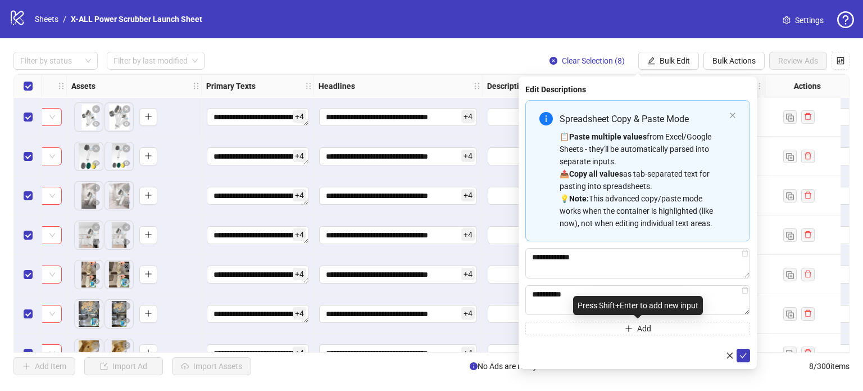
click at [601, 331] on button "Add" at bounding box center [637, 327] width 225 height 13
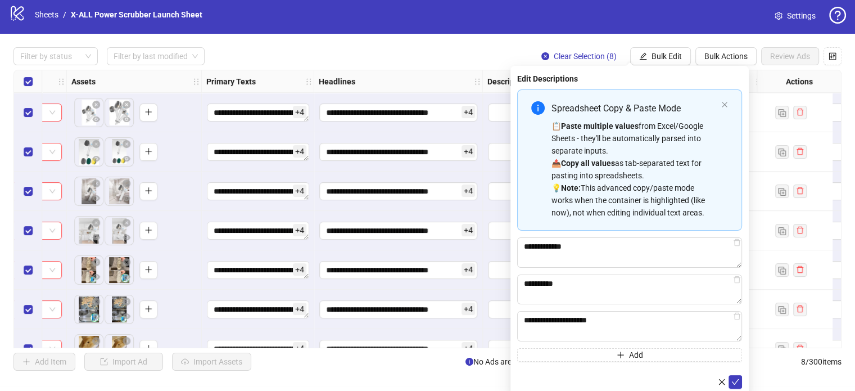
scroll to position [6, 0]
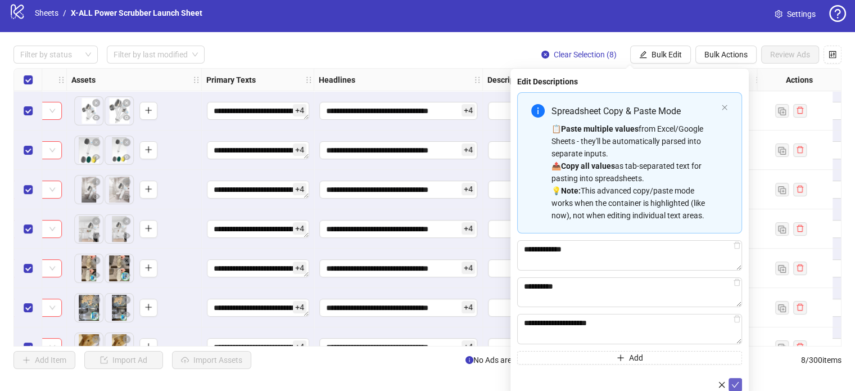
type textarea "**********"
click at [732, 389] on button "submit" at bounding box center [734, 384] width 13 height 13
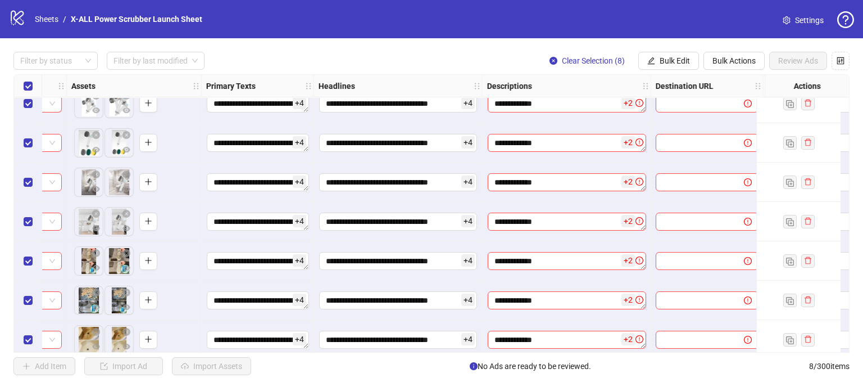
scroll to position [0, 464]
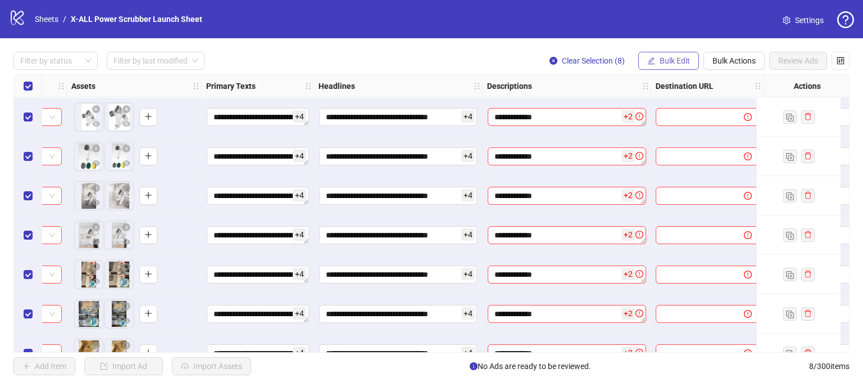
click at [688, 58] on span "Bulk Edit" at bounding box center [675, 60] width 30 height 9
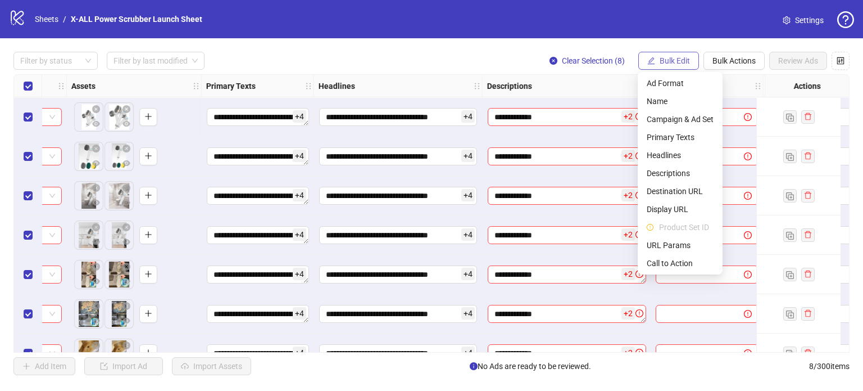
click at [688, 58] on span "Bulk Edit" at bounding box center [675, 60] width 30 height 9
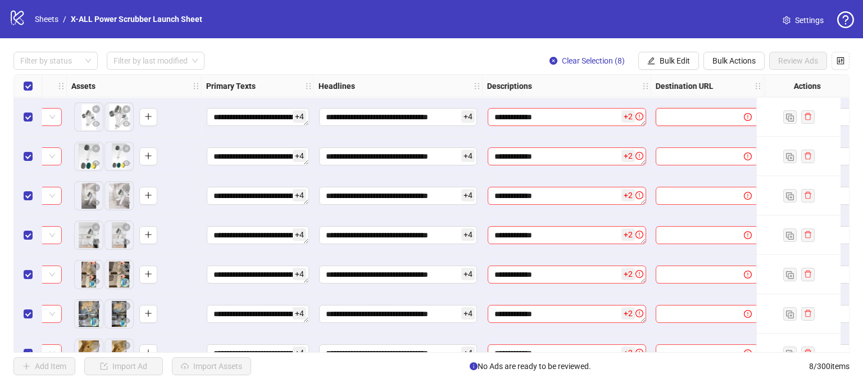
click at [673, 121] on input "text" at bounding box center [695, 117] width 66 height 12
paste input "**********"
type input "**********"
click at [690, 60] on button "Bulk Edit" at bounding box center [668, 61] width 61 height 18
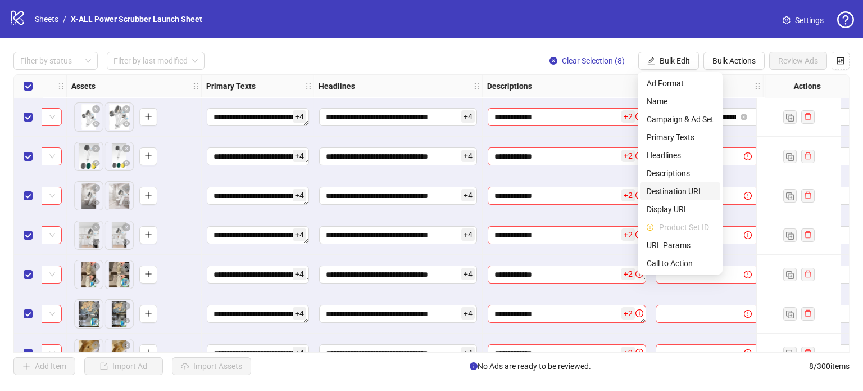
click at [692, 193] on span "Destination URL" at bounding box center [680, 191] width 67 height 12
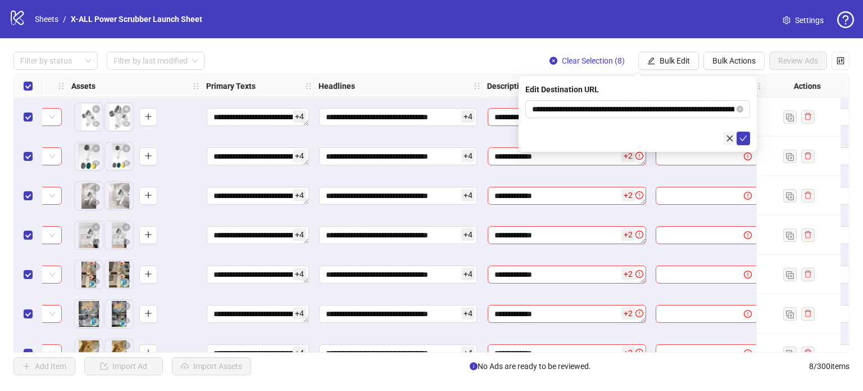
click at [734, 134] on button "button" at bounding box center [729, 137] width 13 height 13
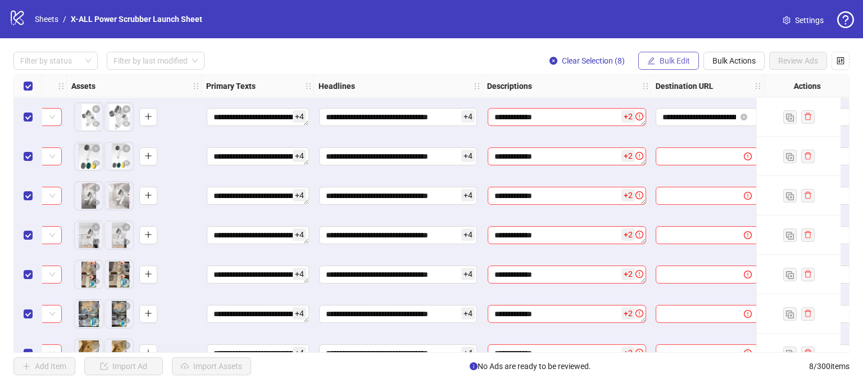
click at [679, 65] on span "Bulk Edit" at bounding box center [675, 60] width 30 height 9
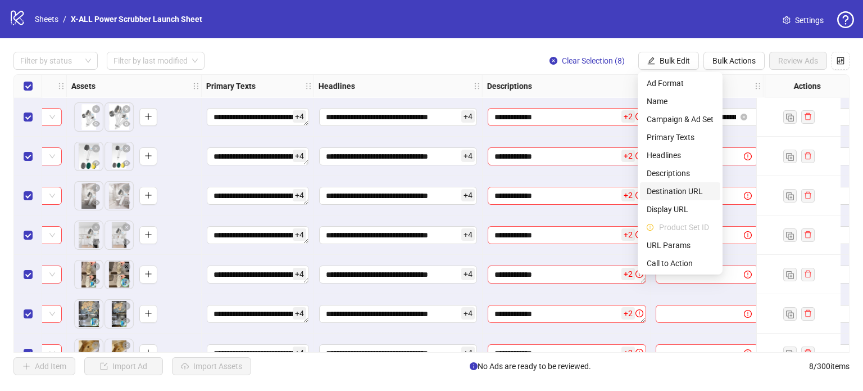
click at [694, 195] on span "Destination URL" at bounding box center [680, 191] width 67 height 12
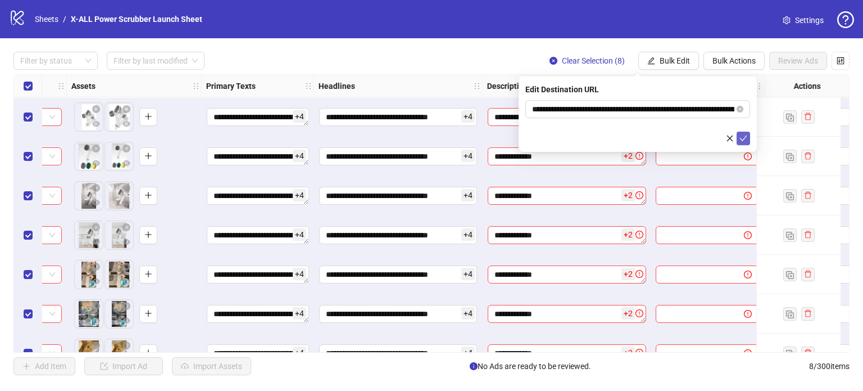
click at [743, 134] on icon "check" at bounding box center [743, 138] width 8 height 8
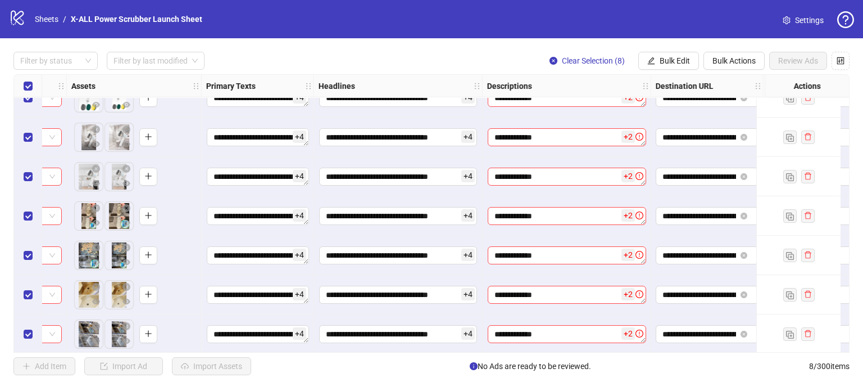
scroll to position [64, 464]
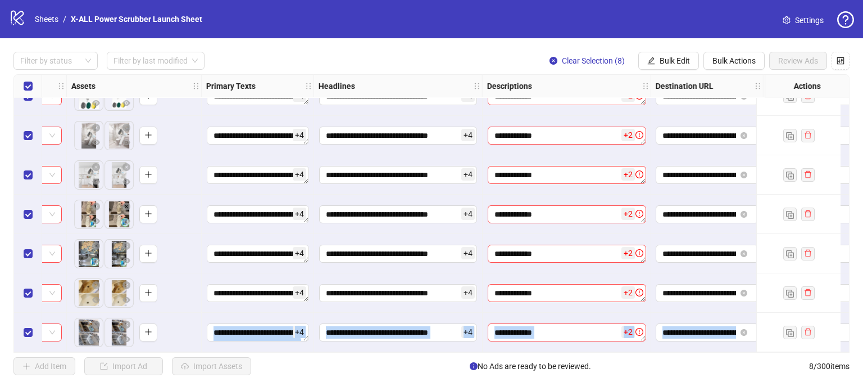
drag, startPoint x: 404, startPoint y: 352, endPoint x: 257, endPoint y: 344, distance: 146.9
click at [257, 344] on div "**********" at bounding box center [431, 213] width 836 height 278
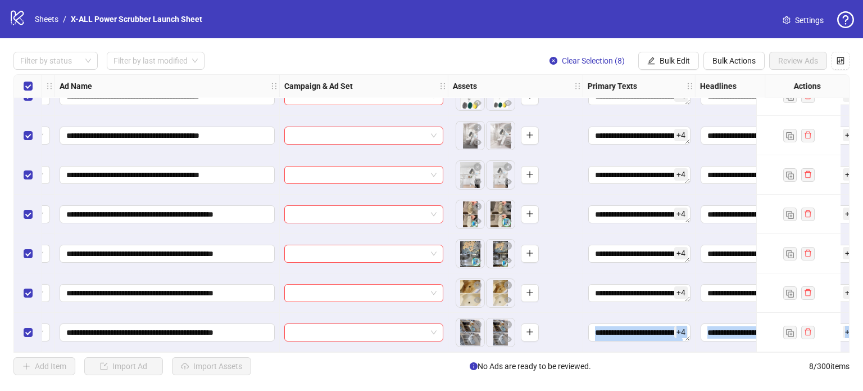
scroll to position [0, 83]
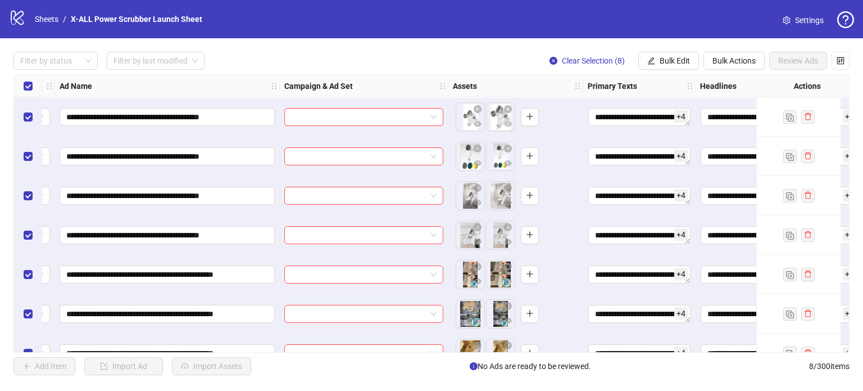
click at [451, 38] on div "**********" at bounding box center [431, 213] width 863 height 350
click at [420, 110] on input "search" at bounding box center [358, 116] width 135 height 17
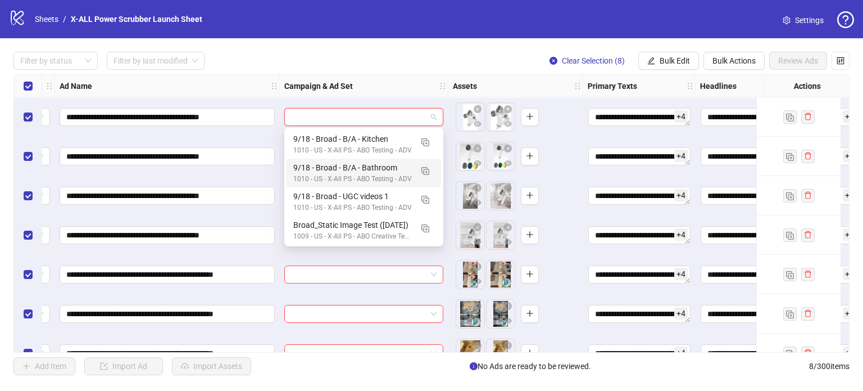
click at [405, 53] on div "Filter by status Filter by last modified Clear Selection (8) Bulk Edit Bulk Act…" at bounding box center [431, 61] width 836 height 18
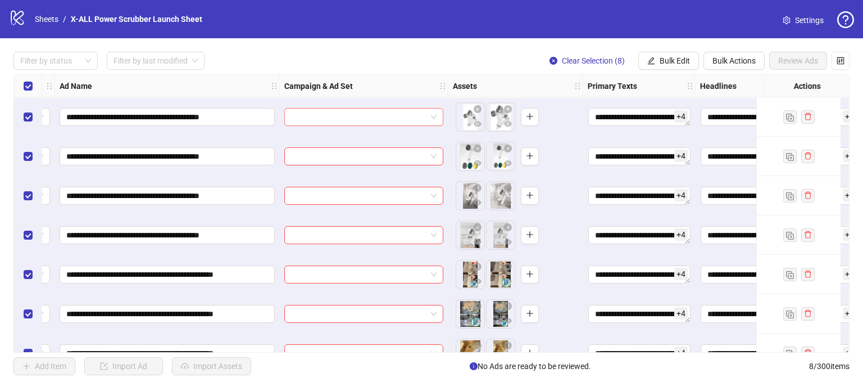
click at [373, 112] on input "search" at bounding box center [358, 116] width 135 height 17
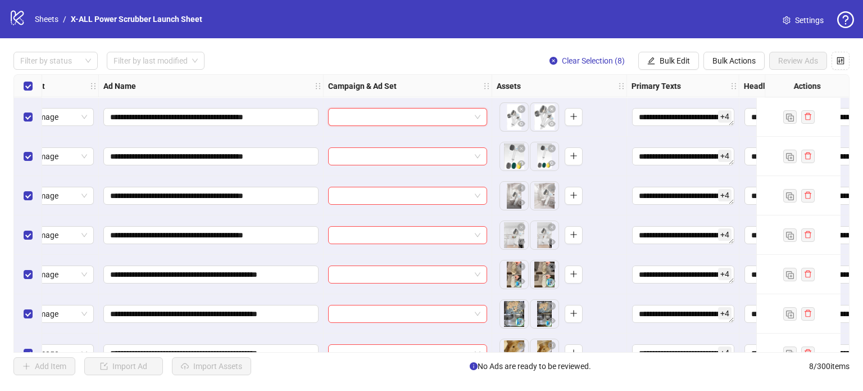
scroll to position [0, 0]
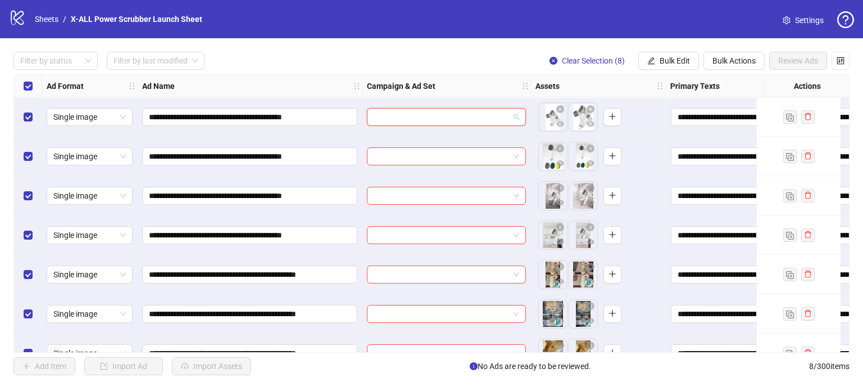
click at [416, 120] on input "search" at bounding box center [441, 116] width 135 height 17
click at [520, 117] on div at bounding box center [446, 117] width 159 height 18
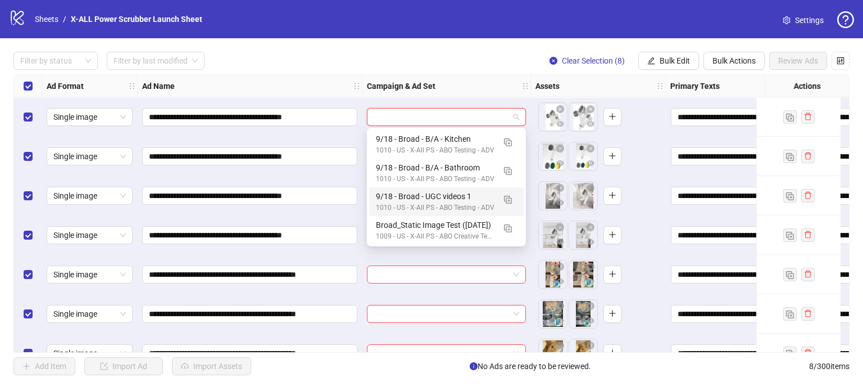
click at [478, 114] on input "search" at bounding box center [441, 116] width 135 height 17
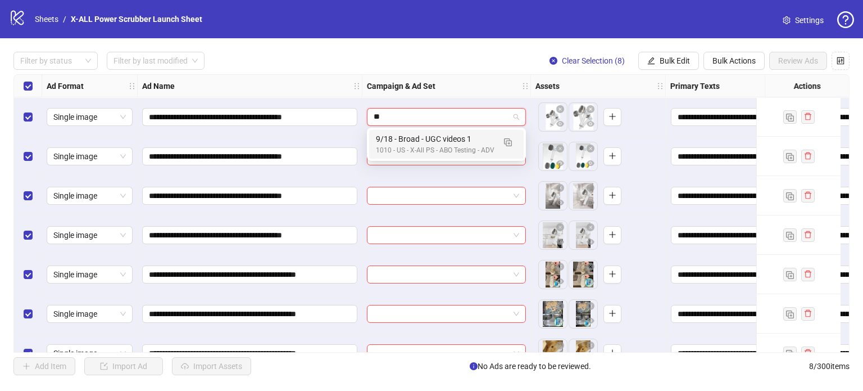
type input "*"
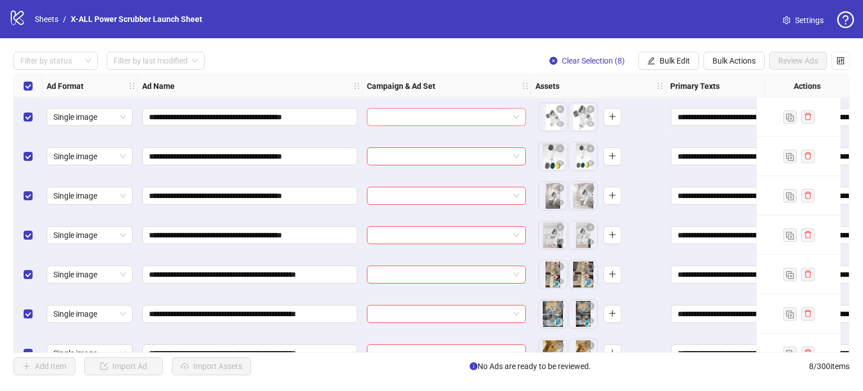
click at [432, 108] on div at bounding box center [446, 117] width 159 height 18
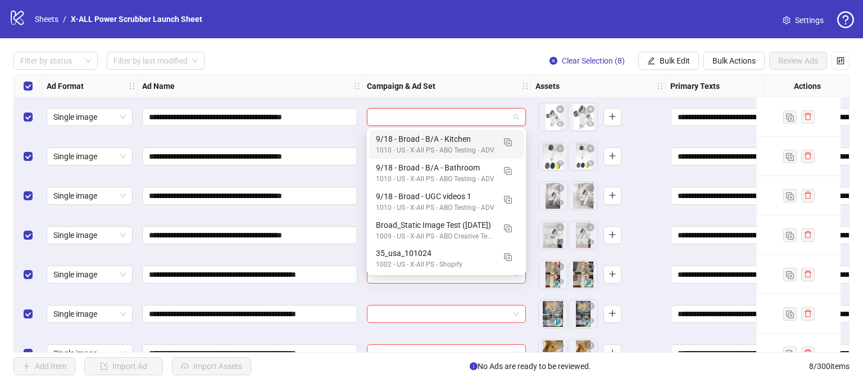
click at [489, 61] on div "Filter by status Filter by last modified Clear Selection (8) Bulk Edit Bulk Act…" at bounding box center [431, 61] width 836 height 18
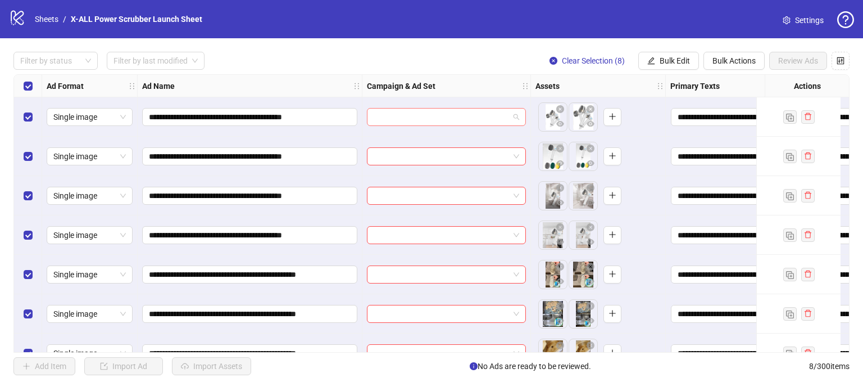
click at [522, 117] on div at bounding box center [446, 117] width 159 height 18
click at [398, 71] on div "**********" at bounding box center [431, 213] width 863 height 350
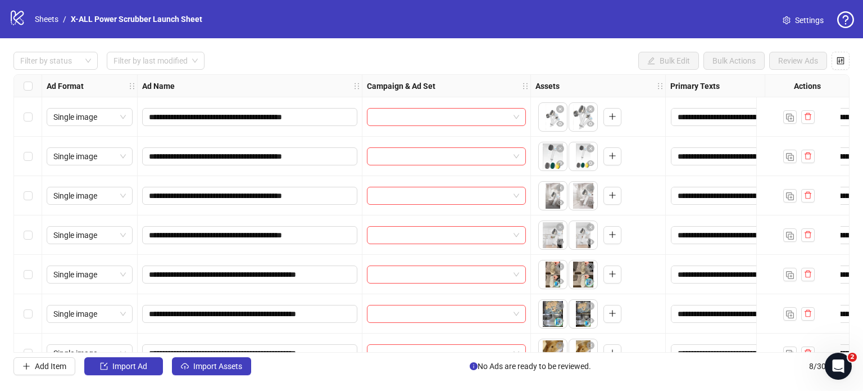
drag, startPoint x: 360, startPoint y: 353, endPoint x: 437, endPoint y: 318, distance: 85.2
click at [428, 349] on div "**********" at bounding box center [431, 213] width 863 height 350
click at [474, 119] on input "search" at bounding box center [441, 116] width 135 height 17
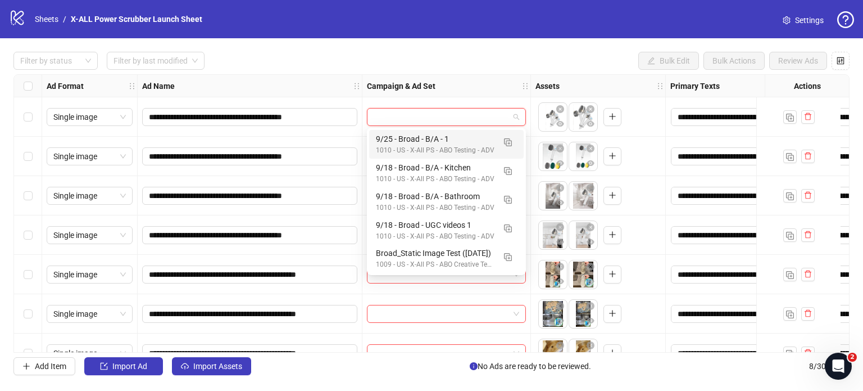
click at [507, 62] on div "Filter by status Filter by last modified Bulk Edit Bulk Actions Review Ads" at bounding box center [431, 61] width 836 height 18
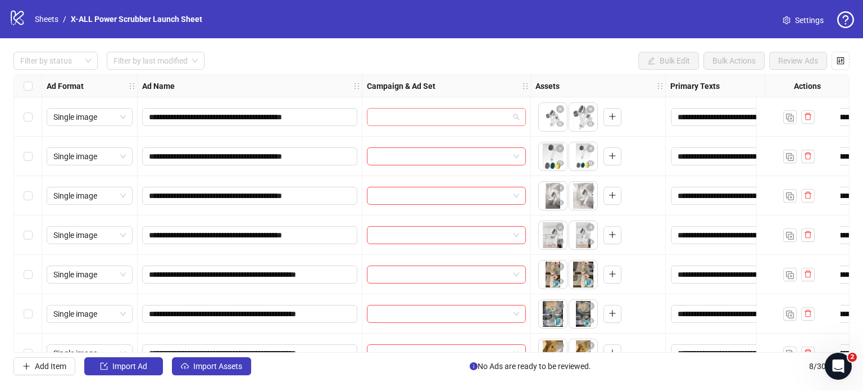
click at [463, 121] on input "search" at bounding box center [441, 116] width 135 height 17
click at [512, 120] on span at bounding box center [447, 116] width 146 height 17
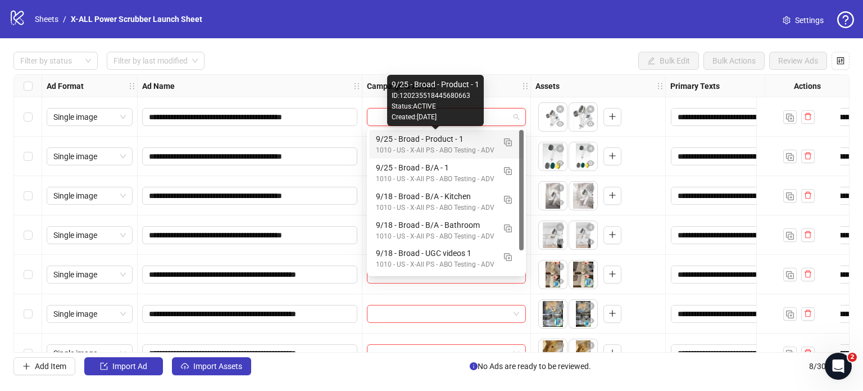
click at [452, 143] on div "9/25 - Broad - Product - 1" at bounding box center [435, 139] width 119 height 12
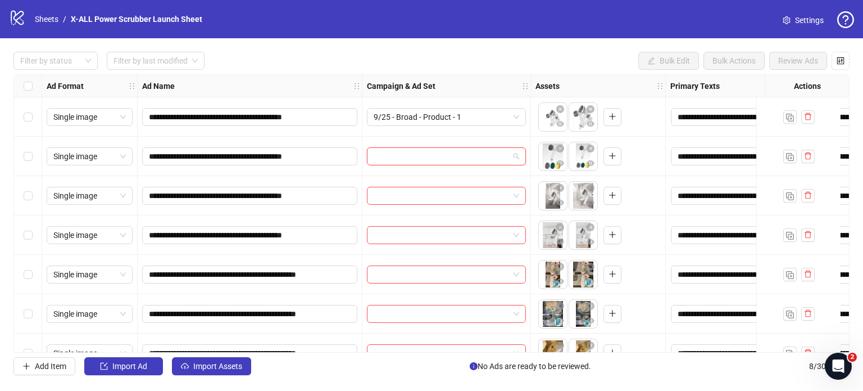
click at [500, 156] on input "search" at bounding box center [441, 156] width 135 height 17
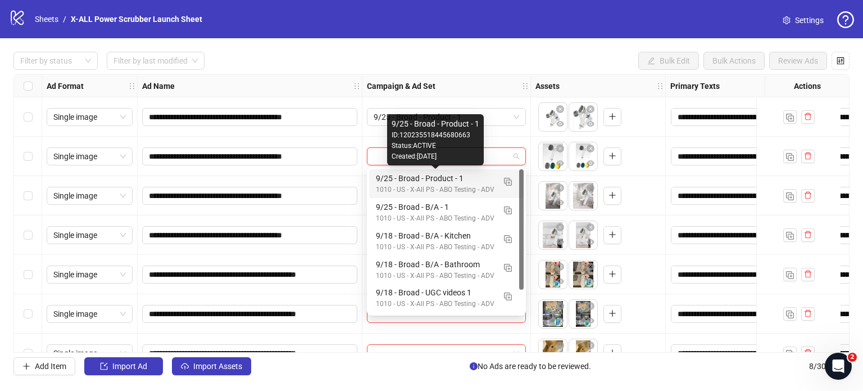
click at [456, 182] on div "9/25 - Broad - Product - 1" at bounding box center [435, 178] width 119 height 12
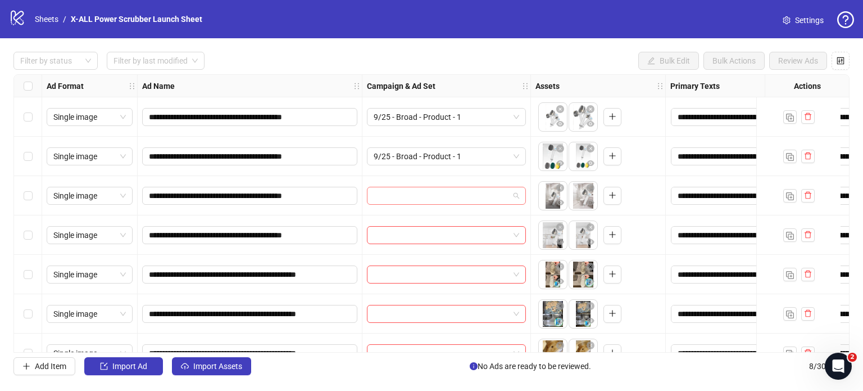
click at [488, 191] on input "search" at bounding box center [441, 195] width 135 height 17
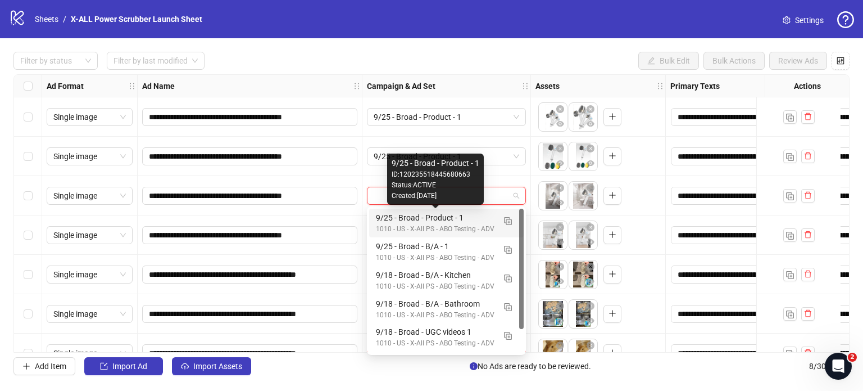
click at [463, 220] on div "9/25 - Broad - Product - 1" at bounding box center [435, 217] width 119 height 12
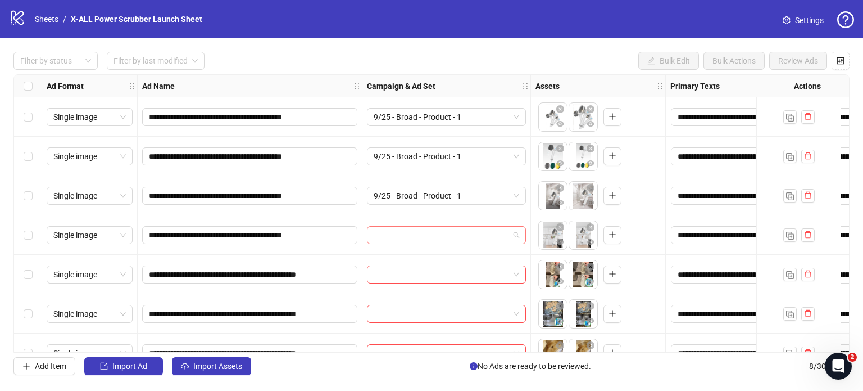
click at [480, 242] on input "search" at bounding box center [441, 234] width 135 height 17
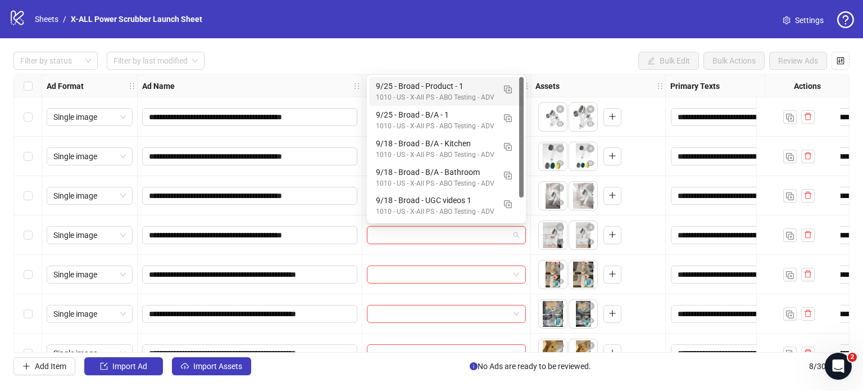
click at [417, 95] on div "1010 - US - X-All PS - ABO Testing - ADV" at bounding box center [435, 97] width 119 height 11
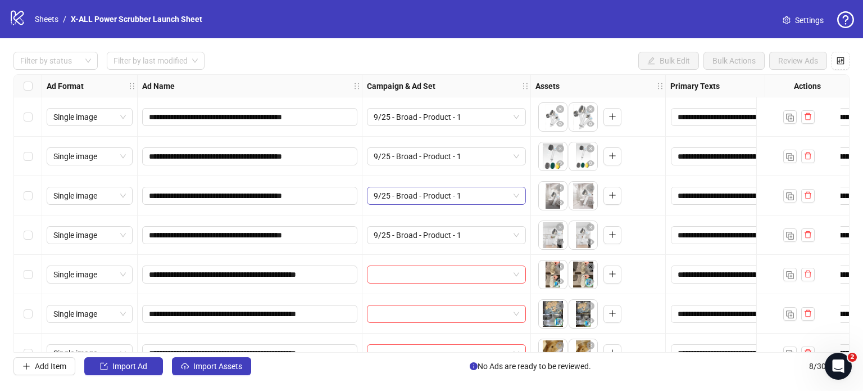
scroll to position [64, 0]
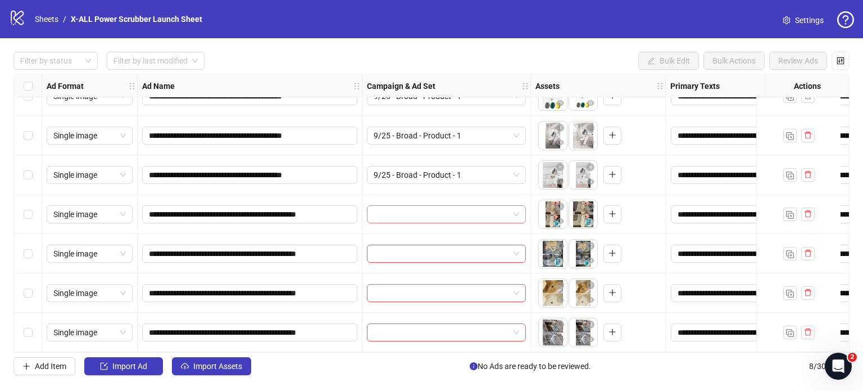
click at [481, 207] on input "search" at bounding box center [441, 214] width 135 height 17
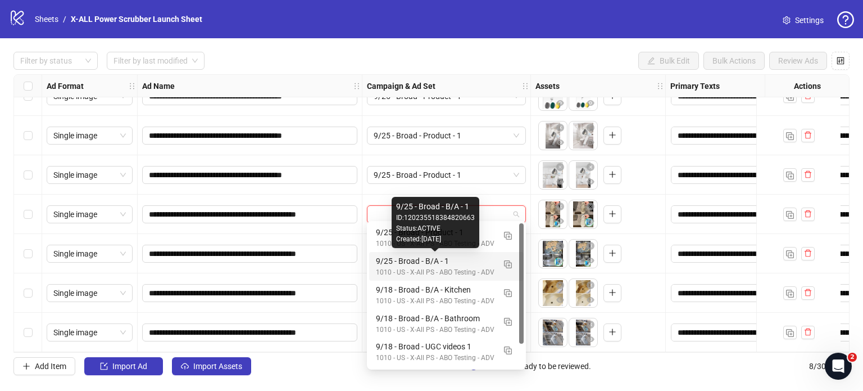
click at [443, 261] on div "9/25 - Broad - B/A - 1" at bounding box center [435, 261] width 119 height 12
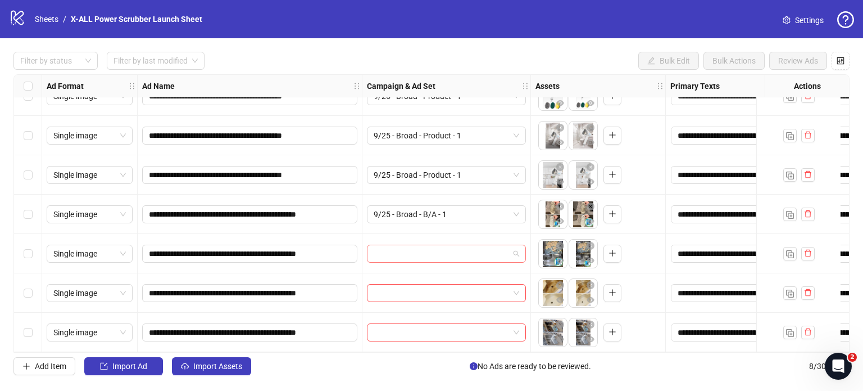
click at [453, 252] on input "search" at bounding box center [441, 253] width 135 height 17
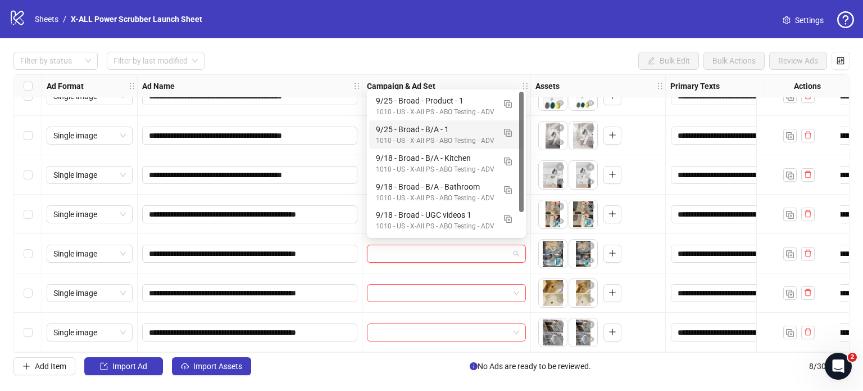
click at [441, 137] on div "1010 - US - X-All PS - ABO Testing - ADV" at bounding box center [435, 140] width 119 height 11
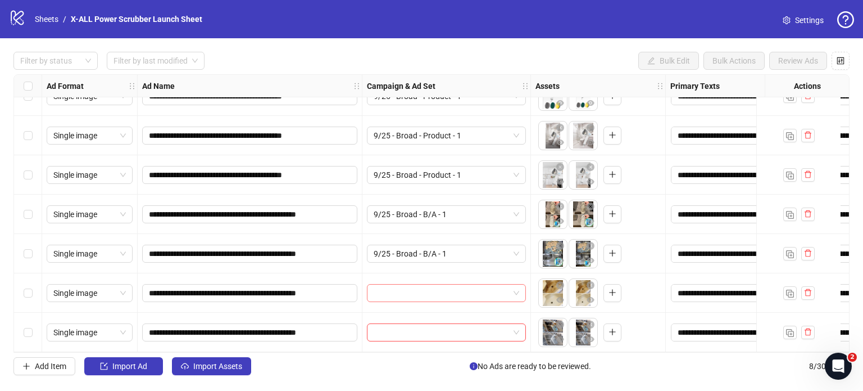
click at [431, 289] on input "search" at bounding box center [441, 292] width 135 height 17
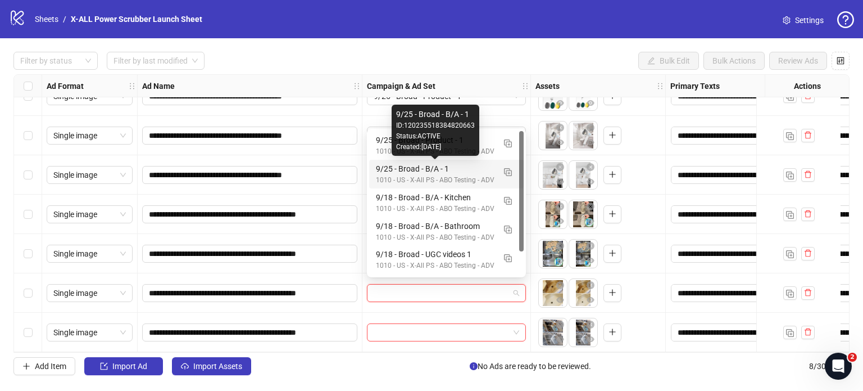
click at [434, 169] on div "9/25 - Broad - B/A - 1" at bounding box center [435, 168] width 119 height 12
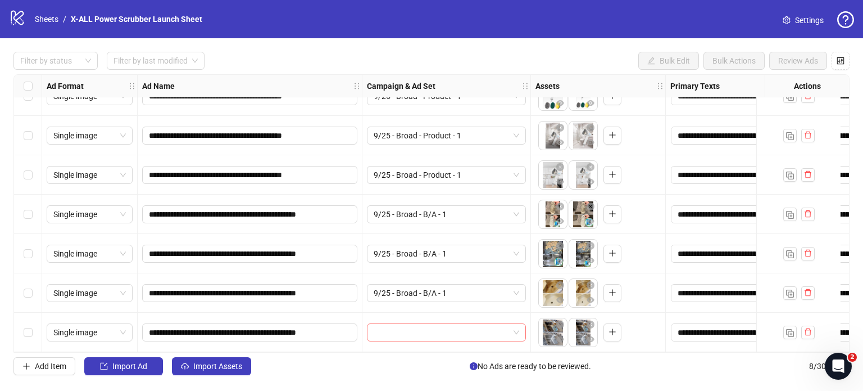
click at [430, 326] on input "search" at bounding box center [441, 332] width 135 height 17
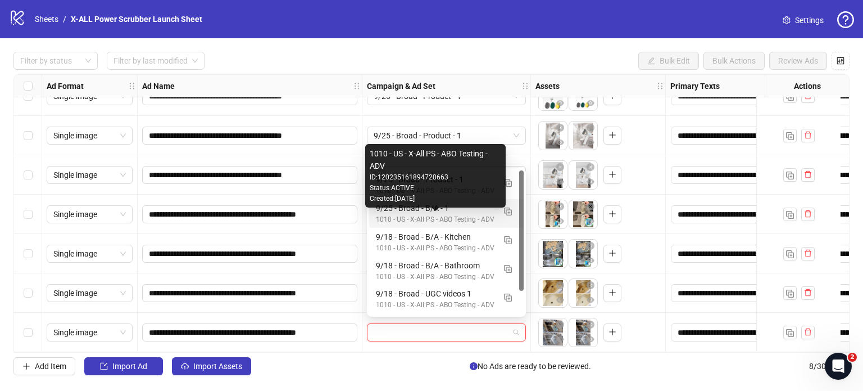
click at [442, 220] on div "1010 - US - X-All PS - ABO Testing - ADV" at bounding box center [435, 219] width 119 height 11
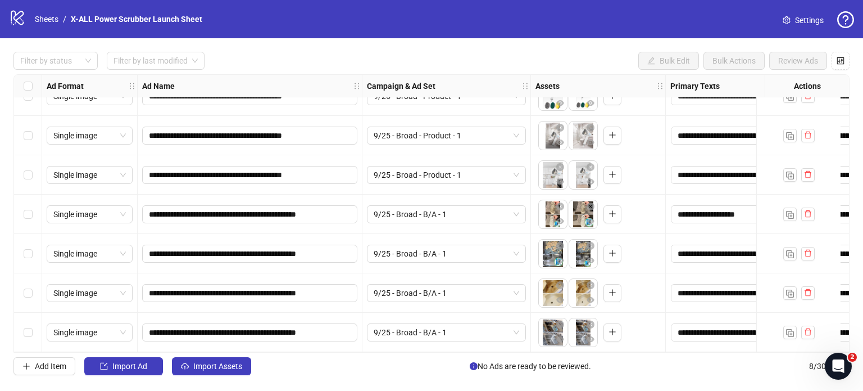
scroll to position [61, 0]
drag, startPoint x: 330, startPoint y: 352, endPoint x: 350, endPoint y: 350, distance: 19.7
click at [350, 350] on div "**********" at bounding box center [431, 213] width 836 height 278
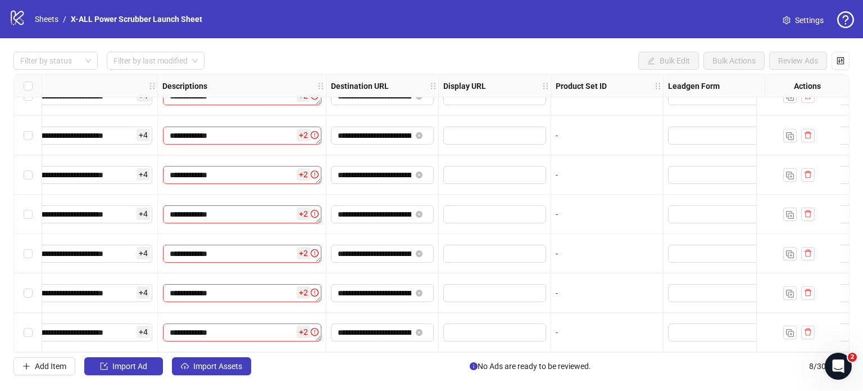
scroll to position [0, 789]
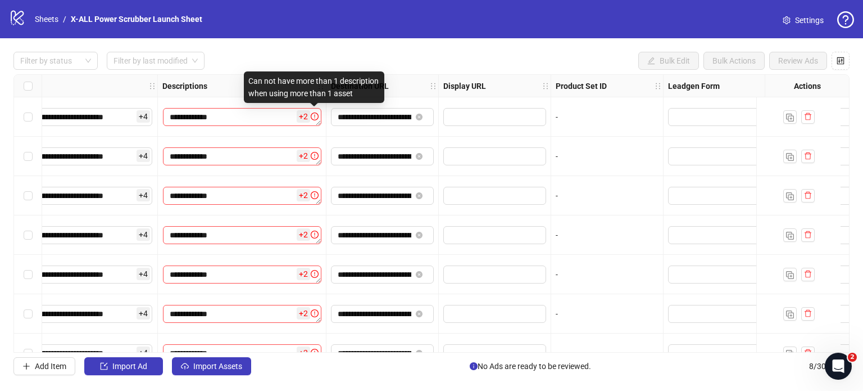
click at [313, 117] on icon "exclamation-circle" at bounding box center [315, 116] width 8 height 8
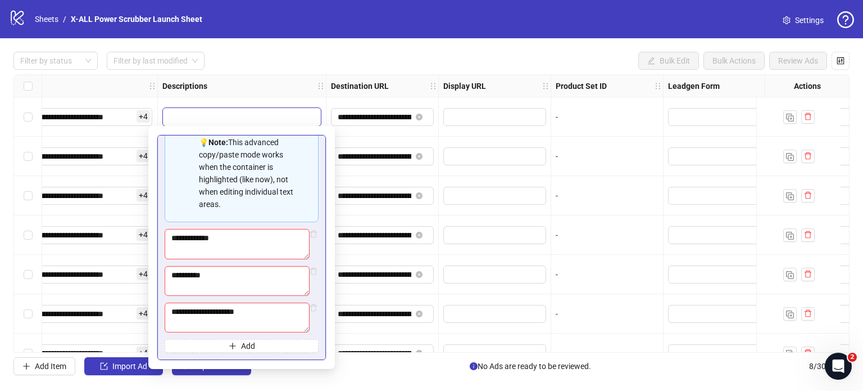
scroll to position [174, 0]
click at [310, 307] on icon "delete" at bounding box center [314, 307] width 8 height 8
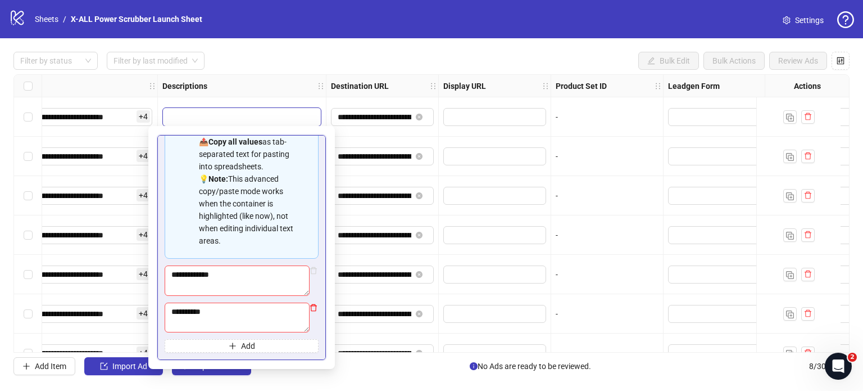
click at [310, 309] on icon "delete" at bounding box center [314, 307] width 8 height 8
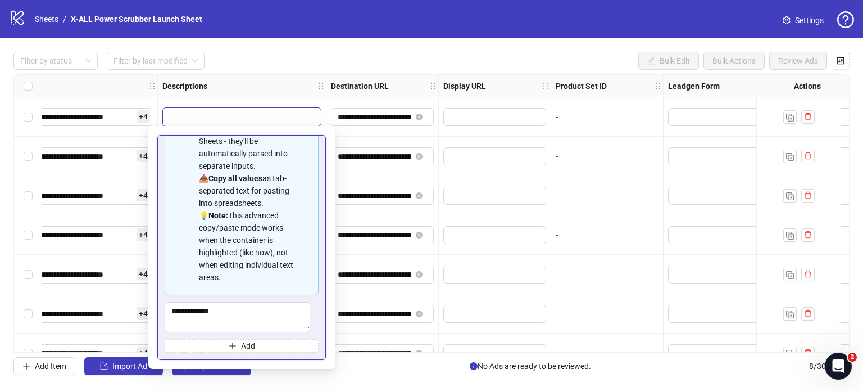
click at [469, 56] on div "Filter by status Filter by last modified Bulk Edit Bulk Actions Review Ads" at bounding box center [431, 61] width 836 height 18
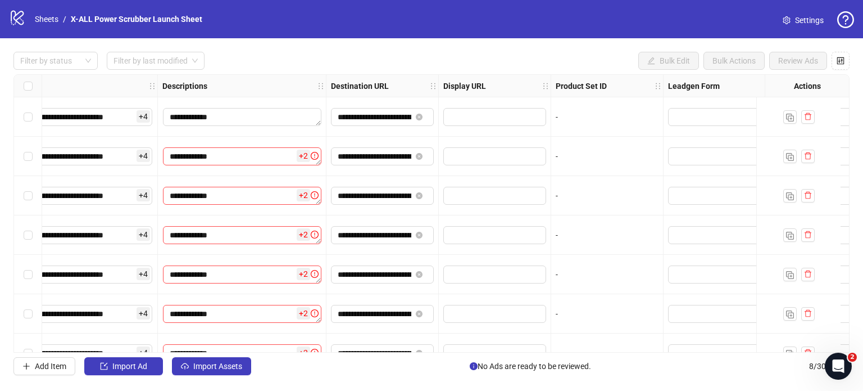
click at [303, 153] on span "+ 2" at bounding box center [303, 155] width 13 height 12
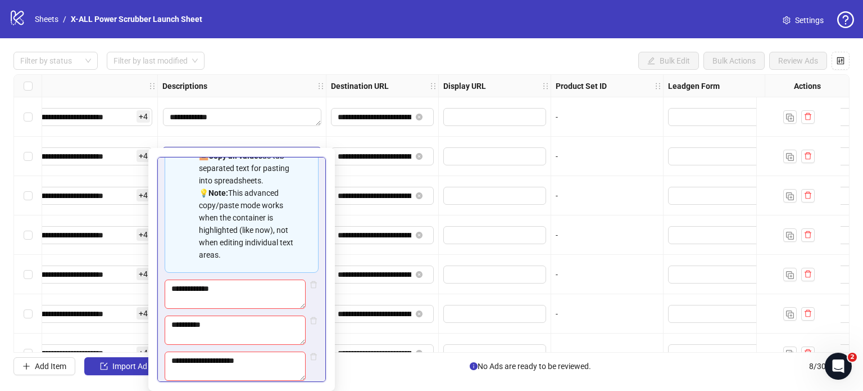
scroll to position [174, 0]
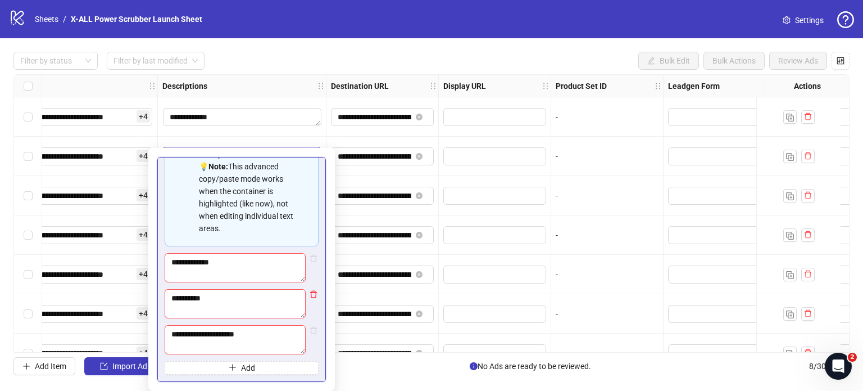
click at [310, 330] on icon "delete" at bounding box center [314, 330] width 8 height 8
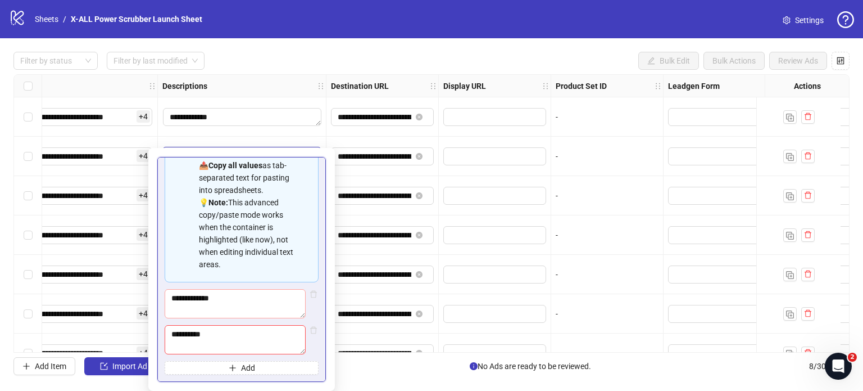
scroll to position [137, 0]
click at [310, 328] on icon "delete" at bounding box center [314, 330] width 8 height 8
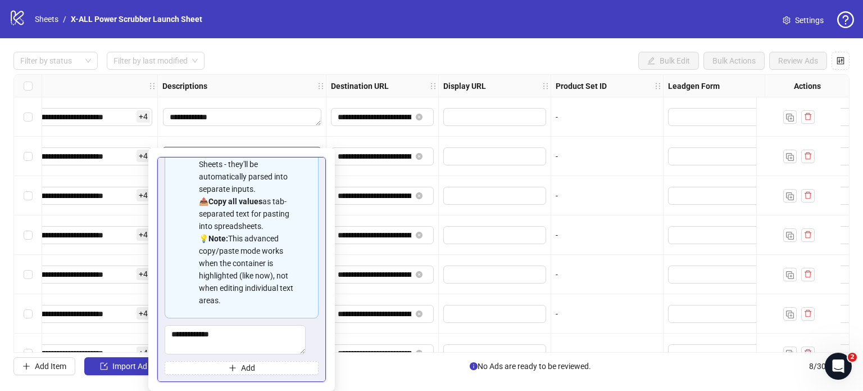
scroll to position [101, 0]
click at [295, 66] on div "Filter by status Filter by last modified Bulk Edit Bulk Actions Review Ads" at bounding box center [431, 61] width 836 height 18
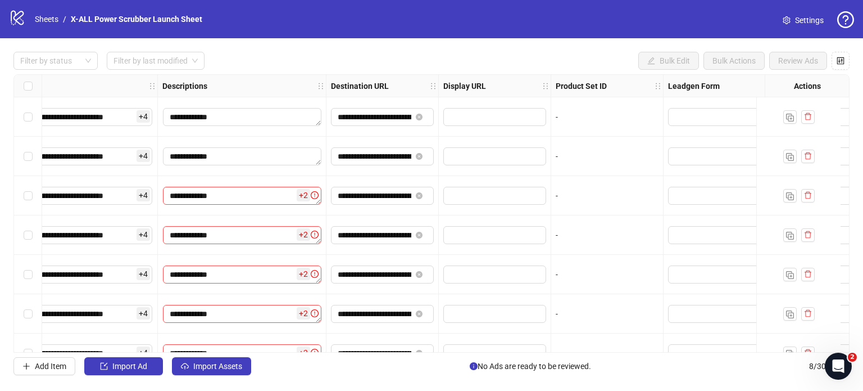
click at [309, 192] on span "+ 2" at bounding box center [303, 195] width 13 height 12
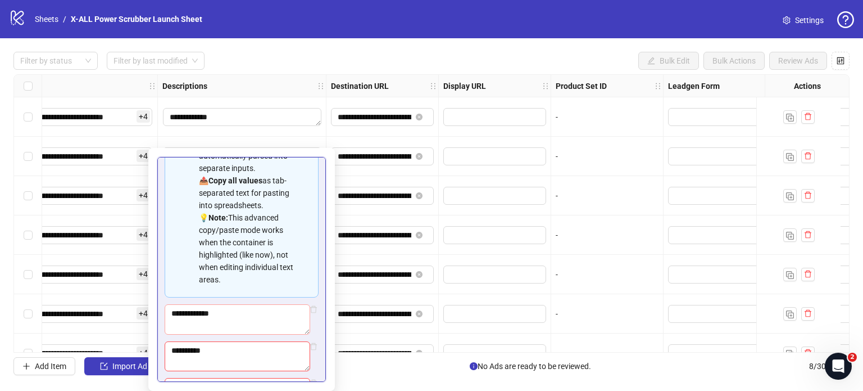
scroll to position [174, 0]
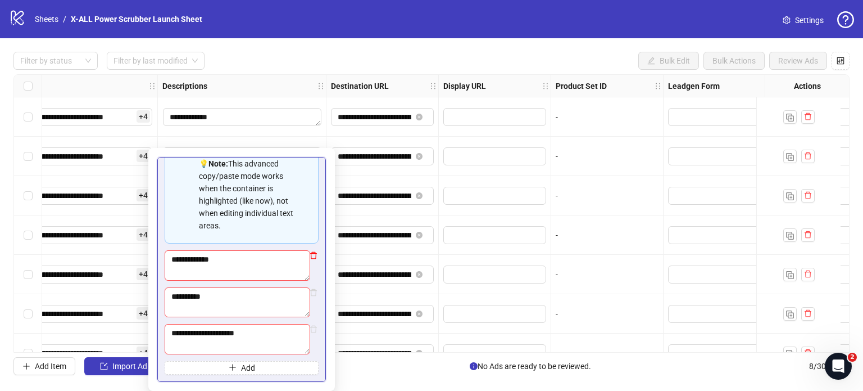
click at [310, 291] on icon "delete" at bounding box center [314, 292] width 8 height 8
type textarea "**********"
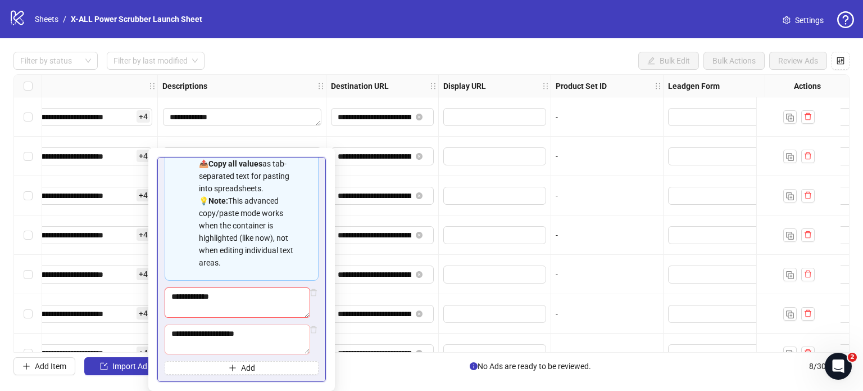
drag, startPoint x: 303, startPoint y: 291, endPoint x: 305, endPoint y: 333, distance: 42.2
click at [307, 334] on div "**********" at bounding box center [242, 212] width 154 height 323
click at [310, 328] on icon "delete" at bounding box center [314, 329] width 8 height 8
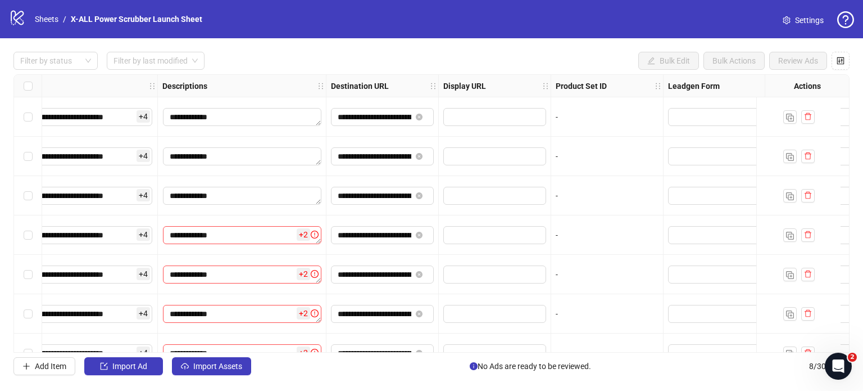
click at [312, 60] on div "Filter by status Filter by last modified Bulk Edit Bulk Actions Review Ads" at bounding box center [431, 61] width 836 height 18
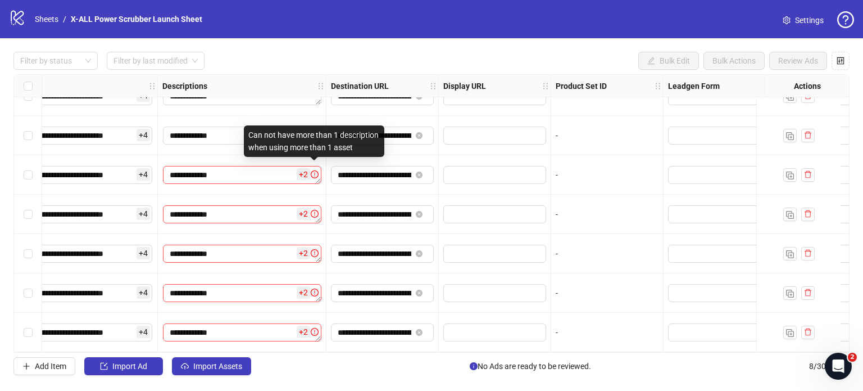
click at [312, 170] on icon "exclamation-circle" at bounding box center [315, 174] width 8 height 8
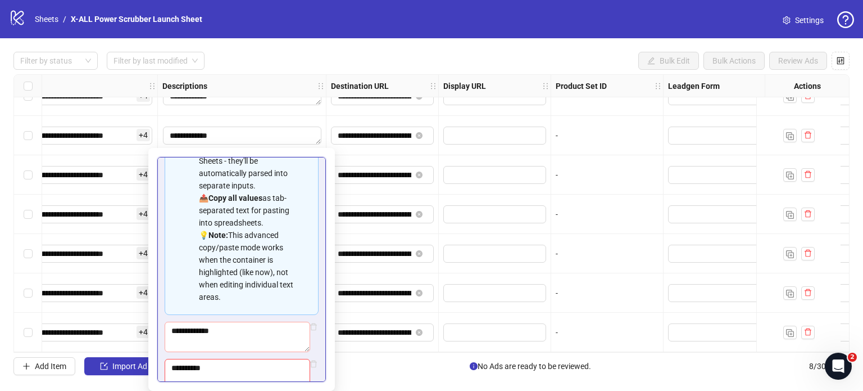
scroll to position [174, 0]
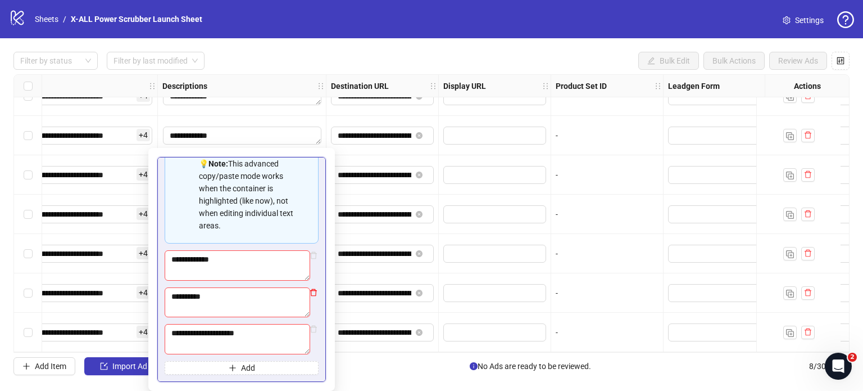
click at [310, 291] on icon "delete" at bounding box center [314, 292] width 8 height 8
type textarea "**********"
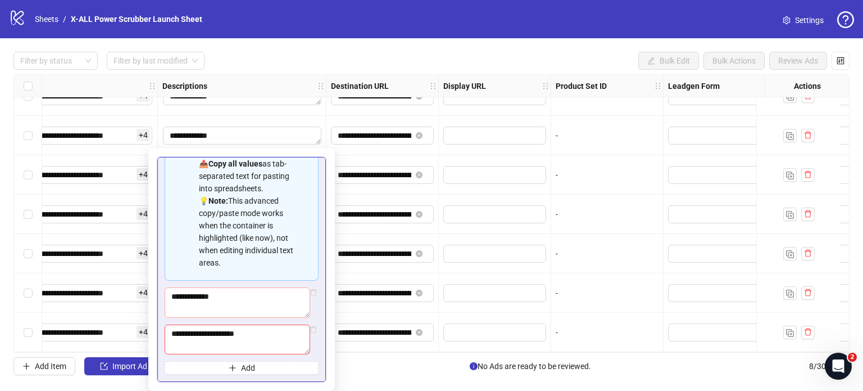
click at [310, 328] on icon "delete" at bounding box center [314, 329] width 8 height 8
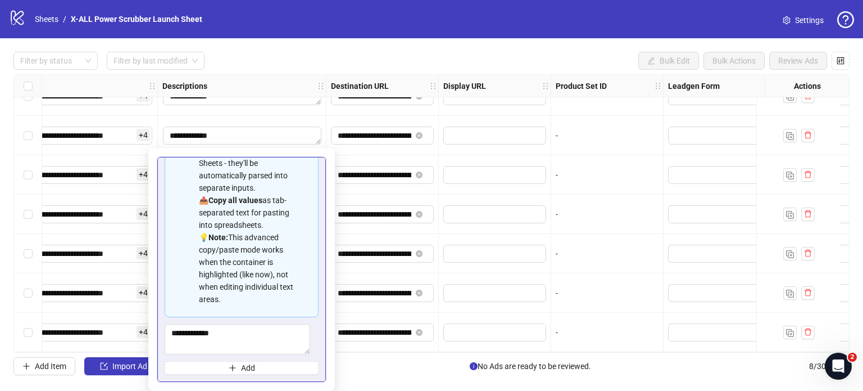
click at [305, 61] on div "Filter by status Filter by last modified Bulk Edit Bulk Actions Review Ads" at bounding box center [431, 61] width 836 height 18
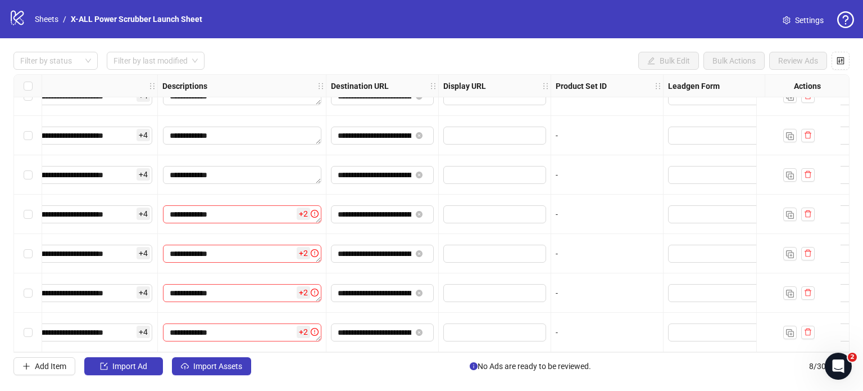
click at [311, 210] on icon "exclamation-circle" at bounding box center [315, 214] width 8 height 8
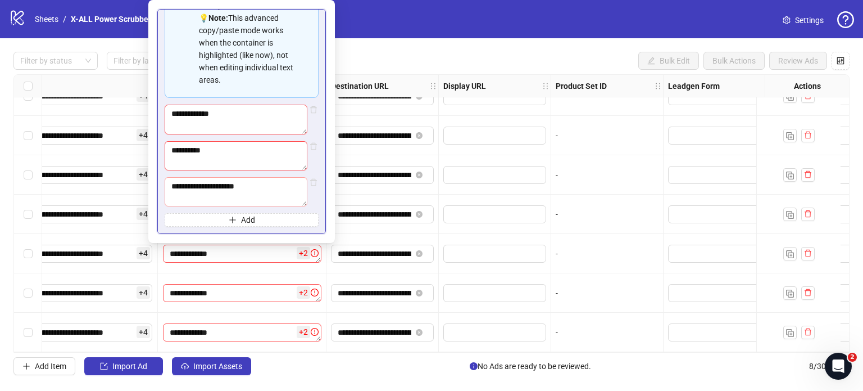
scroll to position [174, 0]
click at [303, 186] on textarea "**********" at bounding box center [236, 191] width 143 height 29
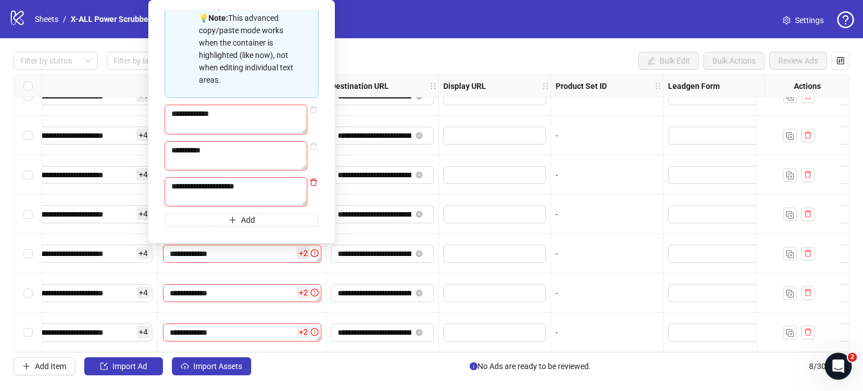
click at [310, 180] on icon "delete" at bounding box center [314, 182] width 8 height 8
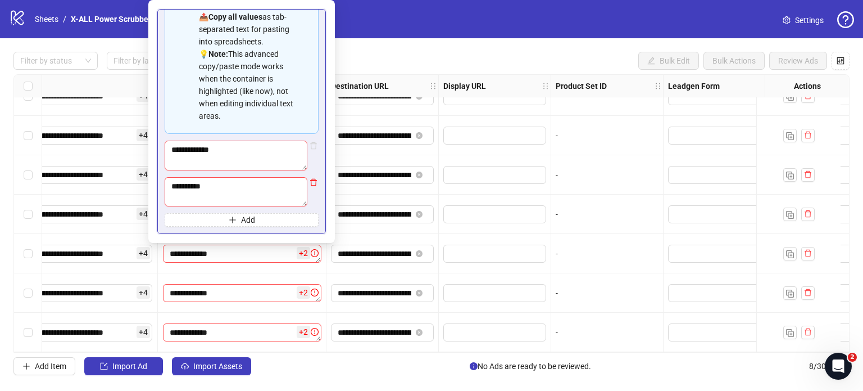
click at [310, 183] on icon "delete" at bounding box center [314, 182] width 8 height 8
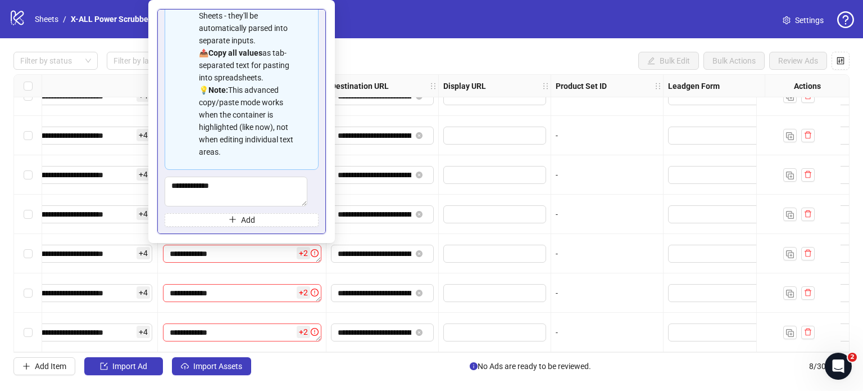
scroll to position [101, 0]
click at [389, 46] on div "**********" at bounding box center [431, 213] width 863 height 350
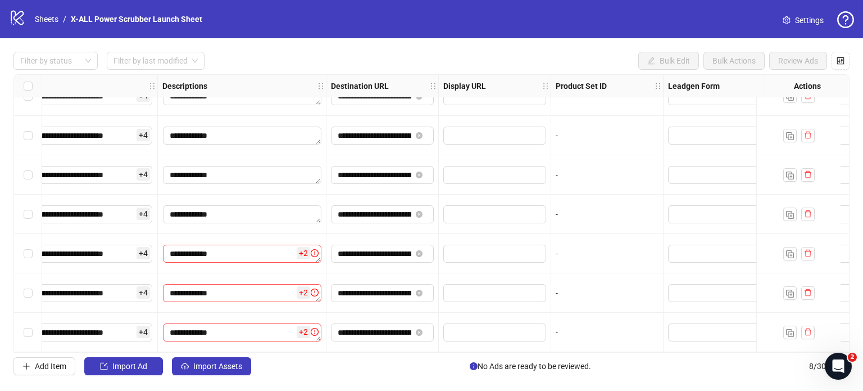
click at [311, 247] on span "exclamation-circle" at bounding box center [315, 253] width 8 height 12
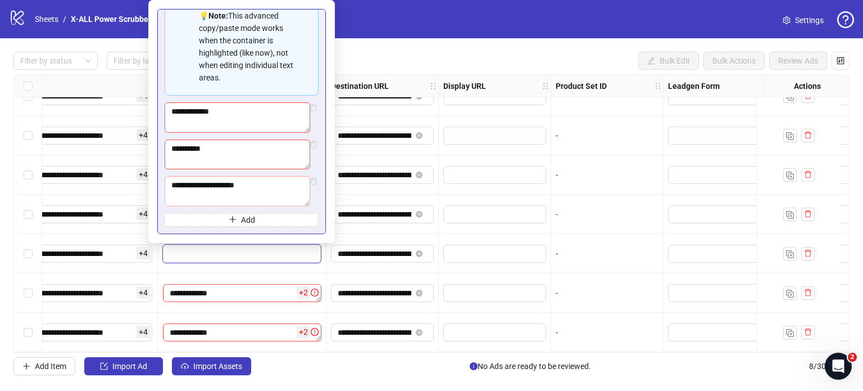
scroll to position [174, 0]
click at [310, 179] on icon "delete" at bounding box center [313, 181] width 7 height 7
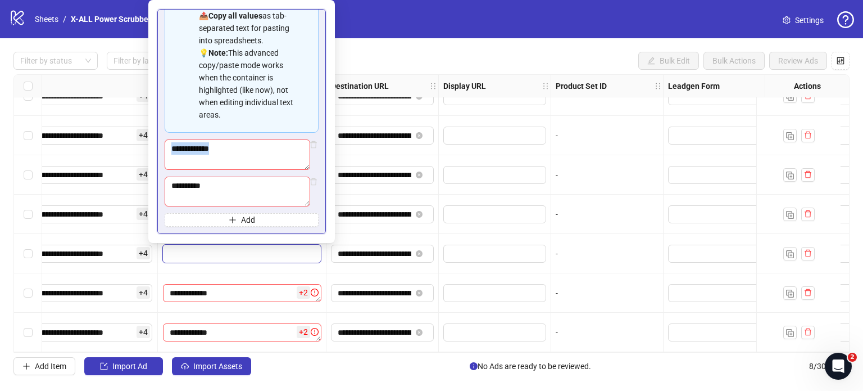
click at [310, 179] on icon "delete" at bounding box center [313, 181] width 7 height 7
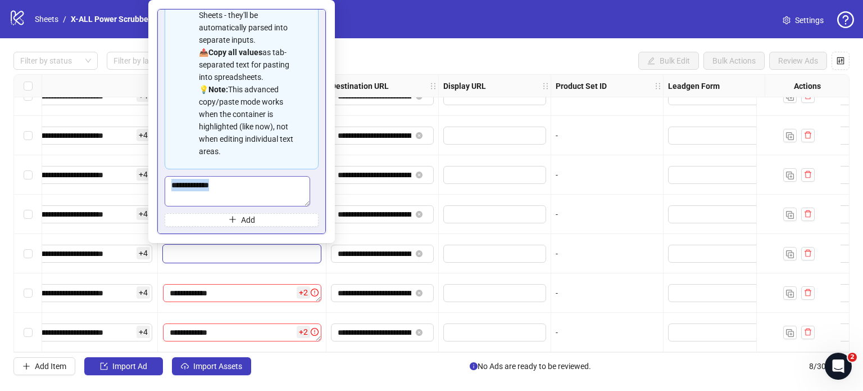
scroll to position [101, 0]
click at [353, 49] on div "**********" at bounding box center [431, 213] width 863 height 350
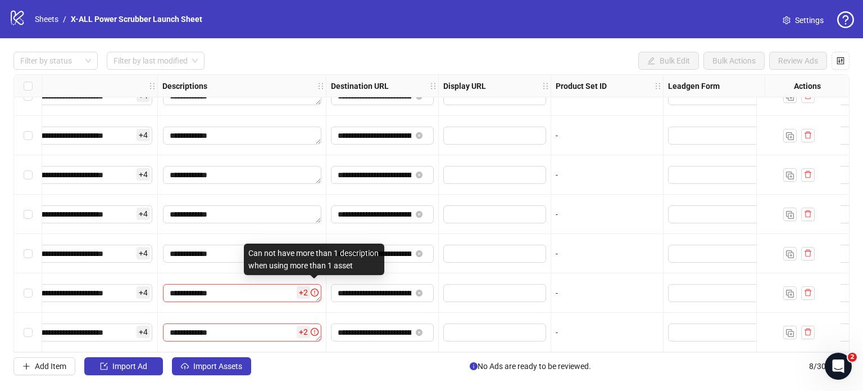
click at [312, 288] on icon "exclamation-circle" at bounding box center [315, 292] width 8 height 8
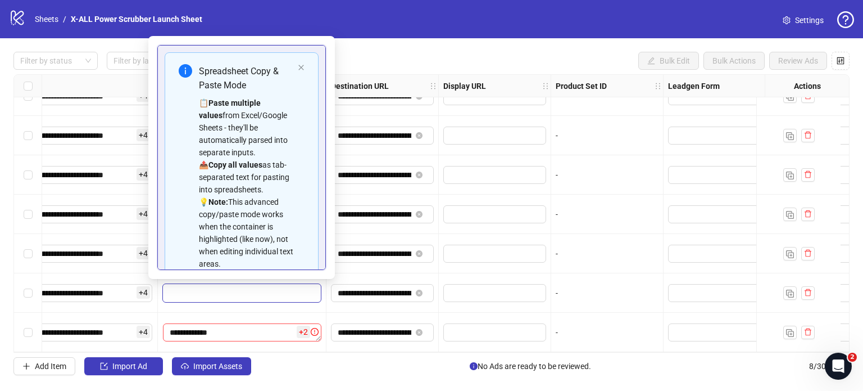
scroll to position [174, 0]
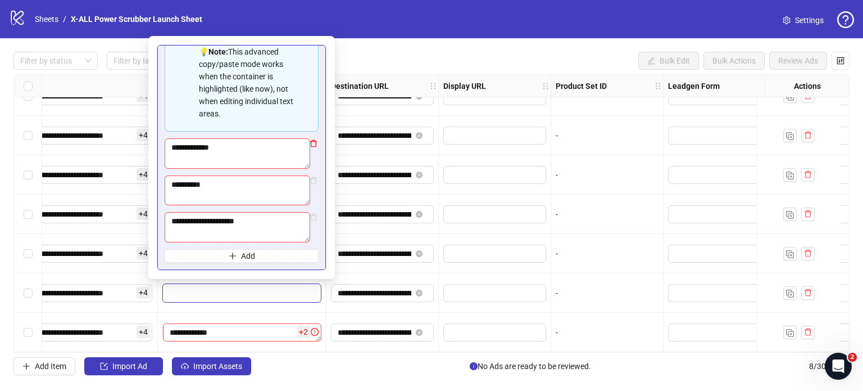
click at [310, 146] on icon "delete" at bounding box center [314, 143] width 8 height 8
type textarea "**********"
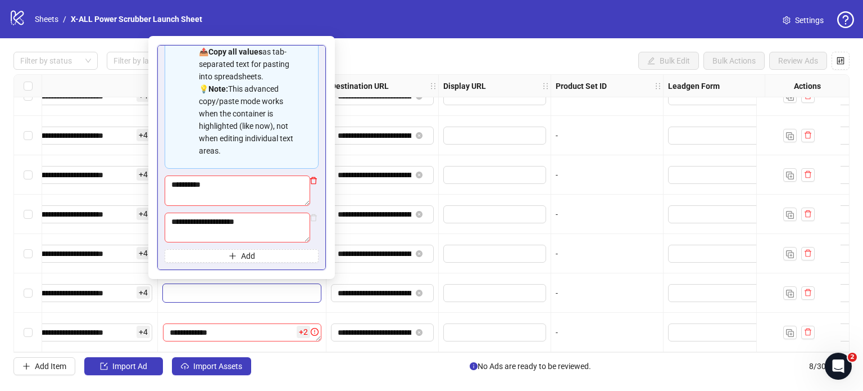
click at [310, 178] on icon "delete" at bounding box center [313, 180] width 7 height 7
type textarea "**********"
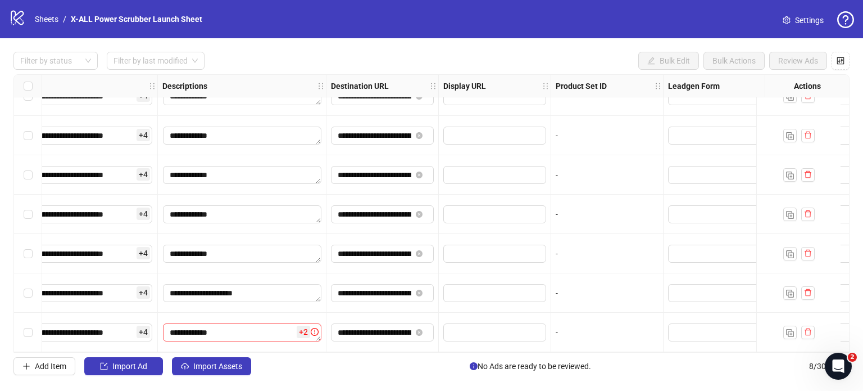
click at [357, 52] on div "Filter by status Filter by last modified Bulk Edit Bulk Actions Review Ads" at bounding box center [431, 61] width 836 height 18
click at [308, 325] on span "+ 2" at bounding box center [303, 331] width 13 height 12
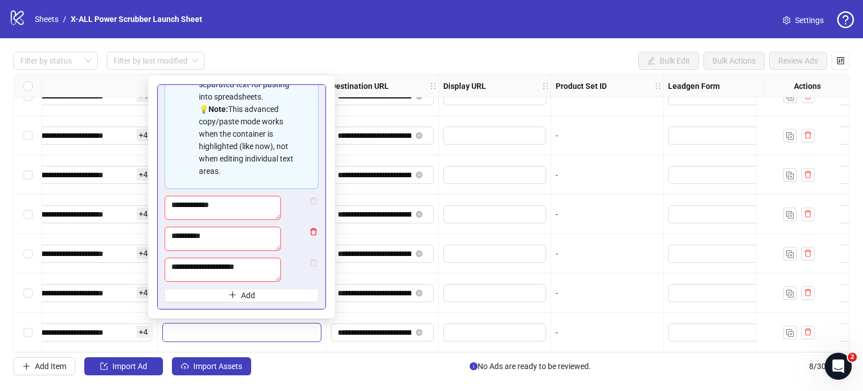
click at [310, 259] on icon "delete" at bounding box center [313, 262] width 7 height 7
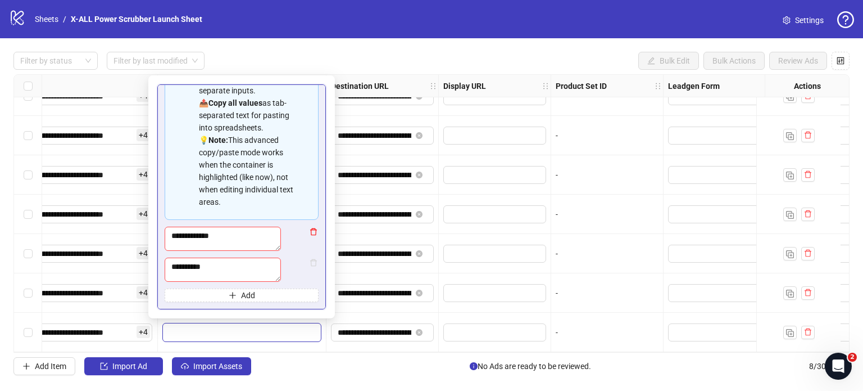
click at [310, 228] on icon "delete" at bounding box center [314, 232] width 8 height 8
type textarea "**********"
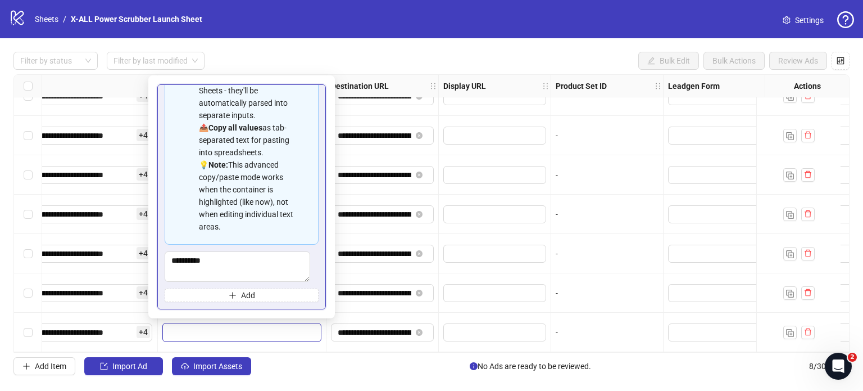
click at [439, 58] on div "Filter by status Filter by last modified Bulk Edit Bulk Actions Review Ads" at bounding box center [431, 61] width 836 height 18
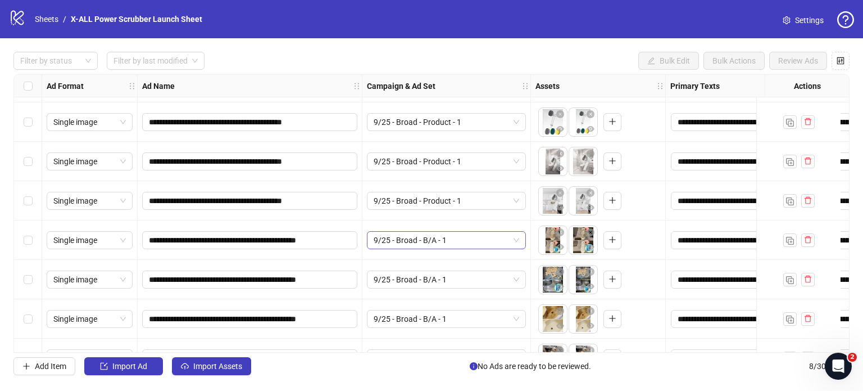
scroll to position [64, 0]
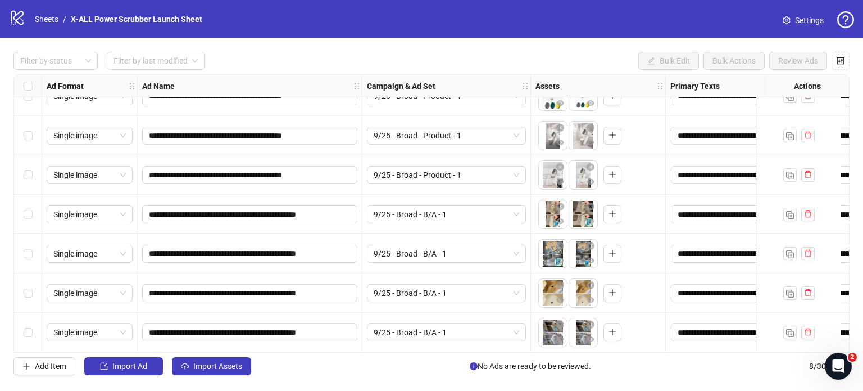
click at [473, 366] on icon "info-circle" at bounding box center [474, 366] width 8 height 8
click at [470, 366] on icon "info-circle" at bounding box center [474, 366] width 8 height 8
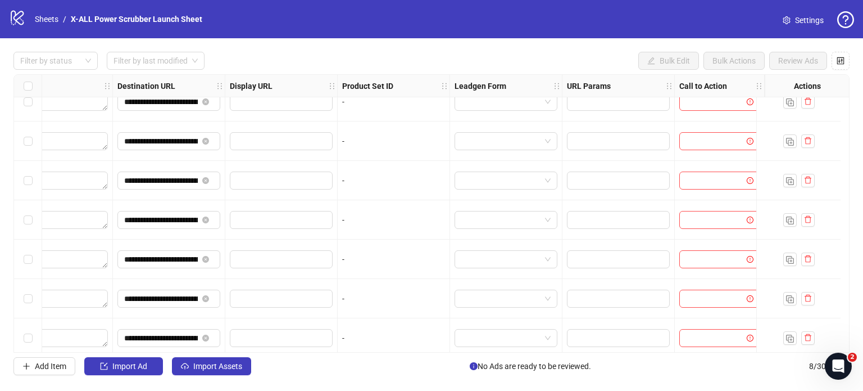
scroll to position [0, 1011]
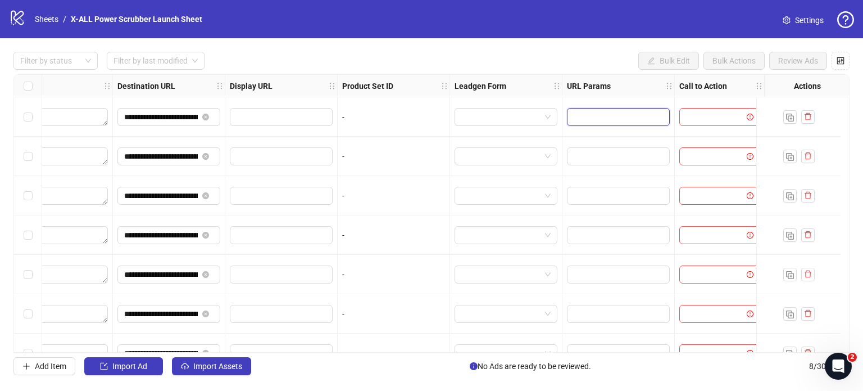
click at [607, 122] on input "text" at bounding box center [617, 117] width 87 height 12
click at [747, 114] on icon "exclamation-circle" at bounding box center [750, 117] width 7 height 7
click at [747, 119] on icon "exclamation-circle" at bounding box center [750, 117] width 7 height 7
click at [711, 114] on input "search" at bounding box center [714, 116] width 57 height 17
click at [566, 49] on div "**********" at bounding box center [431, 213] width 863 height 350
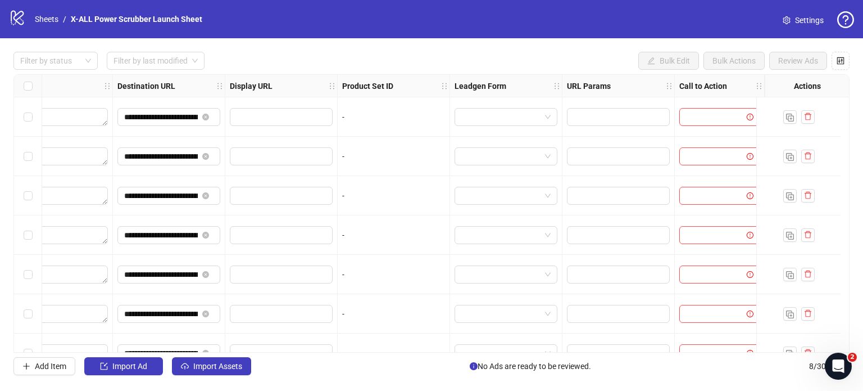
click at [22, 85] on div "Select all rows" at bounding box center [28, 86] width 28 height 22
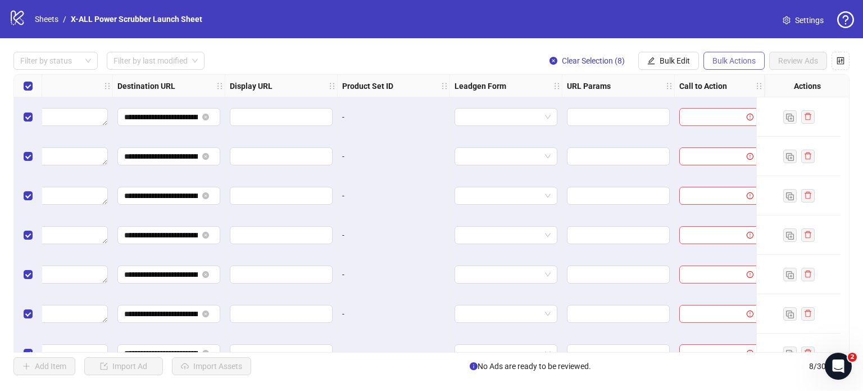
click at [735, 56] on span "Bulk Actions" at bounding box center [733, 60] width 43 height 9
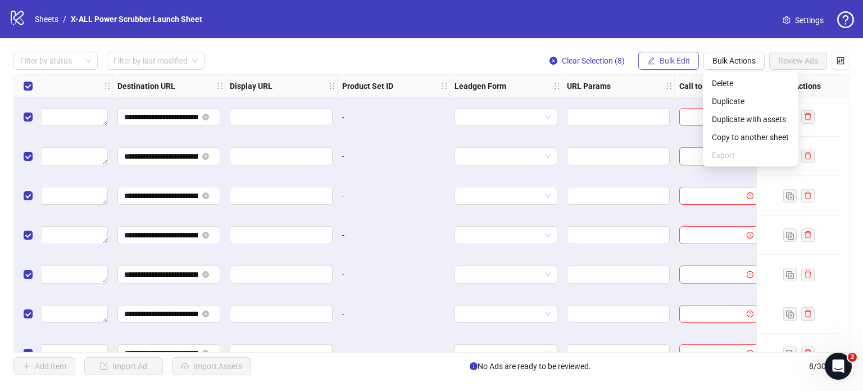
click at [685, 58] on span "Bulk Edit" at bounding box center [675, 60] width 30 height 9
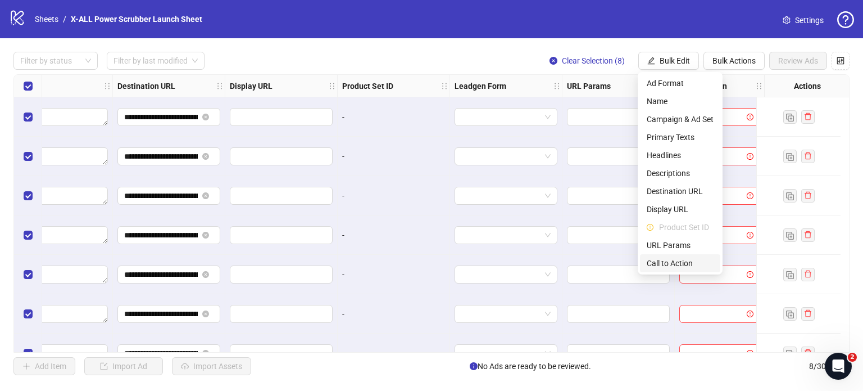
click at [688, 262] on span "Call to Action" at bounding box center [680, 263] width 67 height 12
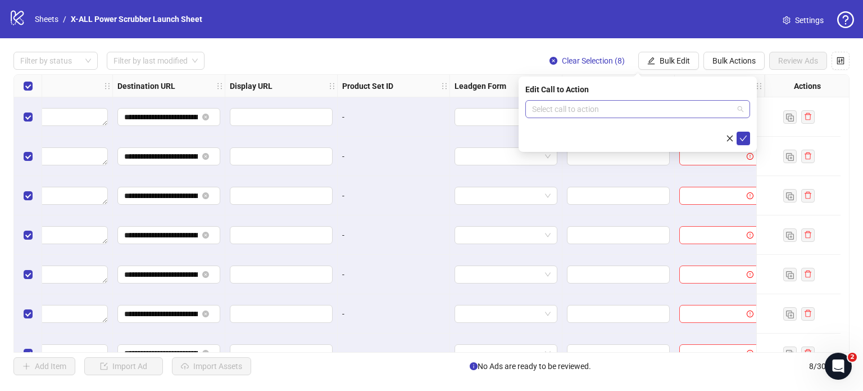
click at [656, 105] on input "search" at bounding box center [632, 109] width 201 height 17
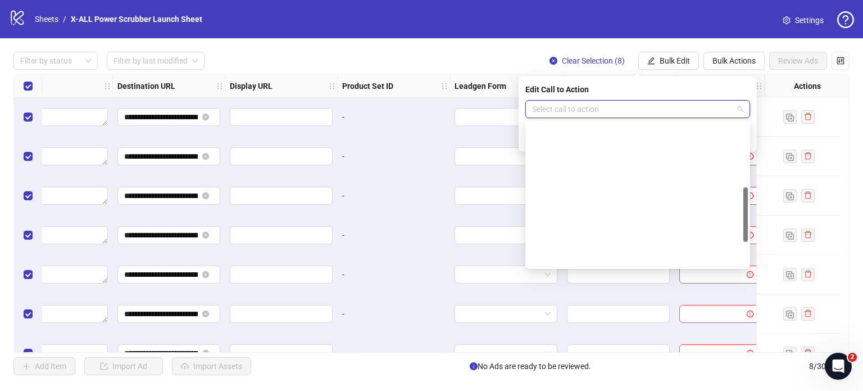
scroll to position [169, 0]
click at [605, 126] on div "Learn more" at bounding box center [637, 125] width 207 height 12
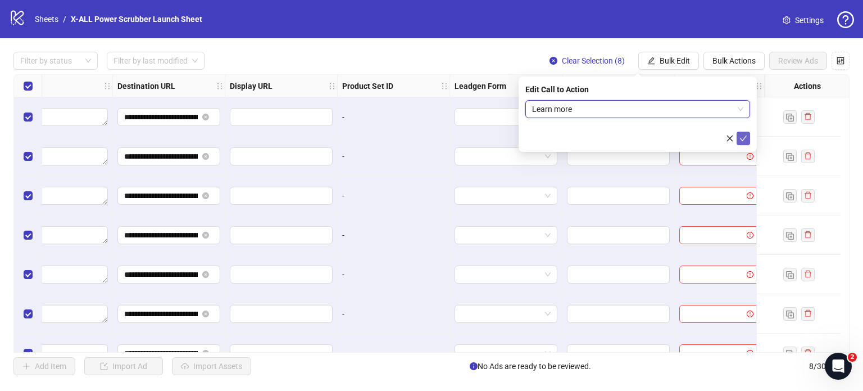
click at [741, 142] on span "submit" at bounding box center [743, 138] width 8 height 9
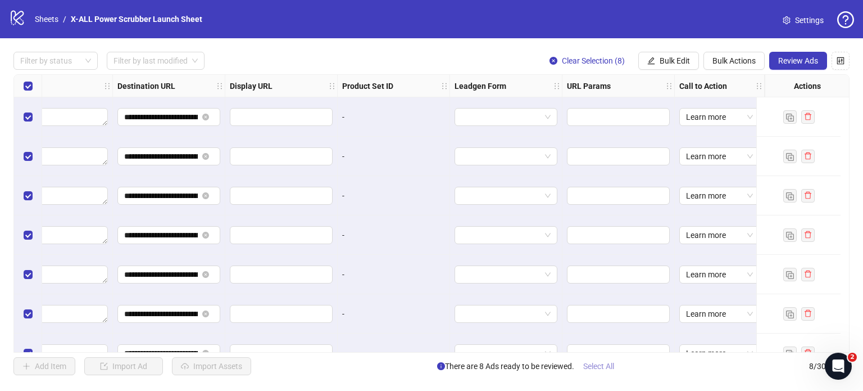
click at [596, 364] on span "Select All" at bounding box center [598, 365] width 31 height 9
click at [793, 63] on span "Review Ads" at bounding box center [798, 60] width 40 height 9
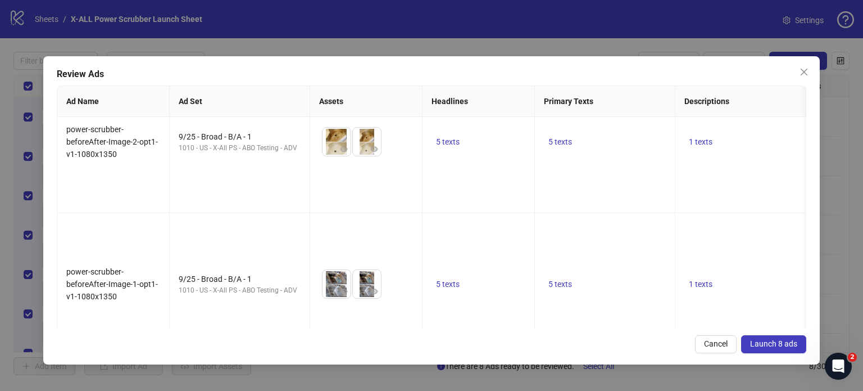
scroll to position [933, 0]
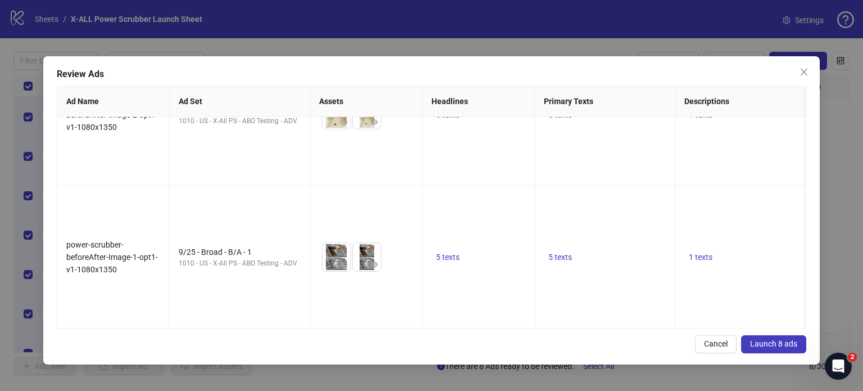
click at [769, 345] on span "Launch 8 ads" at bounding box center [773, 343] width 47 height 9
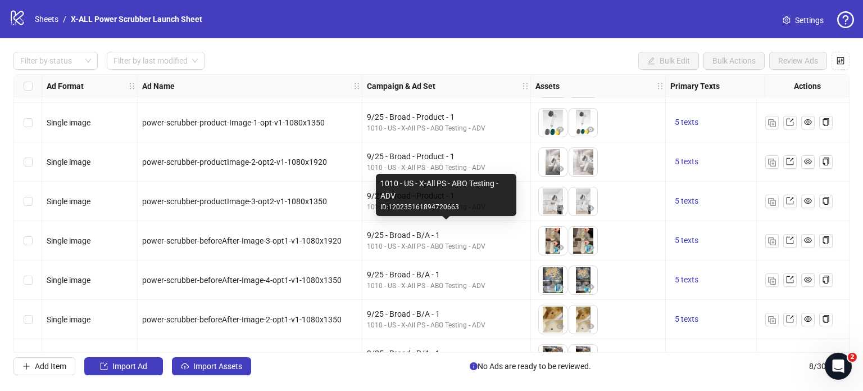
scroll to position [64, 0]
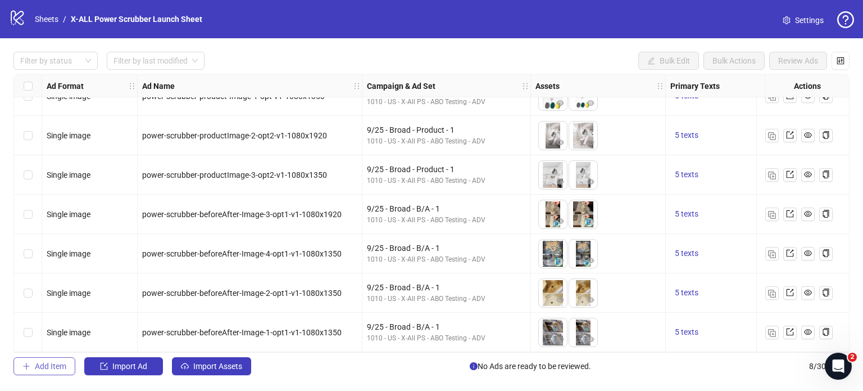
click at [37, 369] on span "Add Item" at bounding box center [50, 365] width 31 height 9
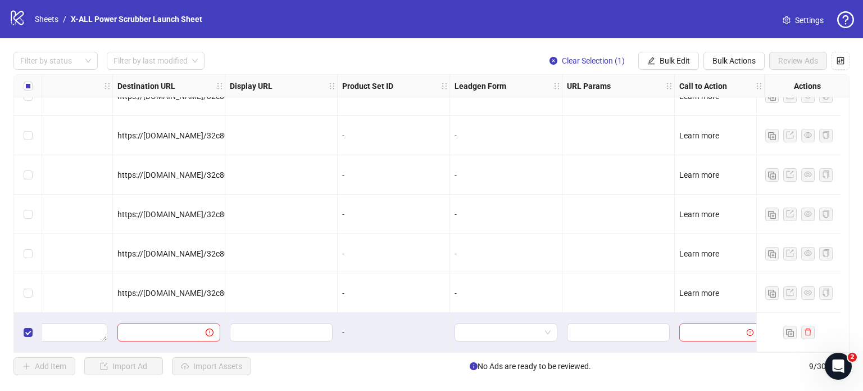
scroll to position [103, 0]
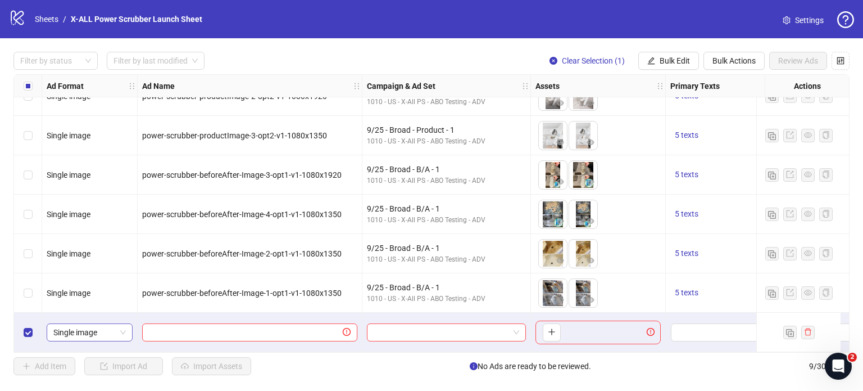
click at [89, 324] on span "Single image" at bounding box center [89, 332] width 72 height 17
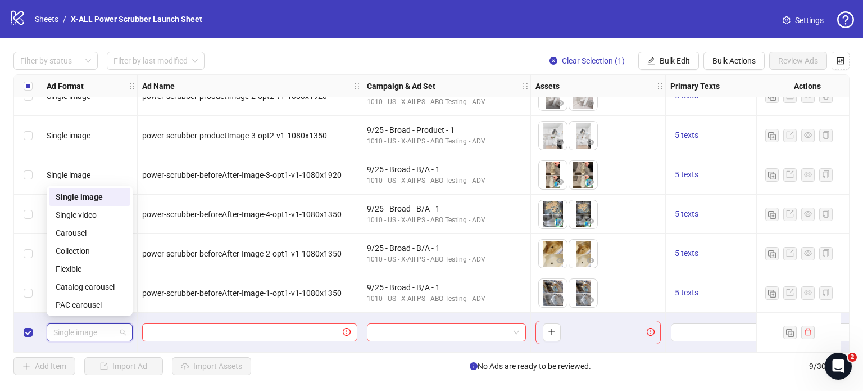
click at [96, 324] on span "Single image" at bounding box center [89, 332] width 72 height 17
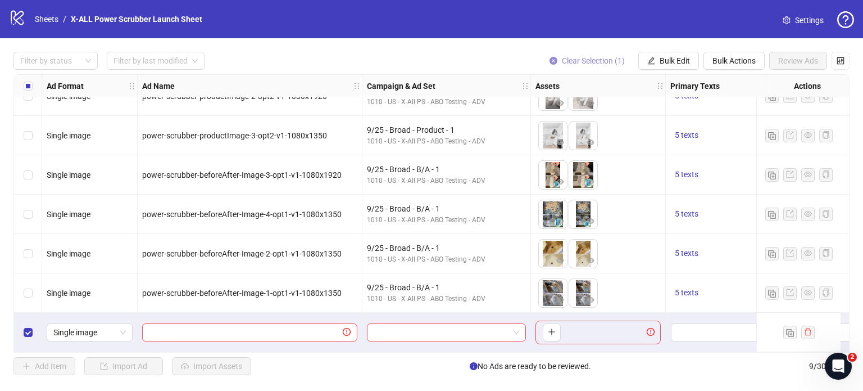
click at [584, 63] on span "Clear Selection (1)" at bounding box center [593, 60] width 63 height 9
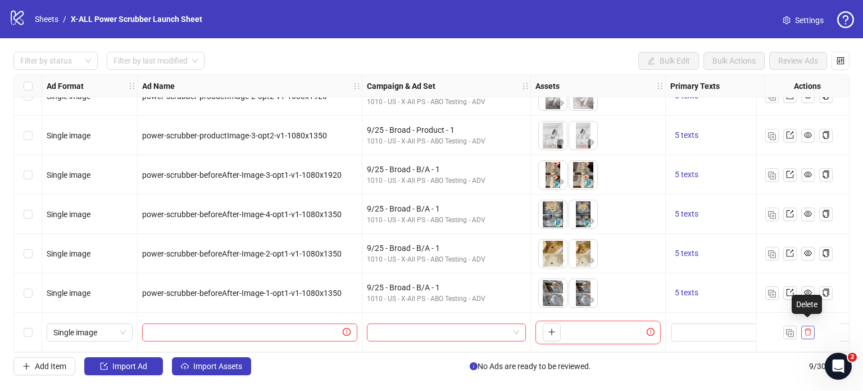
click at [811, 328] on icon "delete" at bounding box center [808, 332] width 8 height 8
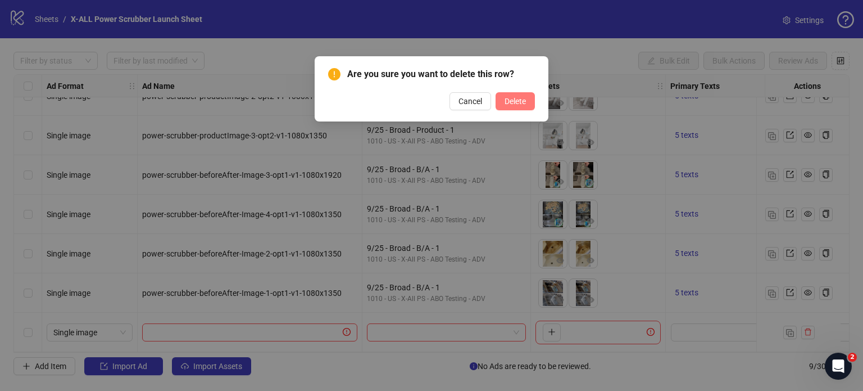
click at [521, 105] on span "Delete" at bounding box center [515, 101] width 21 height 9
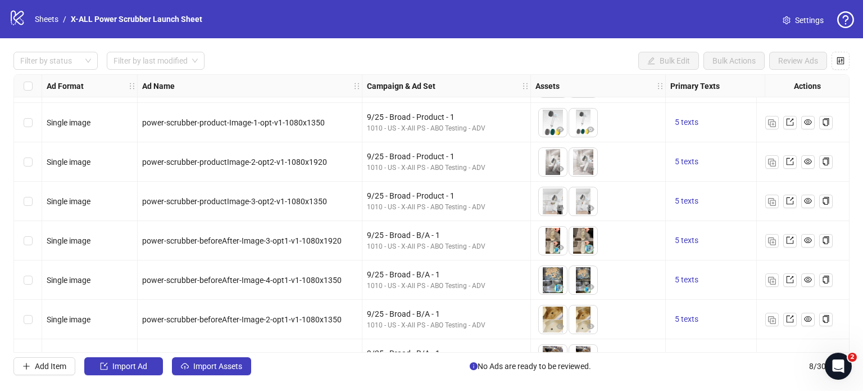
scroll to position [64, 0]
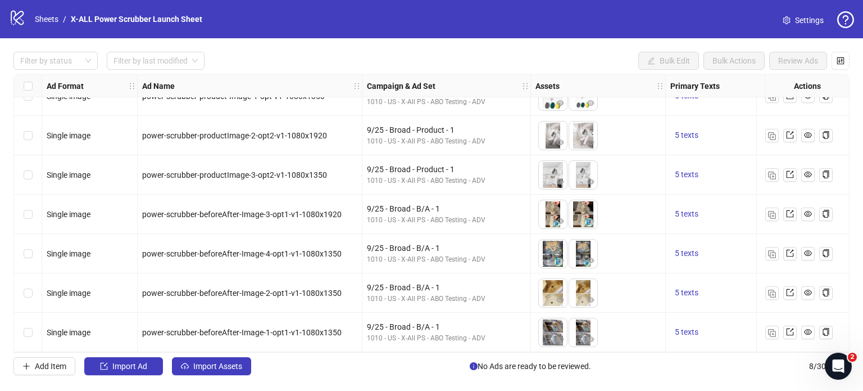
click at [25, 335] on div "Select row 8" at bounding box center [28, 331] width 28 height 39
click at [771, 329] on img "button" at bounding box center [772, 333] width 8 height 8
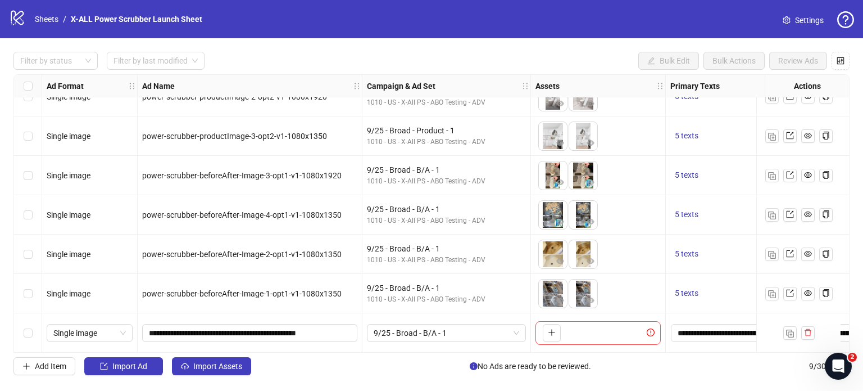
scroll to position [103, 0]
click at [222, 370] on button "Import Assets" at bounding box center [211, 366] width 79 height 18
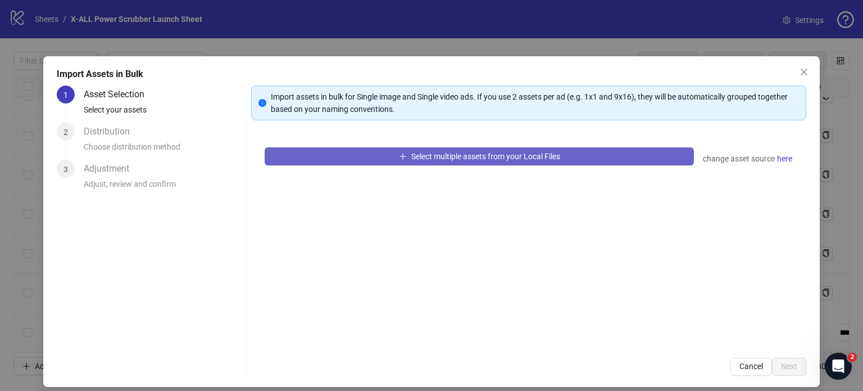
click at [511, 153] on span "Select multiple assets from your Local Files" at bounding box center [485, 156] width 149 height 9
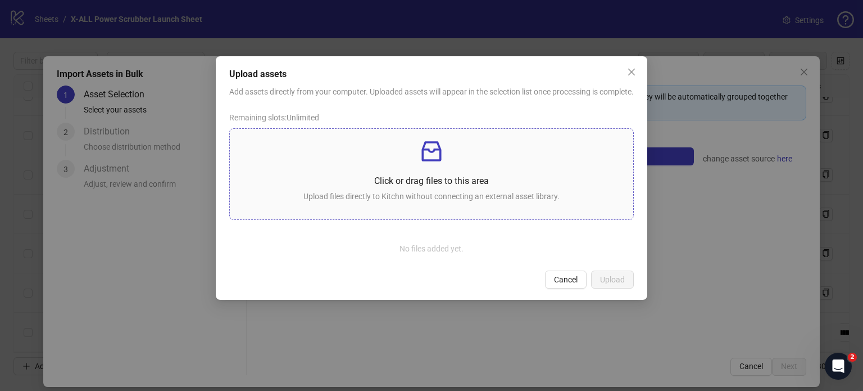
click at [445, 165] on p at bounding box center [431, 151] width 385 height 27
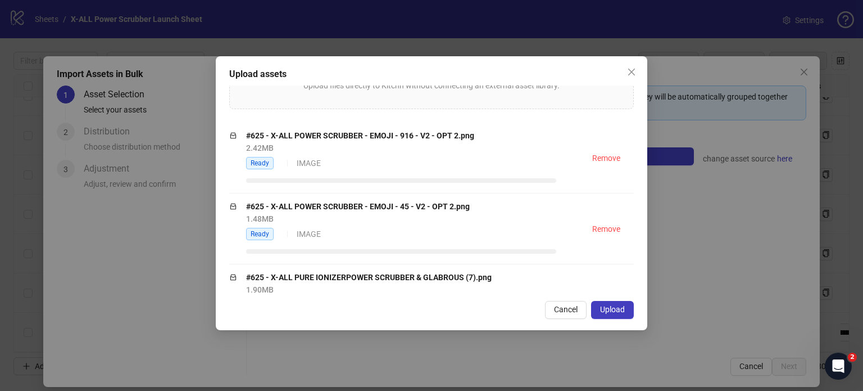
scroll to position [112, 0]
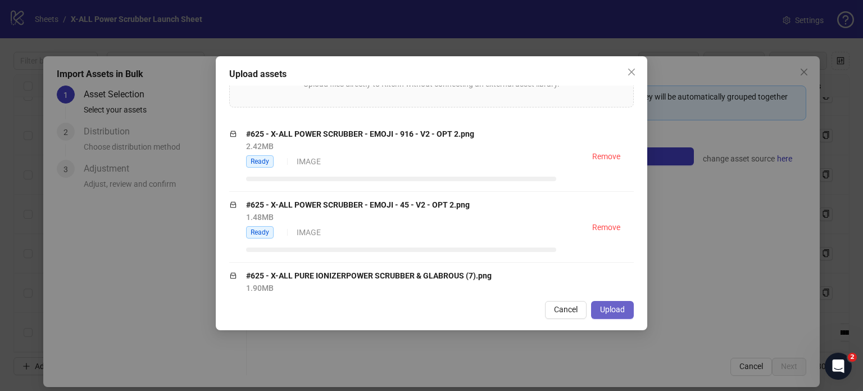
click at [613, 307] on span "Upload" at bounding box center [612, 309] width 25 height 9
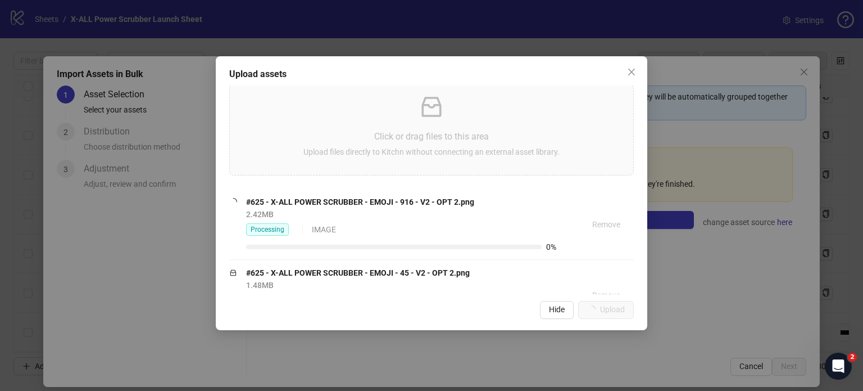
scroll to position [180, 0]
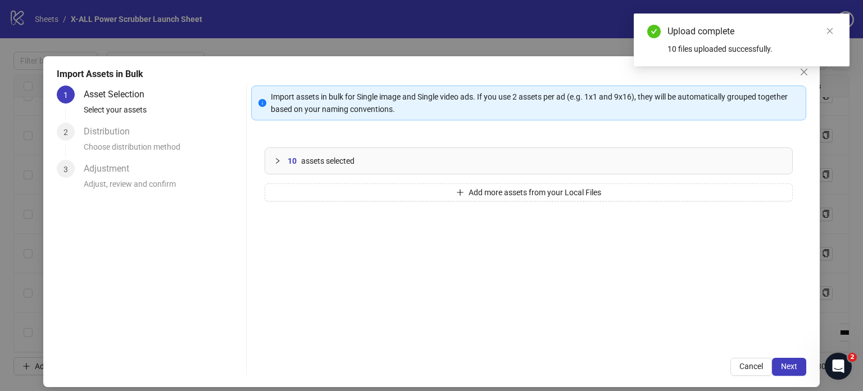
click at [277, 159] on icon "collapsed" at bounding box center [277, 160] width 7 height 7
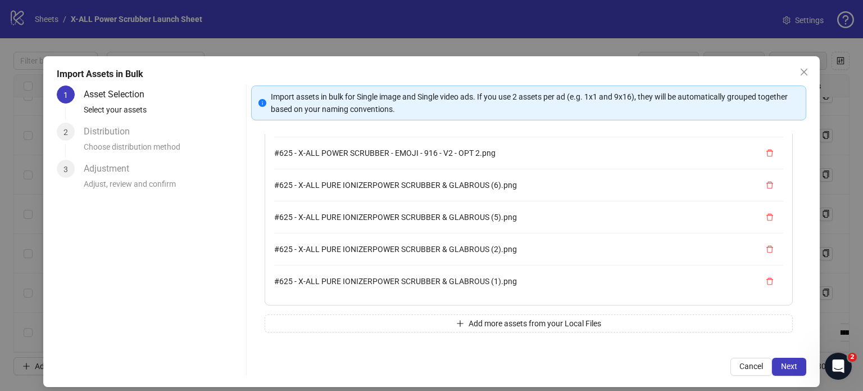
scroll to position [114, 0]
click at [772, 365] on button "Next" at bounding box center [789, 366] width 34 height 18
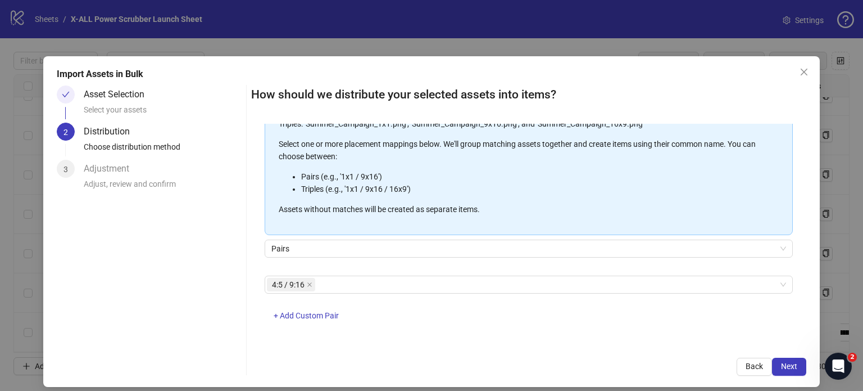
scroll to position [121, 0]
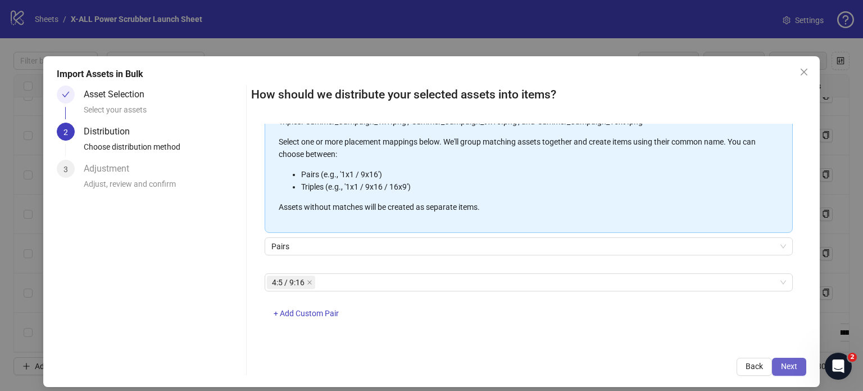
click at [781, 366] on span "Next" at bounding box center [789, 365] width 16 height 9
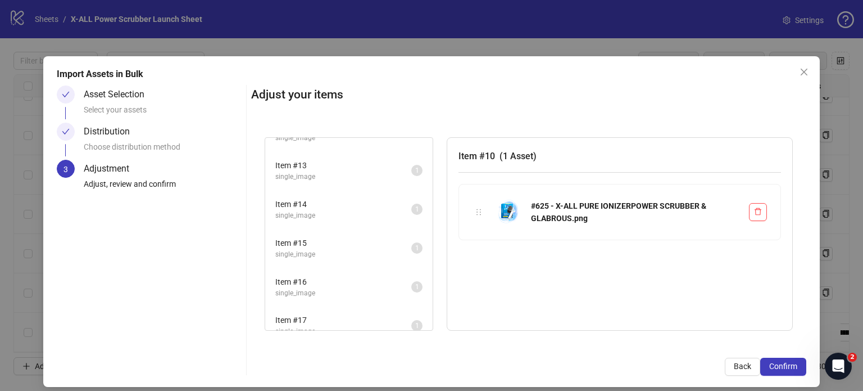
scroll to position [0, 0]
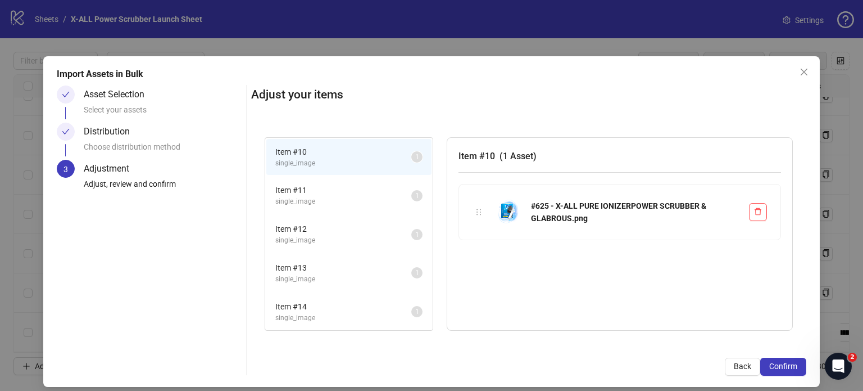
click at [300, 185] on span "Item # 11" at bounding box center [343, 190] width 136 height 12
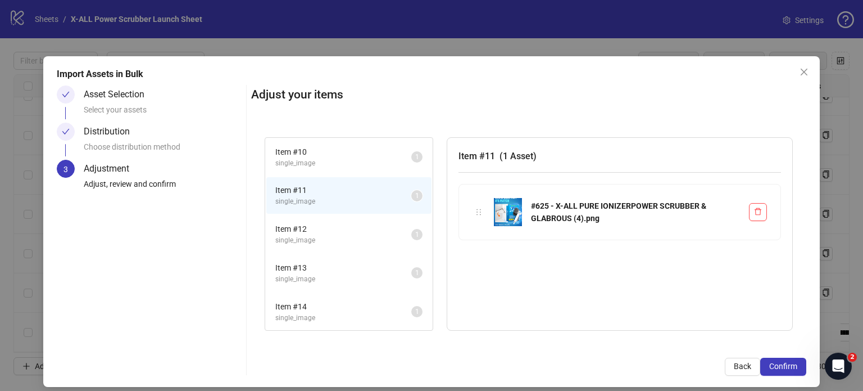
click at [330, 161] on span "single_image" at bounding box center [343, 163] width 136 height 11
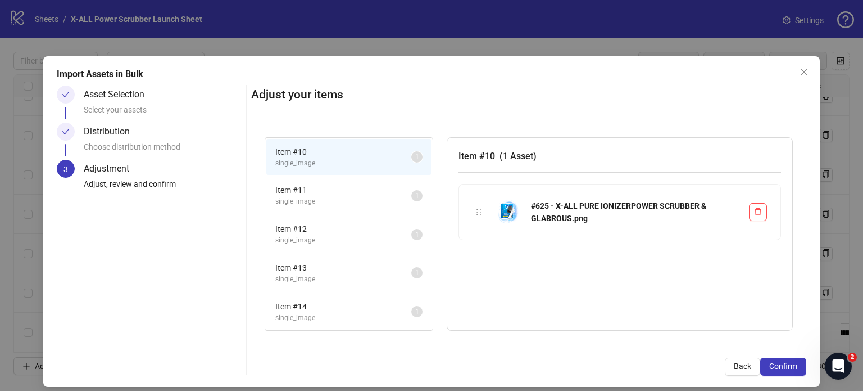
click at [326, 237] on span "single_image" at bounding box center [343, 240] width 136 height 11
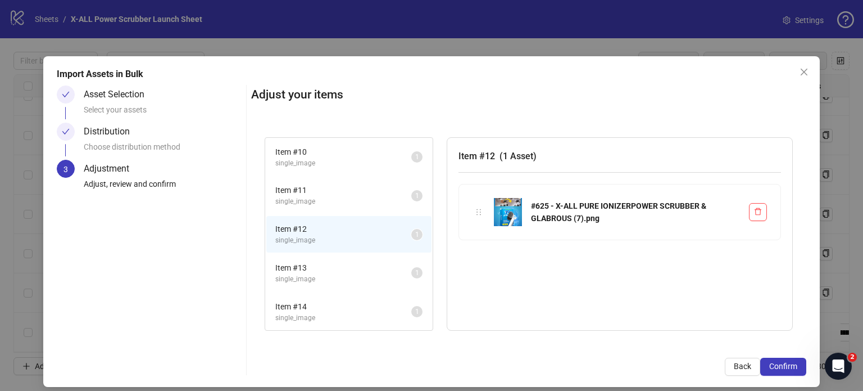
click at [328, 268] on span "Item # 13" at bounding box center [343, 267] width 136 height 12
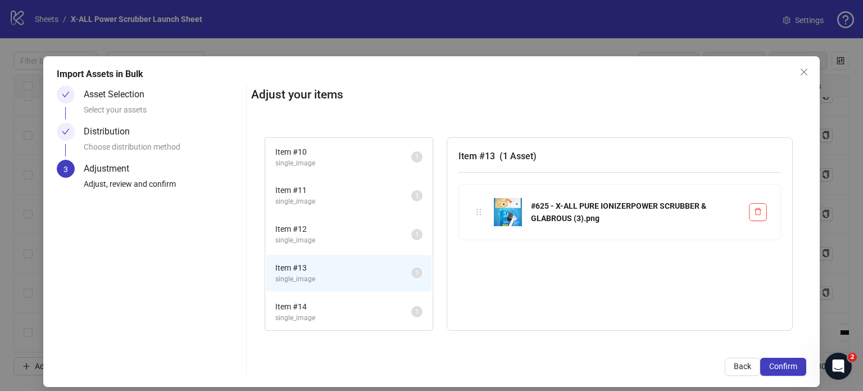
click at [316, 308] on span "Item # 14" at bounding box center [343, 306] width 136 height 12
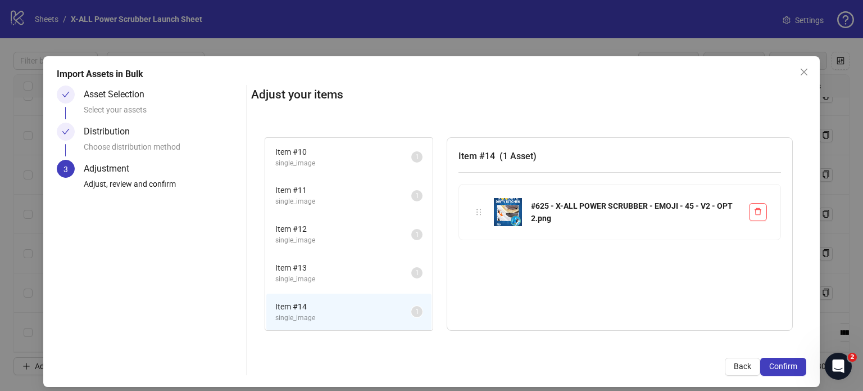
click at [335, 159] on span "single_image" at bounding box center [343, 163] width 136 height 11
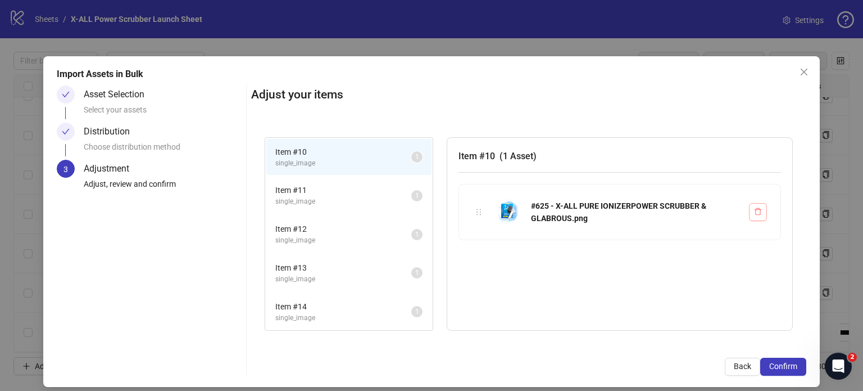
click at [749, 211] on button "button" at bounding box center [758, 212] width 18 height 18
click at [753, 216] on button "button" at bounding box center [758, 212] width 18 height 18
click at [352, 196] on span "single_image" at bounding box center [343, 201] width 136 height 11
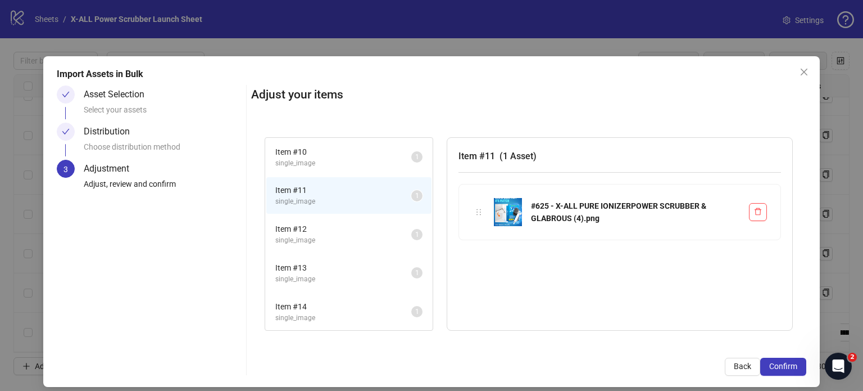
click at [338, 231] on span "Item # 12" at bounding box center [343, 229] width 136 height 12
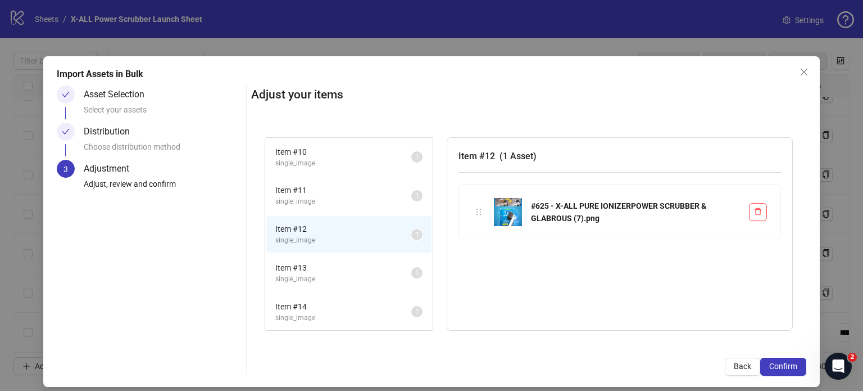
click at [348, 170] on li "Item # 10 single_image 1" at bounding box center [348, 157] width 165 height 37
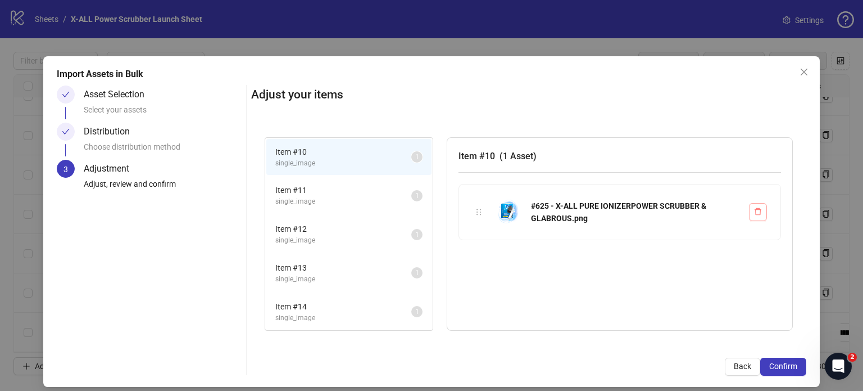
click at [749, 212] on button "button" at bounding box center [758, 212] width 18 height 18
click at [739, 366] on span "Back" at bounding box center [742, 365] width 17 height 9
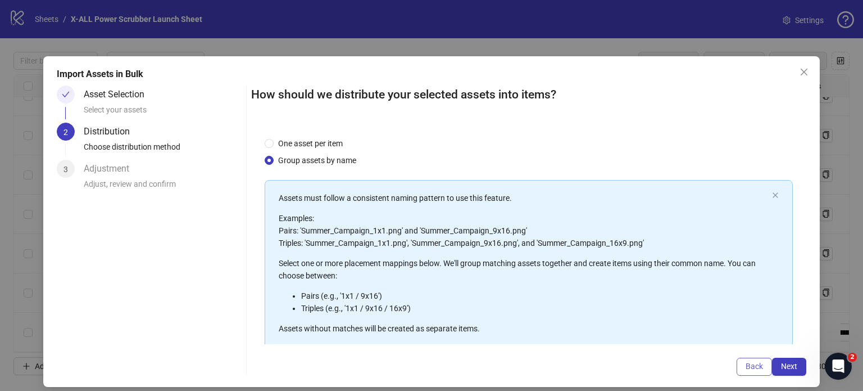
click at [737, 359] on button "Back" at bounding box center [754, 366] width 35 height 18
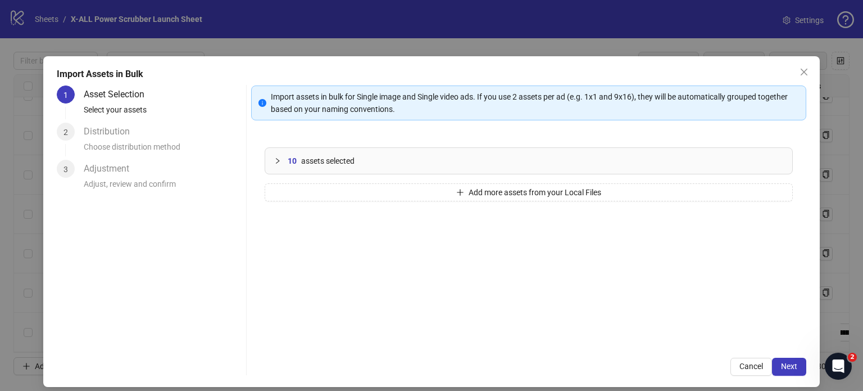
drag, startPoint x: 314, startPoint y: 158, endPoint x: 305, endPoint y: 158, distance: 9.0
click at [308, 158] on span "assets selected" at bounding box center [327, 161] width 53 height 12
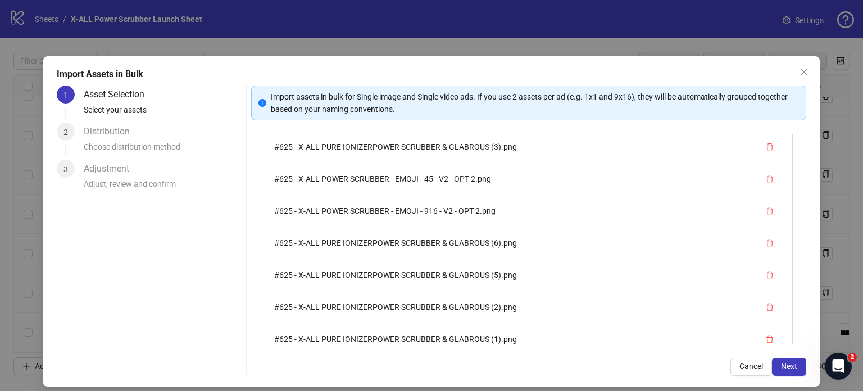
scroll to position [114, 0]
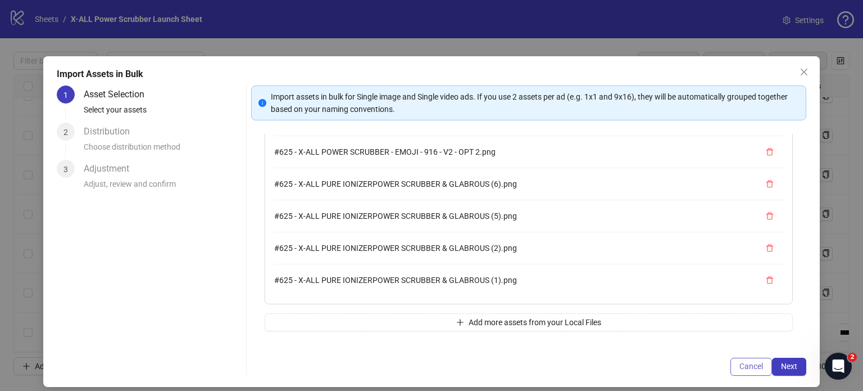
click at [746, 360] on button "Cancel" at bounding box center [751, 366] width 42 height 18
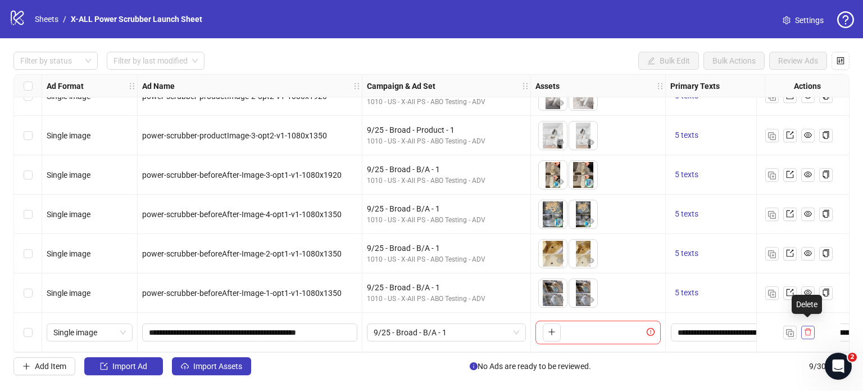
click at [807, 328] on icon "delete" at bounding box center [808, 332] width 8 height 8
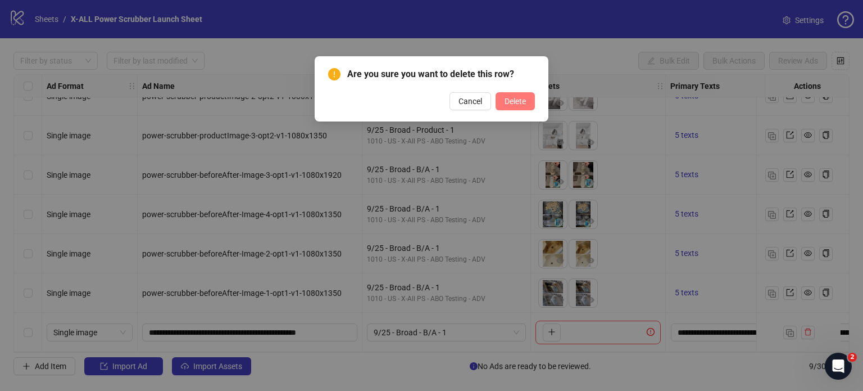
click at [512, 95] on button "Delete" at bounding box center [515, 101] width 39 height 18
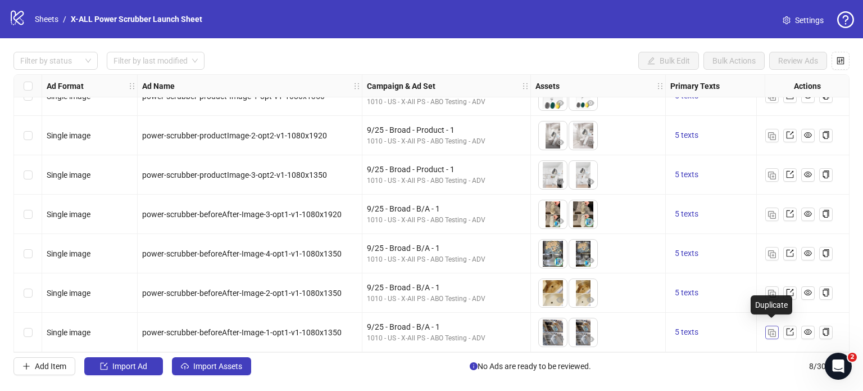
click at [775, 329] on img "button" at bounding box center [772, 333] width 8 height 8
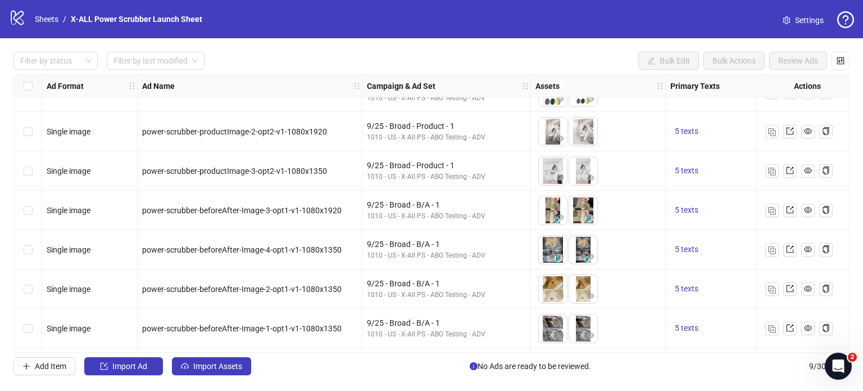
scroll to position [103, 0]
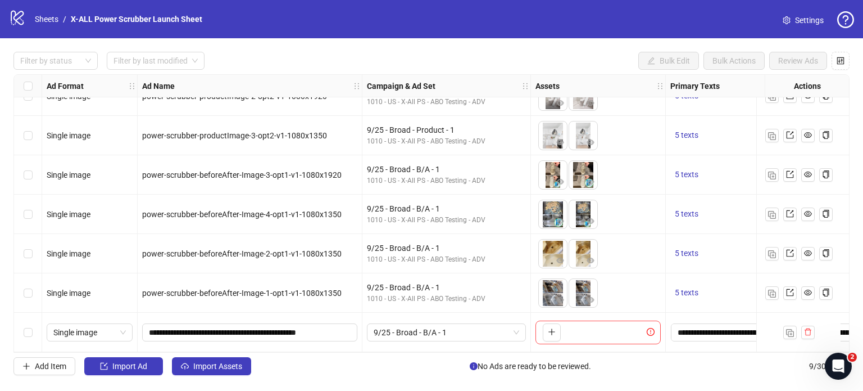
drag, startPoint x: 358, startPoint y: 352, endPoint x: 323, endPoint y: 348, distance: 35.1
click at [306, 353] on div "Filter by status Filter by last modified Bulk Edit Bulk Actions Review Ads Ad F…" at bounding box center [431, 213] width 863 height 350
click at [805, 329] on icon "delete" at bounding box center [808, 332] width 8 height 8
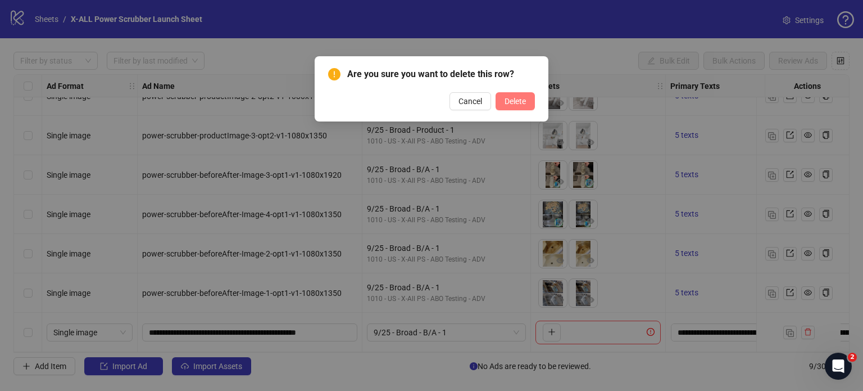
click at [519, 105] on span "Delete" at bounding box center [515, 101] width 21 height 9
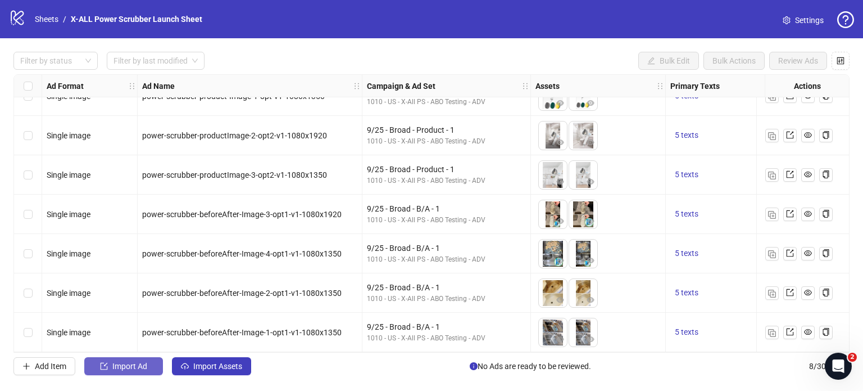
click at [147, 367] on span "Import Ad" at bounding box center [129, 365] width 35 height 9
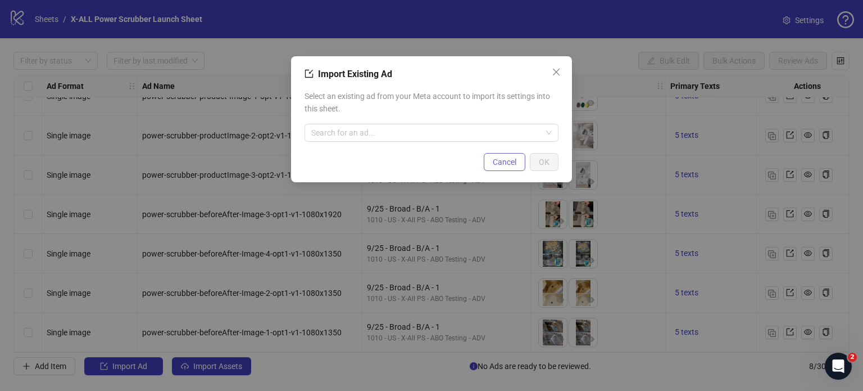
click at [516, 166] on span "Cancel" at bounding box center [505, 161] width 24 height 9
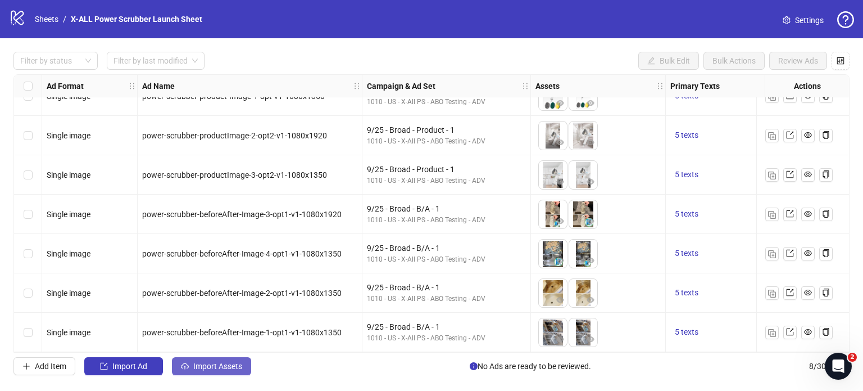
click at [222, 367] on span "Import Assets" at bounding box center [217, 365] width 49 height 9
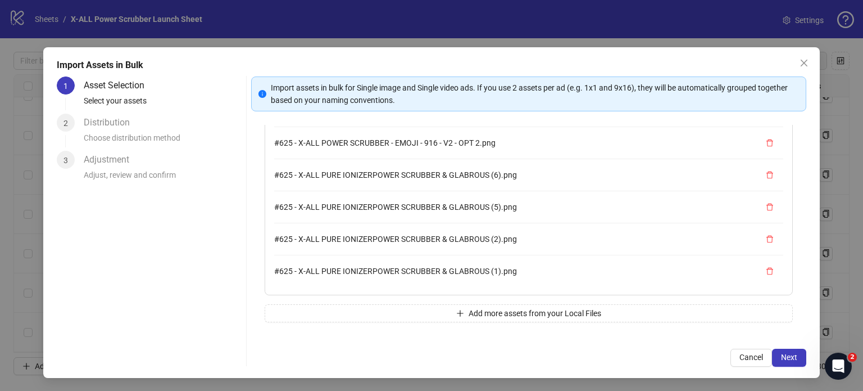
scroll to position [0, 0]
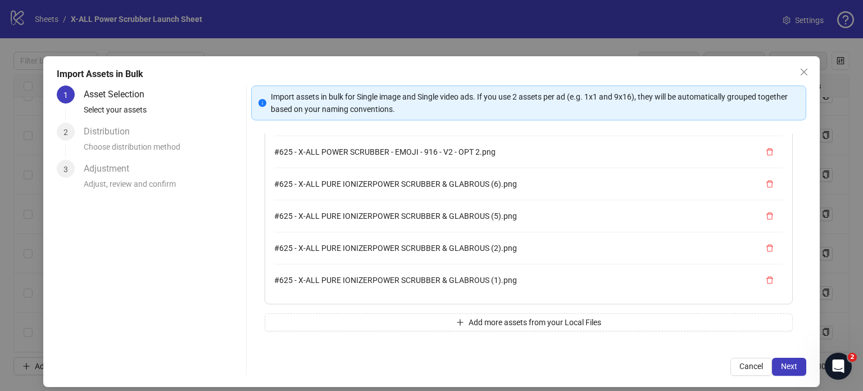
click at [761, 155] on button "button" at bounding box center [770, 152] width 18 height 18
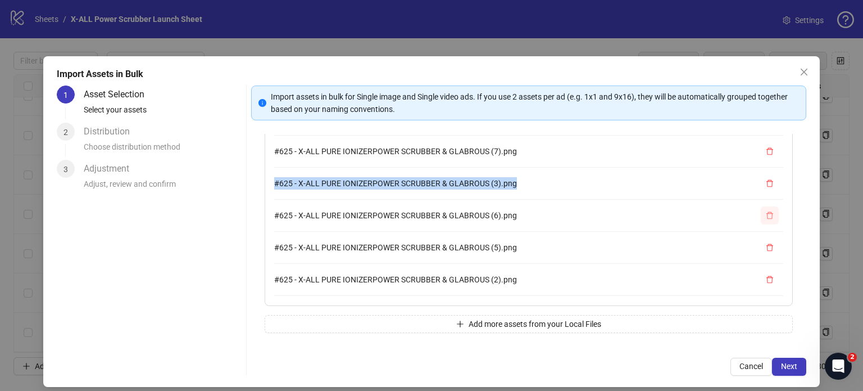
click at [742, 155] on li "#625 - X-ALL PURE IONIZERPOWER SCRUBBER & GLABROUS (7).png" at bounding box center [528, 151] width 509 height 32
click at [766, 152] on icon "delete" at bounding box center [770, 151] width 8 height 8
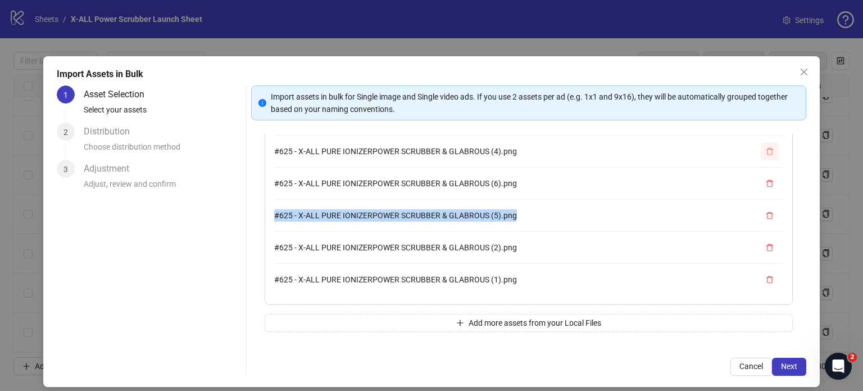
click at [766, 152] on icon "delete" at bounding box center [770, 151] width 8 height 8
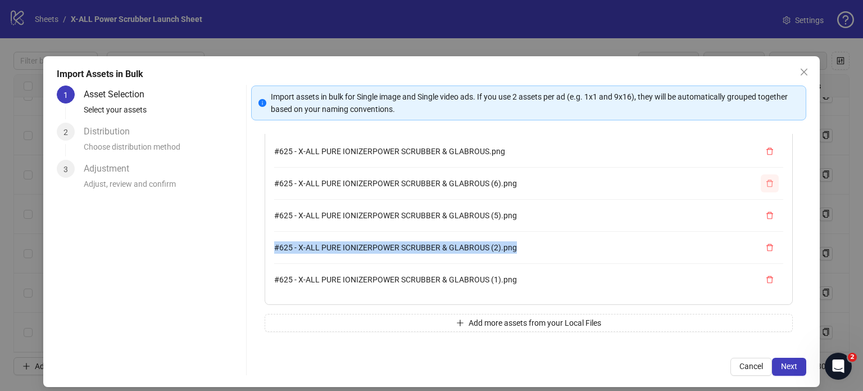
click at [766, 152] on icon "delete" at bounding box center [770, 151] width 8 height 8
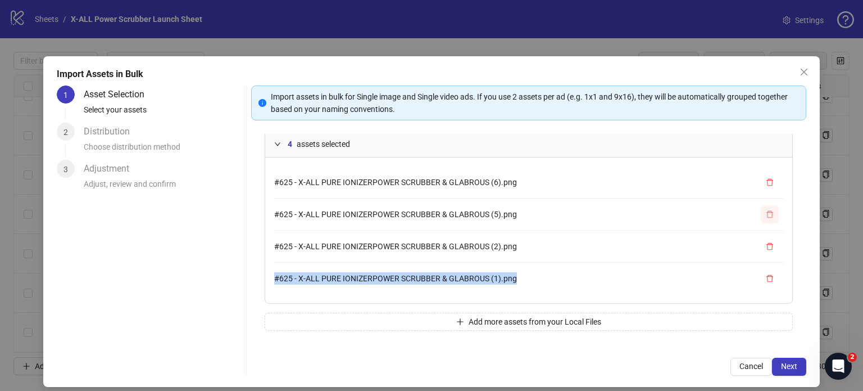
scroll to position [16, 0]
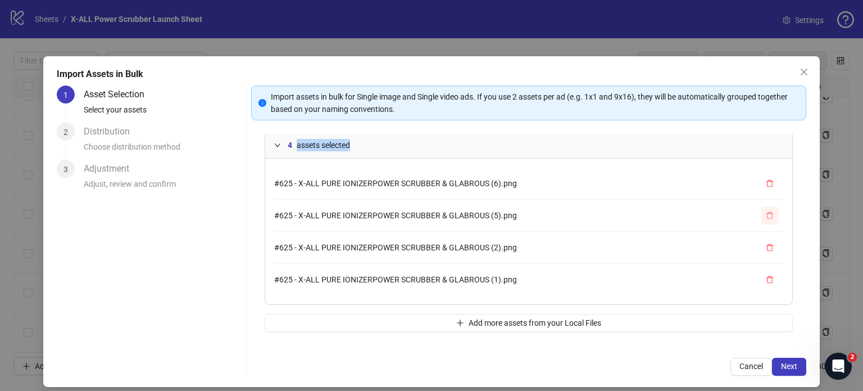
click at [754, 152] on div "4 assets selected" at bounding box center [528, 145] width 527 height 26
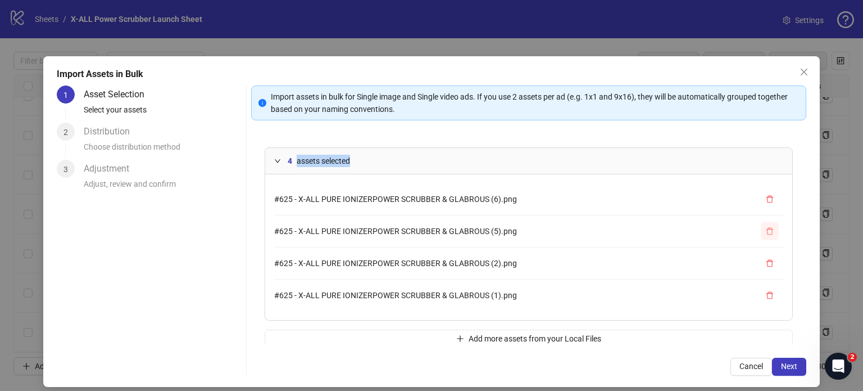
click at [754, 152] on div "4 assets selected" at bounding box center [528, 161] width 527 height 26
click at [761, 197] on button "button" at bounding box center [770, 199] width 18 height 18
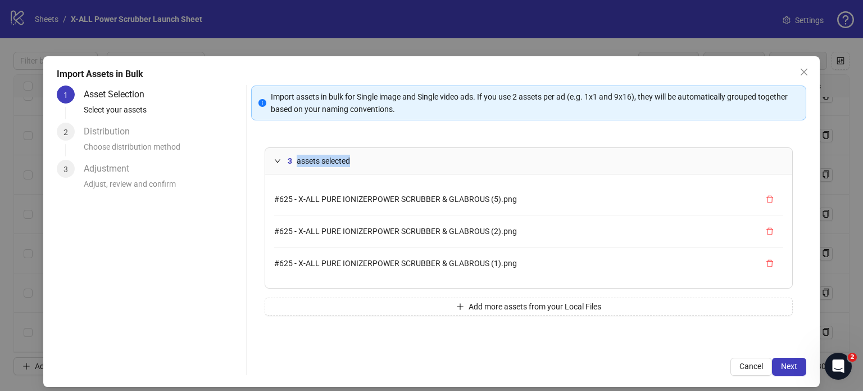
click at [745, 197] on li "#625 - X-ALL PURE IONIZERPOWER SCRUBBER & GLABROUS (5).png" at bounding box center [528, 199] width 509 height 32
click at [766, 198] on icon "delete" at bounding box center [770, 199] width 8 height 8
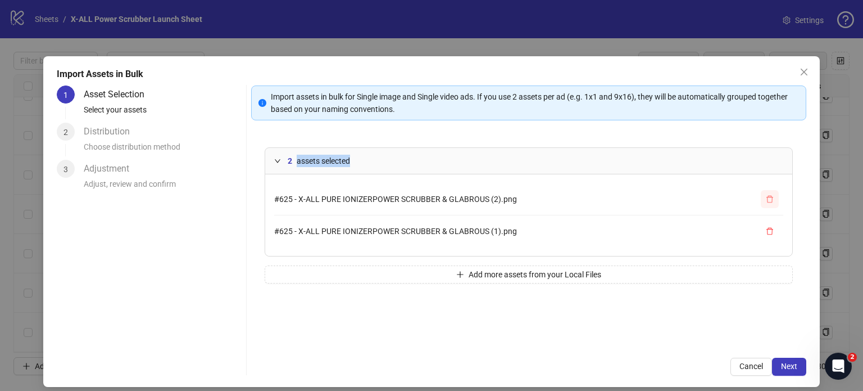
click at [766, 199] on icon "delete" at bounding box center [770, 199] width 8 height 8
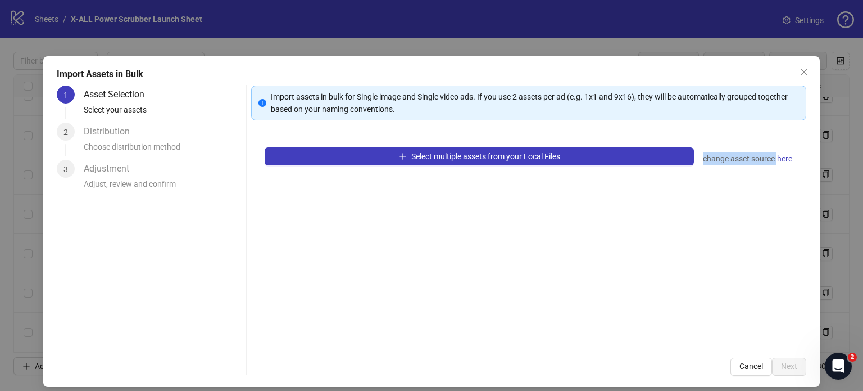
click at [761, 199] on div "Select multiple assets from your Local Files change asset source here" at bounding box center [528, 239] width 555 height 210
click at [728, 196] on div "Select multiple assets from your Local Files change asset source here" at bounding box center [528, 239] width 555 height 210
drag, startPoint x: 533, startPoint y: 170, endPoint x: 526, endPoint y: 170, distance: 6.7
click at [528, 170] on div "Select multiple assets from your Local Files change asset source here" at bounding box center [528, 239] width 555 height 210
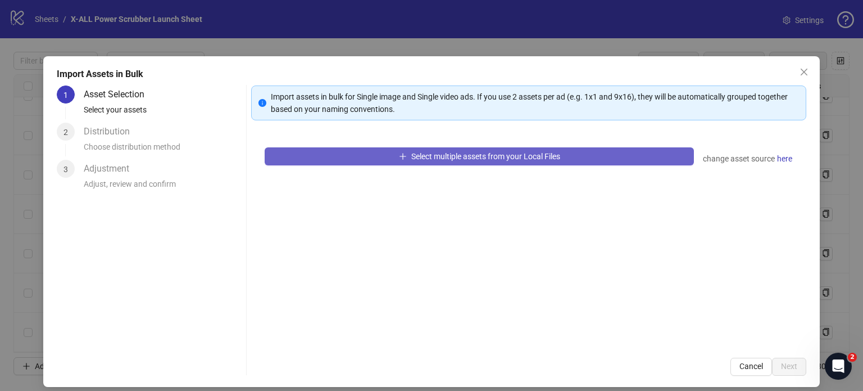
click at [477, 164] on button "Select multiple assets from your Local Files" at bounding box center [479, 156] width 429 height 18
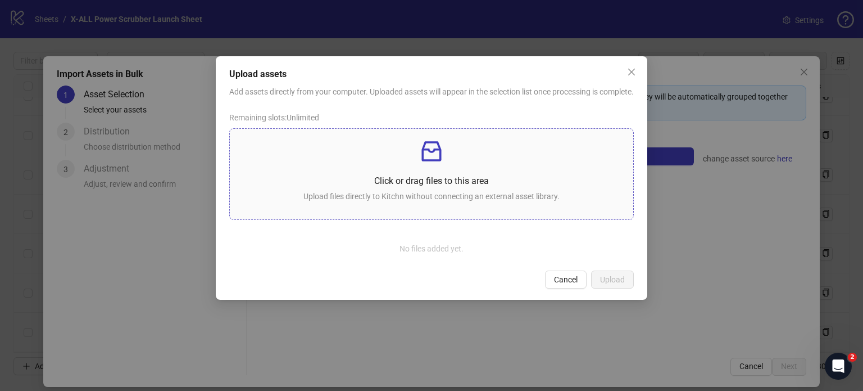
click at [393, 165] on p at bounding box center [431, 151] width 385 height 27
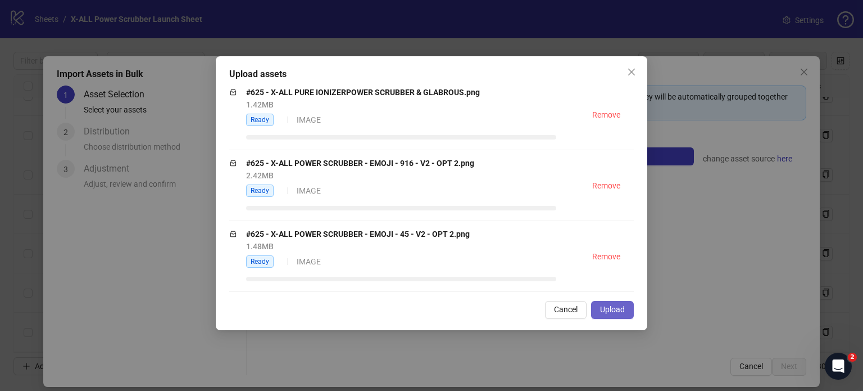
click at [598, 311] on button "Upload" at bounding box center [612, 310] width 43 height 18
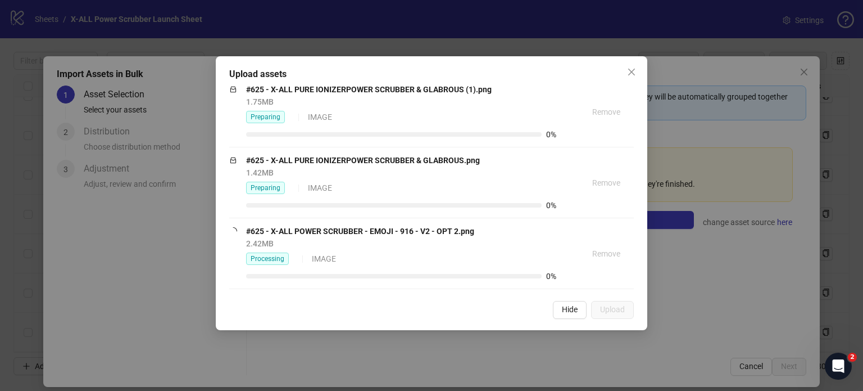
scroll to position [292, 0]
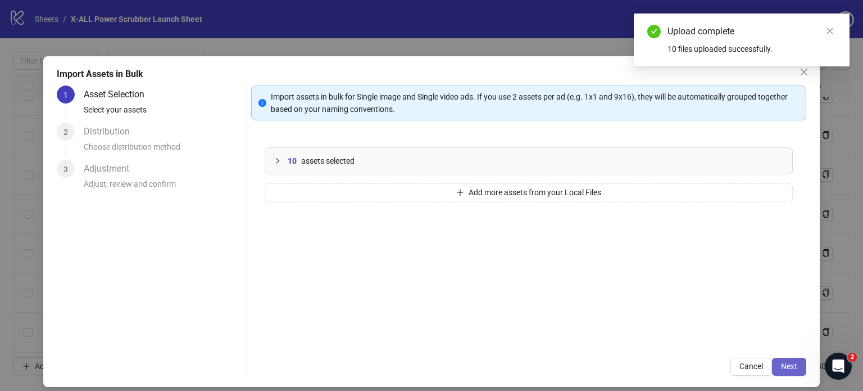
click at [788, 366] on span "Next" at bounding box center [789, 365] width 16 height 9
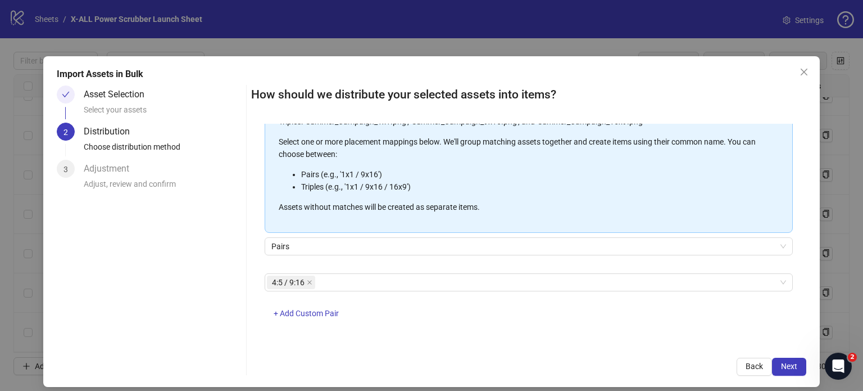
scroll to position [9, 0]
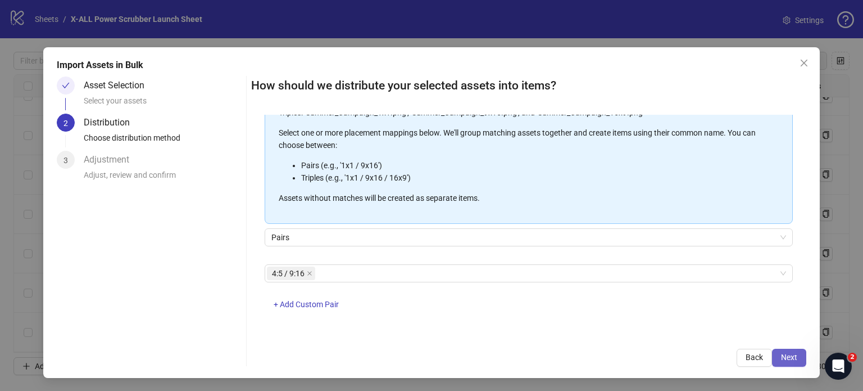
click at [782, 357] on span "Next" at bounding box center [789, 356] width 16 height 9
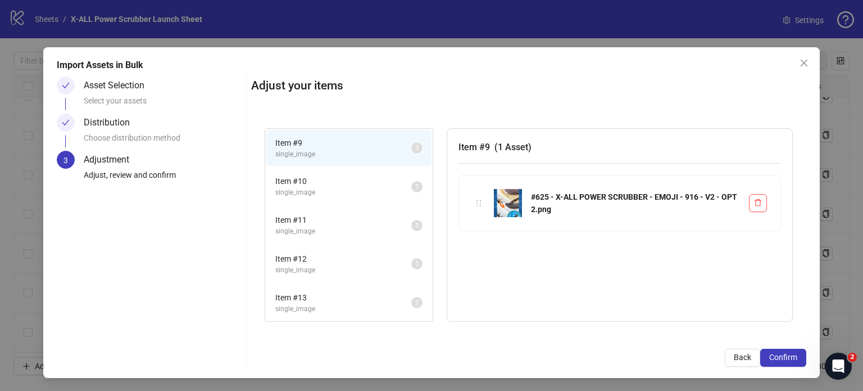
click at [326, 181] on span "Item # 10" at bounding box center [343, 181] width 136 height 12
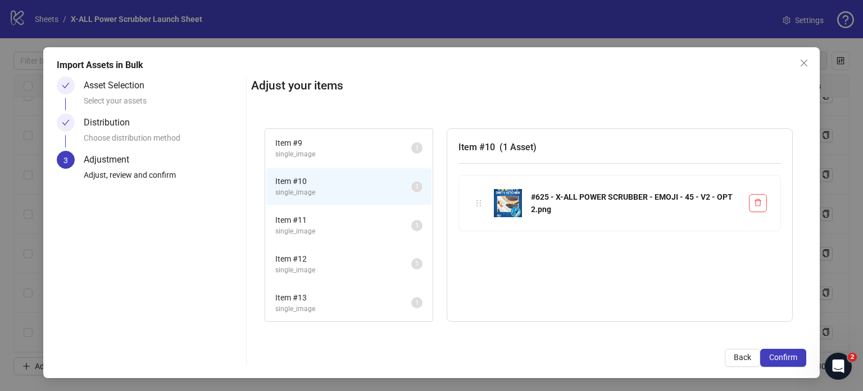
click at [321, 214] on span "Item # 11" at bounding box center [343, 220] width 136 height 12
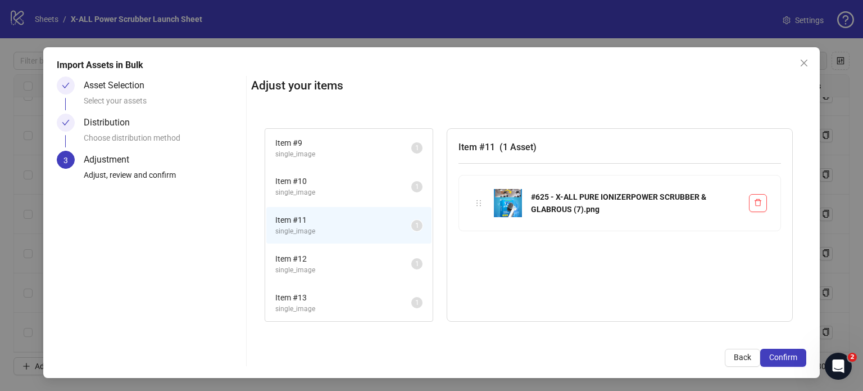
click at [328, 248] on li "Item # 12 single_image 1" at bounding box center [348, 264] width 165 height 37
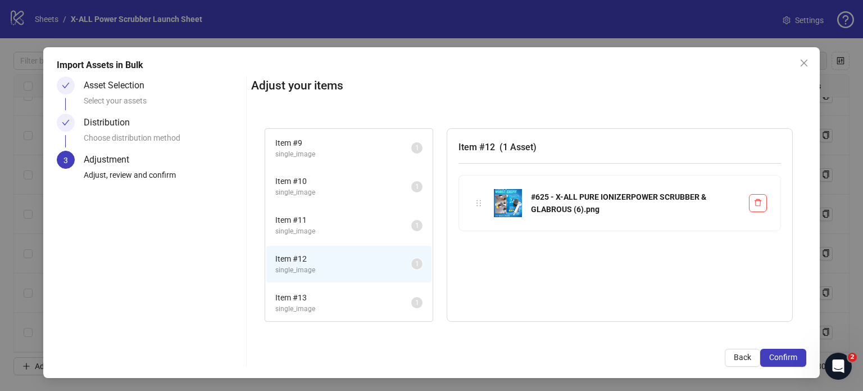
click at [335, 293] on span "Item # 13" at bounding box center [343, 297] width 136 height 12
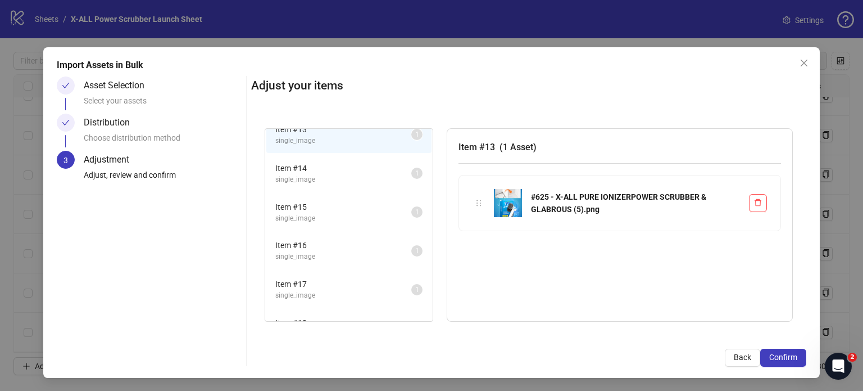
scroll to position [169, 0]
click at [326, 169] on span "Item # 14" at bounding box center [343, 167] width 136 height 12
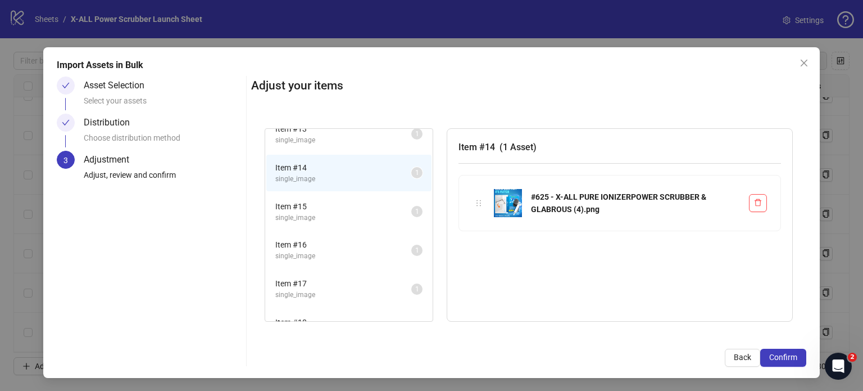
click at [333, 206] on span "Item # 15" at bounding box center [343, 206] width 136 height 12
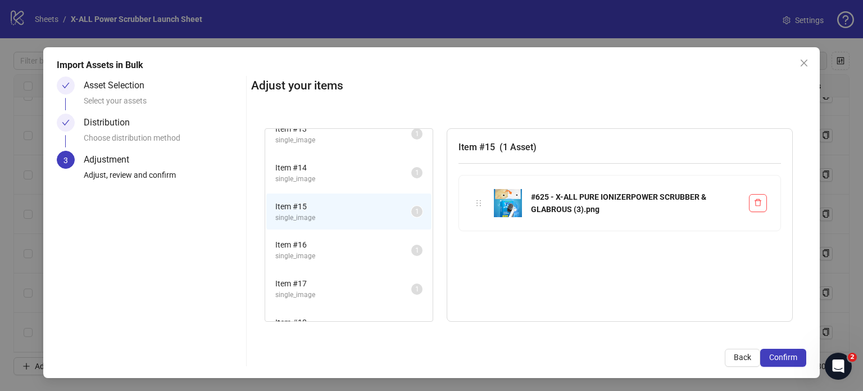
click at [334, 239] on span "Item # 16" at bounding box center [343, 244] width 136 height 12
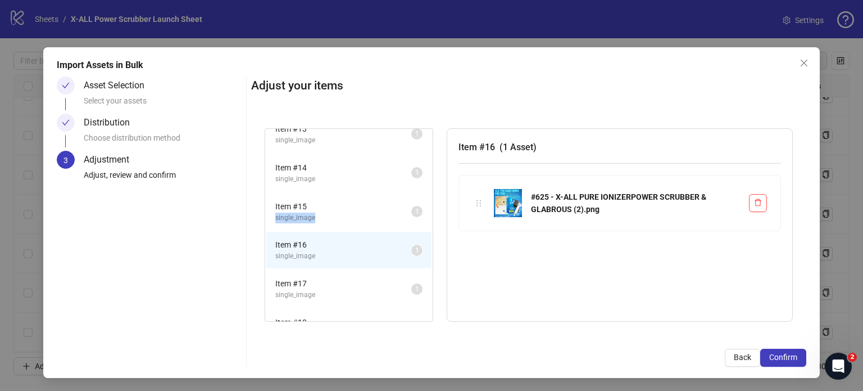
click at [345, 212] on span "single_image" at bounding box center [343, 217] width 136 height 11
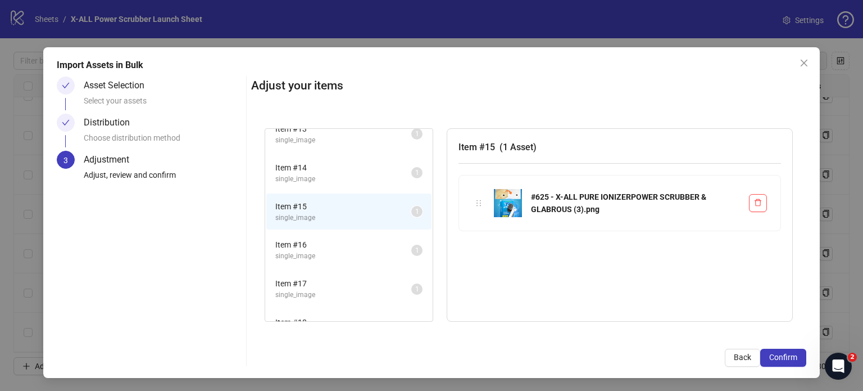
click at [325, 251] on span "single_image" at bounding box center [343, 256] width 136 height 11
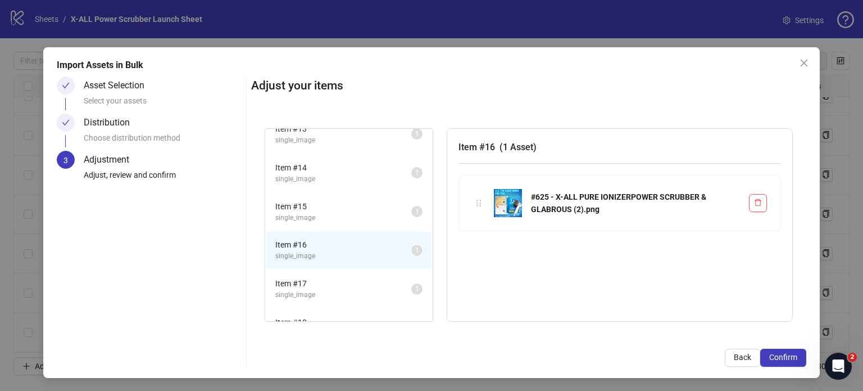
click at [319, 212] on span "single_image" at bounding box center [343, 217] width 136 height 11
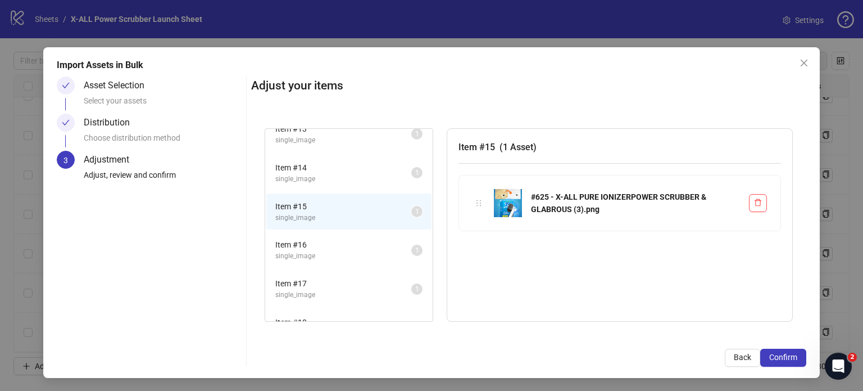
click at [303, 166] on span "Item # 14" at bounding box center [343, 167] width 136 height 12
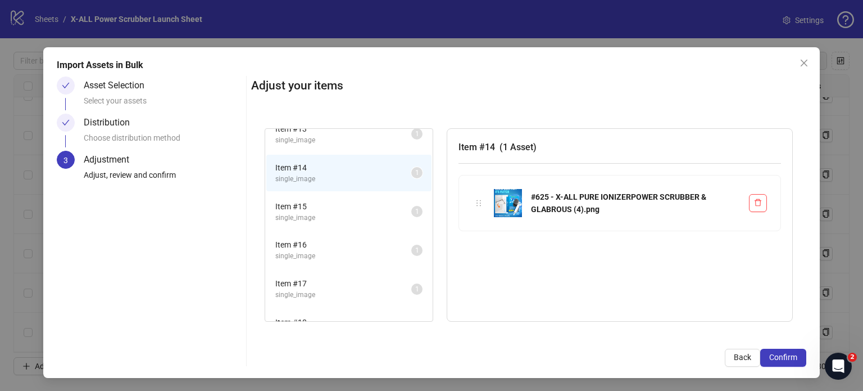
click at [318, 135] on span "single_image" at bounding box center [343, 140] width 136 height 11
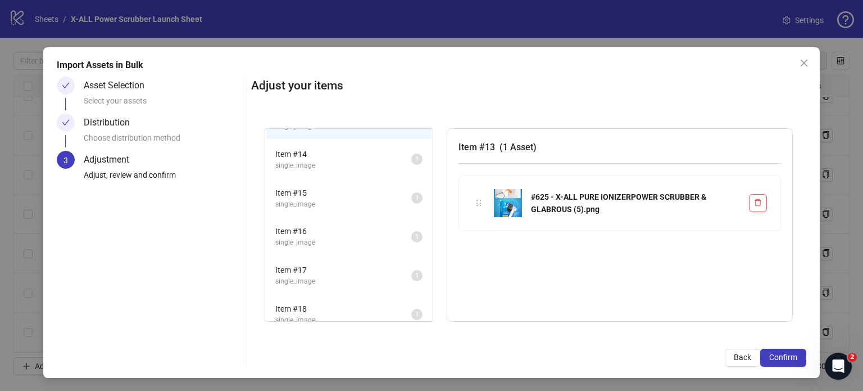
scroll to position [189, 0]
click at [334, 307] on span "single_image" at bounding box center [343, 312] width 136 height 11
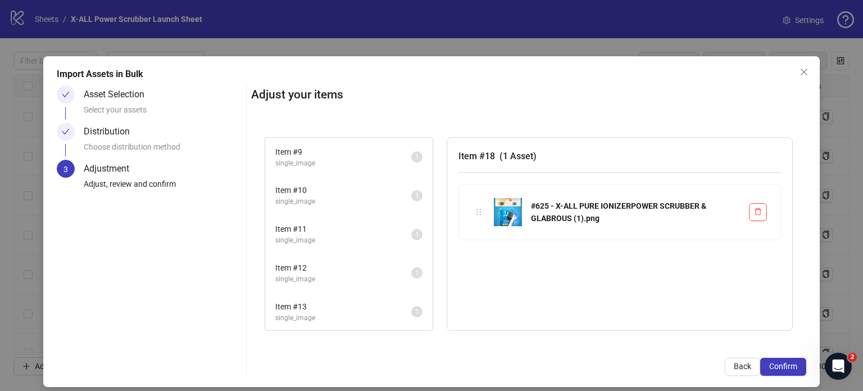
scroll to position [112, 0]
click at [321, 309] on span "Item # 16" at bounding box center [343, 309] width 136 height 12
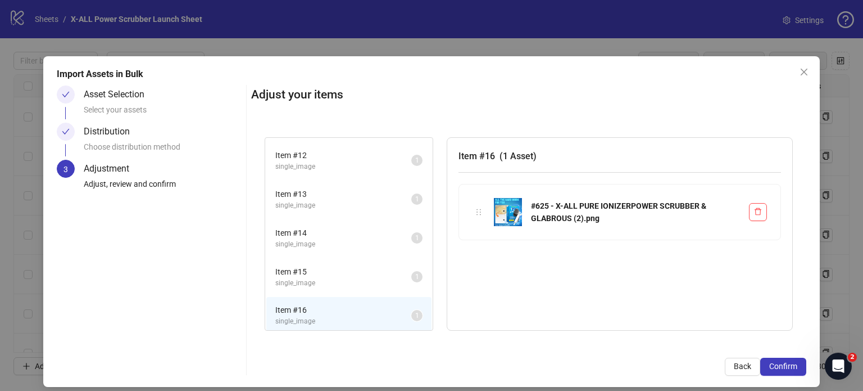
click at [328, 281] on span "single_image" at bounding box center [343, 283] width 136 height 11
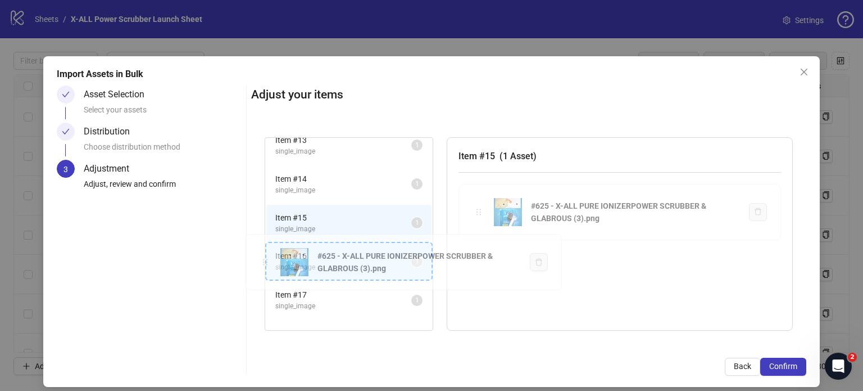
drag, startPoint x: 478, startPoint y: 210, endPoint x: 266, endPoint y: 261, distance: 217.2
click at [266, 261] on div "Item # 9 single_image 1 Item # 10 single_image 1 Item # 11 single_image 1 Item …" at bounding box center [528, 234] width 555 height 220
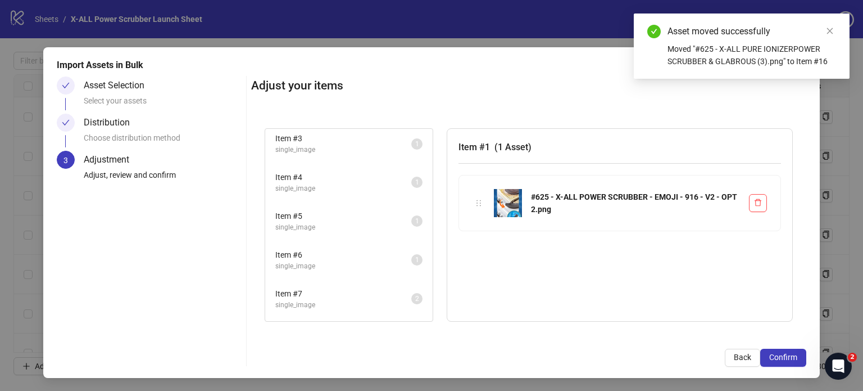
scroll to position [151, 0]
click at [328, 297] on span "Item # 9" at bounding box center [343, 300] width 136 height 12
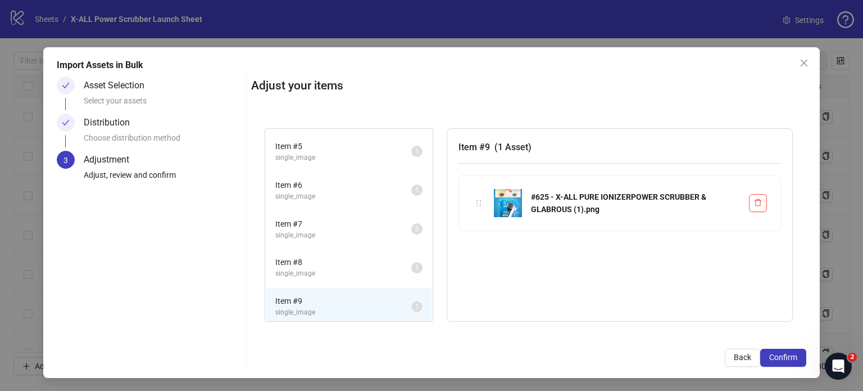
click at [329, 274] on span "single_image" at bounding box center [343, 273] width 136 height 11
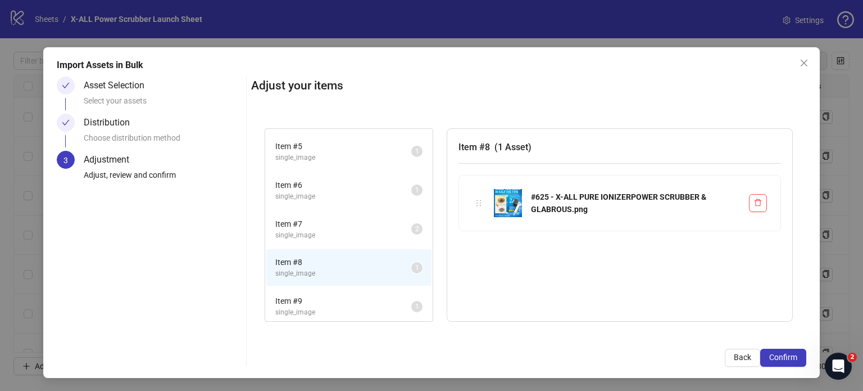
click at [338, 299] on span "Item # 9" at bounding box center [343, 300] width 136 height 12
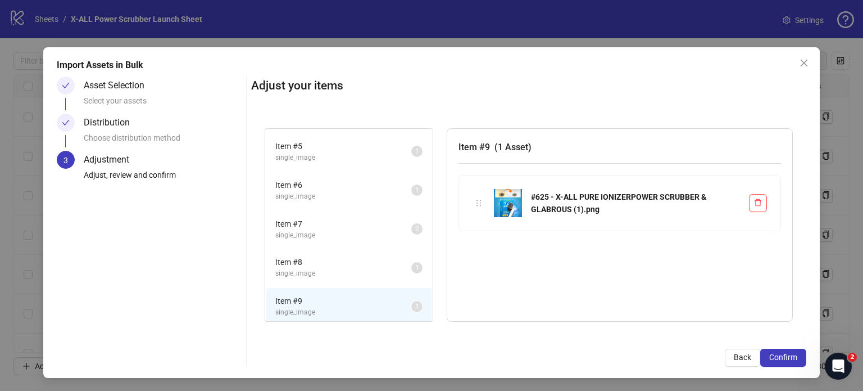
click at [333, 263] on span "Item # 8" at bounding box center [343, 262] width 136 height 12
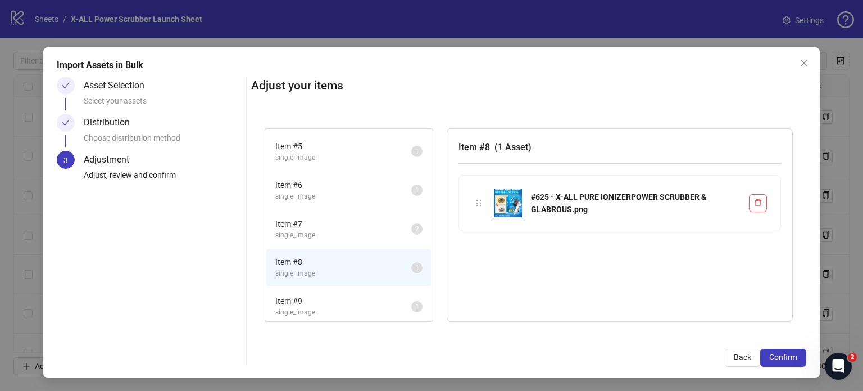
click at [342, 294] on span "Item # 9" at bounding box center [343, 300] width 136 height 12
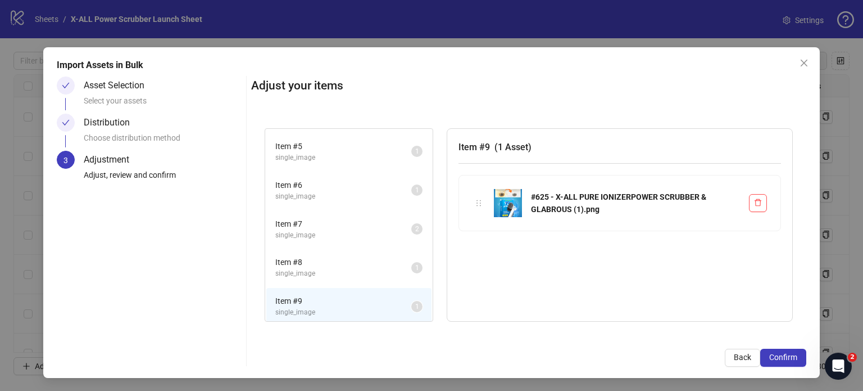
click at [339, 257] on span "Item # 8" at bounding box center [343, 262] width 136 height 12
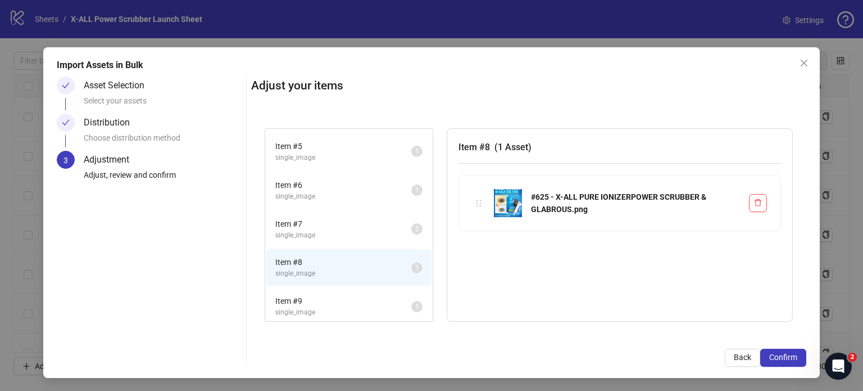
click at [327, 217] on span "Item # 7" at bounding box center [343, 223] width 136 height 12
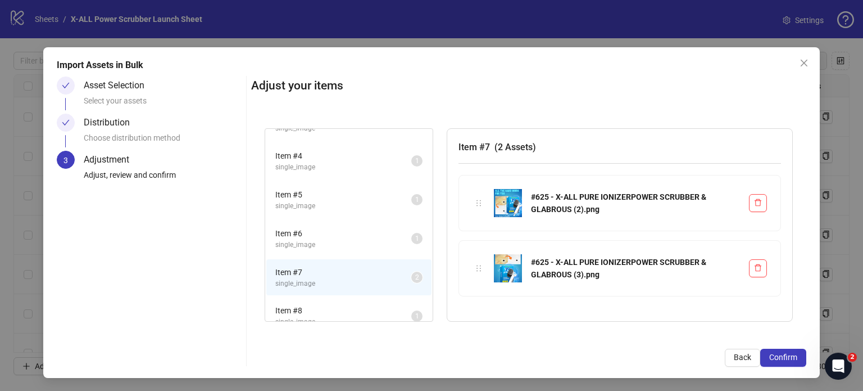
scroll to position [39, 0]
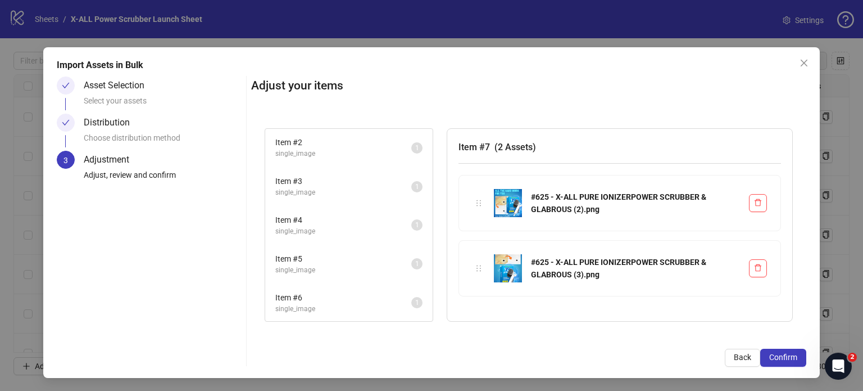
click at [310, 226] on span "single_image" at bounding box center [343, 231] width 136 height 11
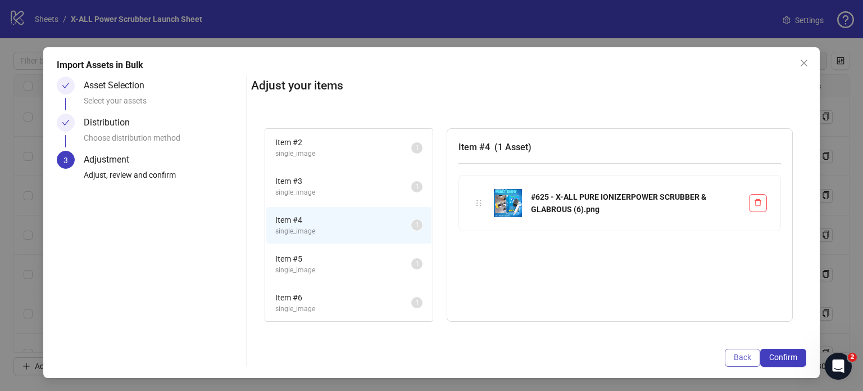
click at [734, 363] on button "Back" at bounding box center [742, 357] width 35 height 18
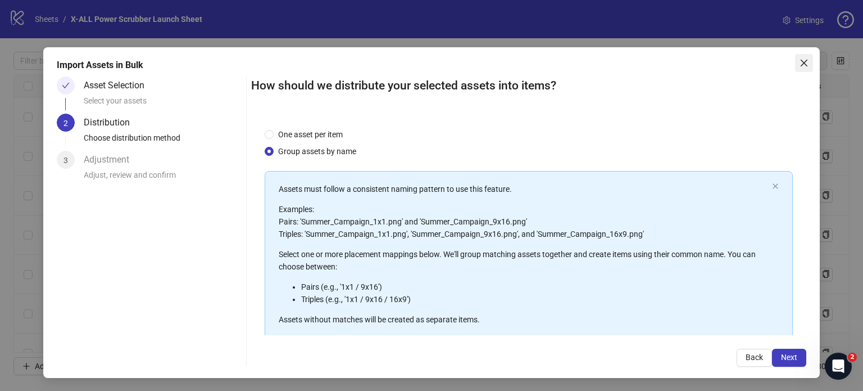
click at [800, 58] on icon "close" at bounding box center [804, 62] width 9 height 9
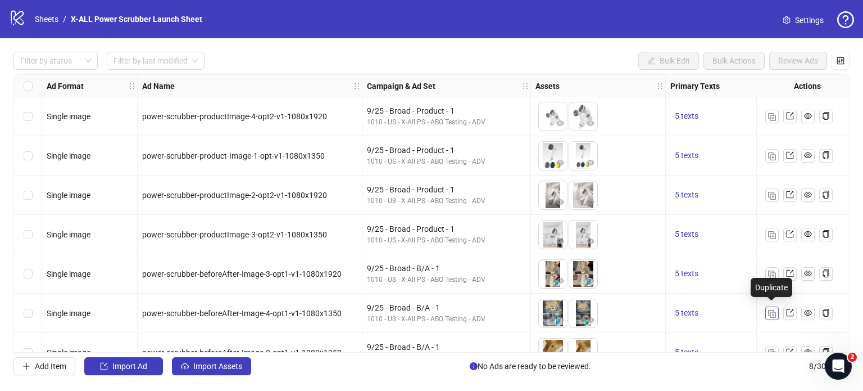
scroll to position [0, 0]
